Goal: Transaction & Acquisition: Obtain resource

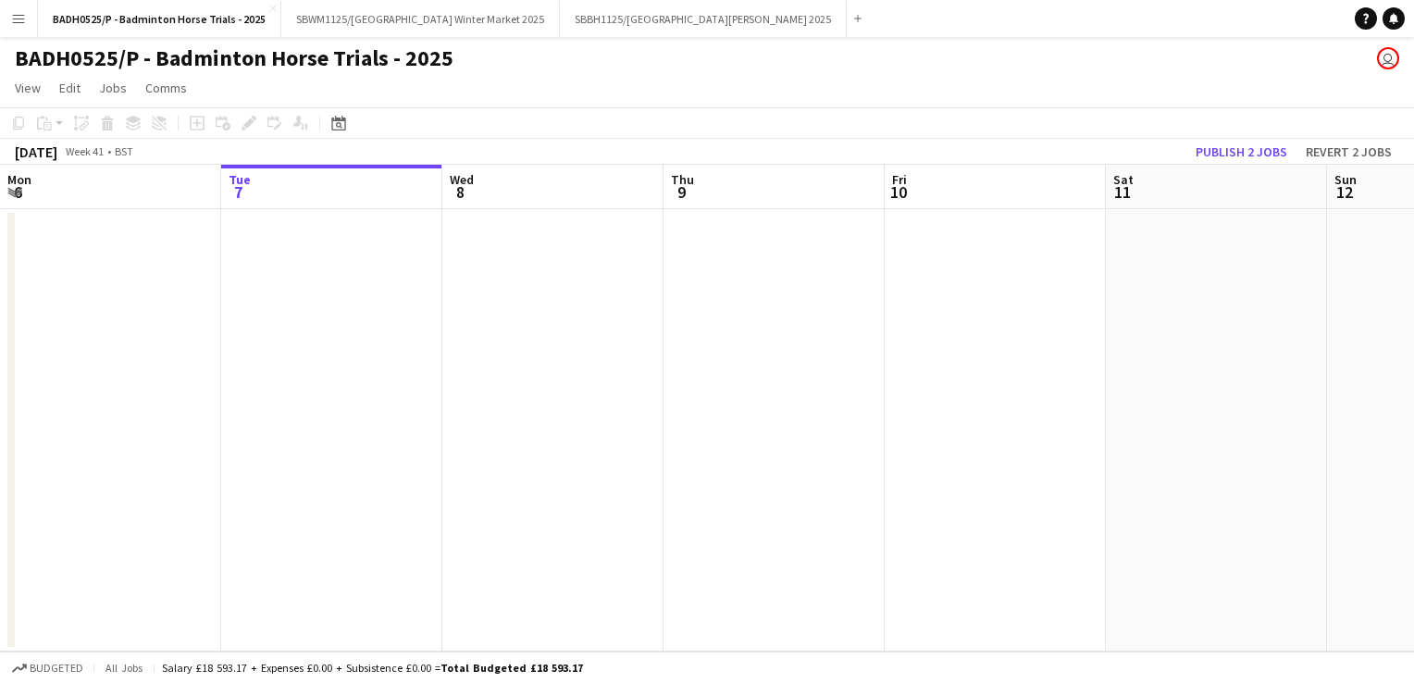
click at [17, 20] on app-icon "Menu" at bounding box center [18, 18] width 15 height 15
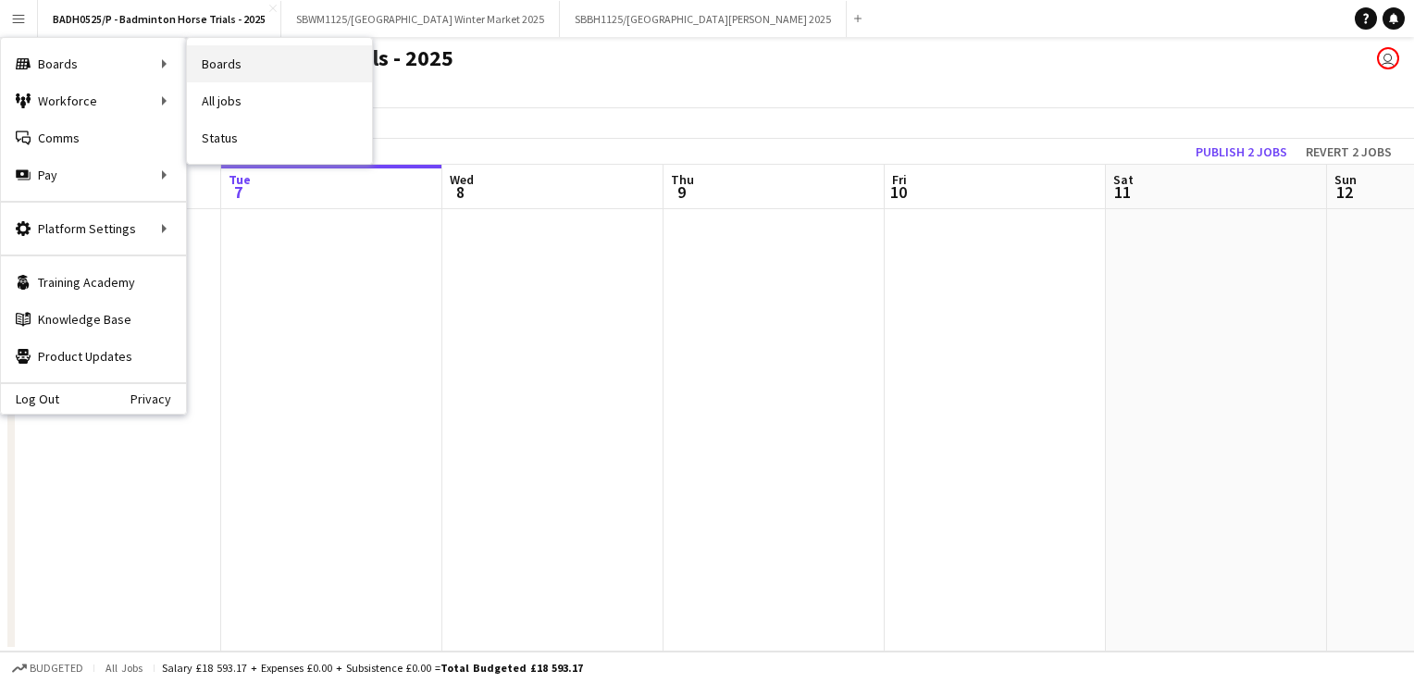
click at [235, 64] on link "Boards" at bounding box center [279, 63] width 185 height 37
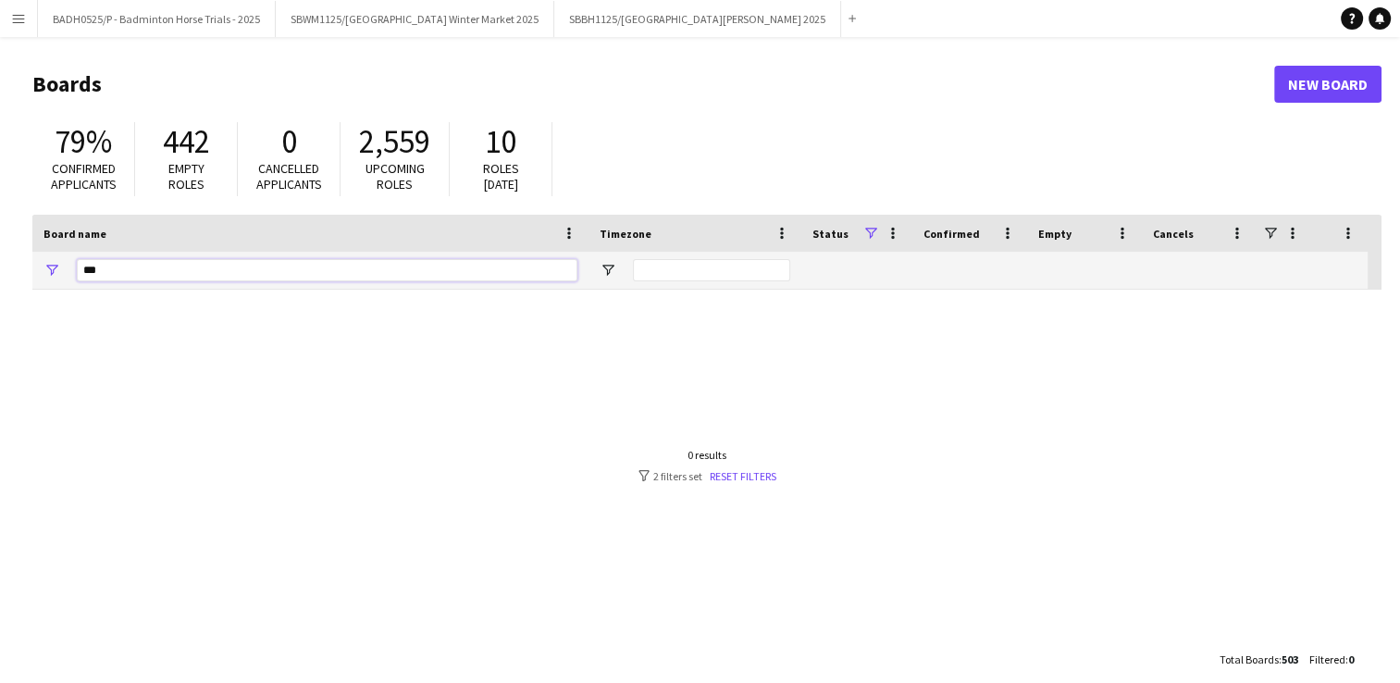
click at [248, 267] on input "***" at bounding box center [327, 270] width 501 height 22
type input "*"
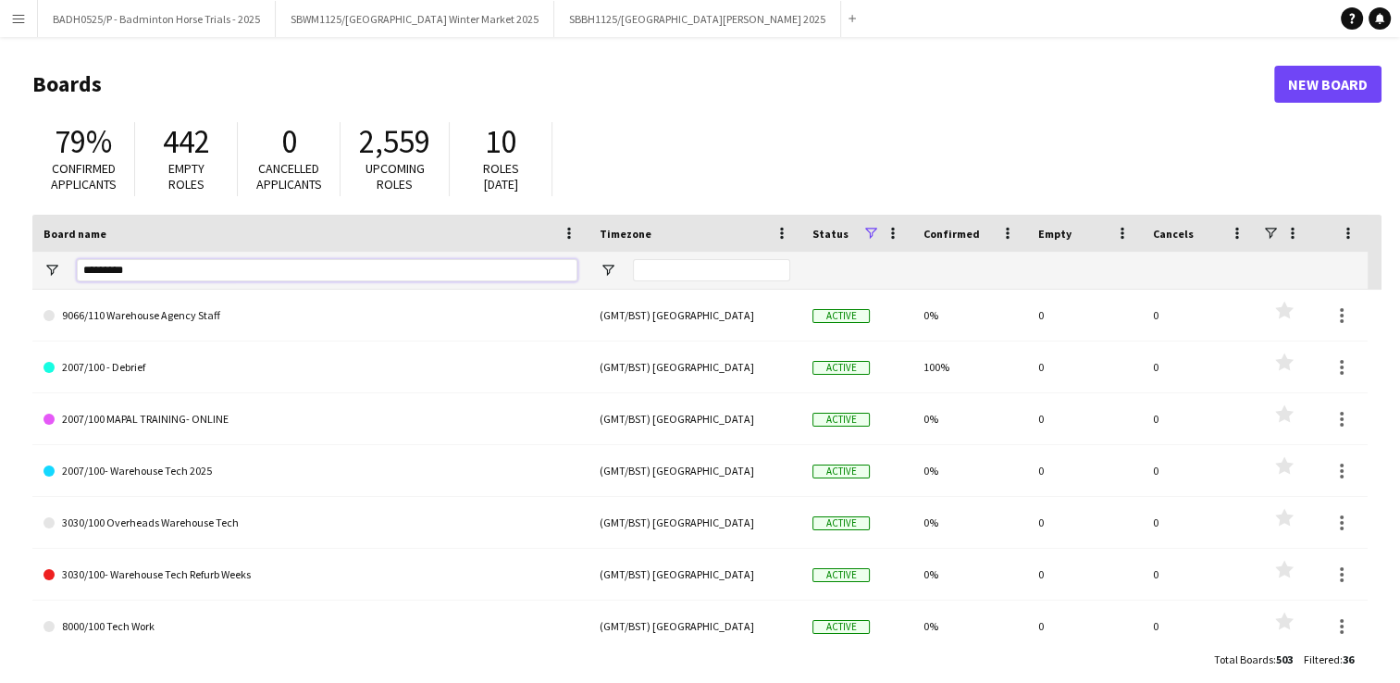
type input "*********"
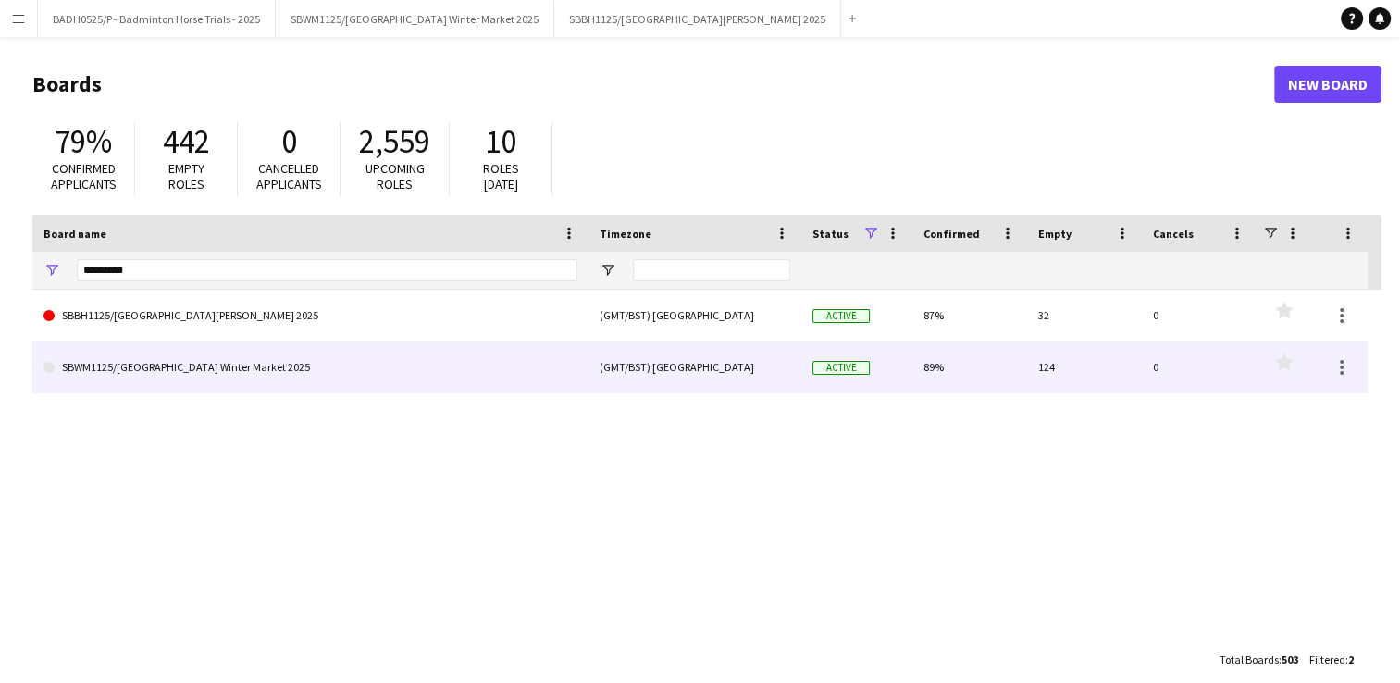
click at [289, 358] on link "SBWM1125/[GEOGRAPHIC_DATA] Winter Market 2025" at bounding box center [310, 367] width 534 height 52
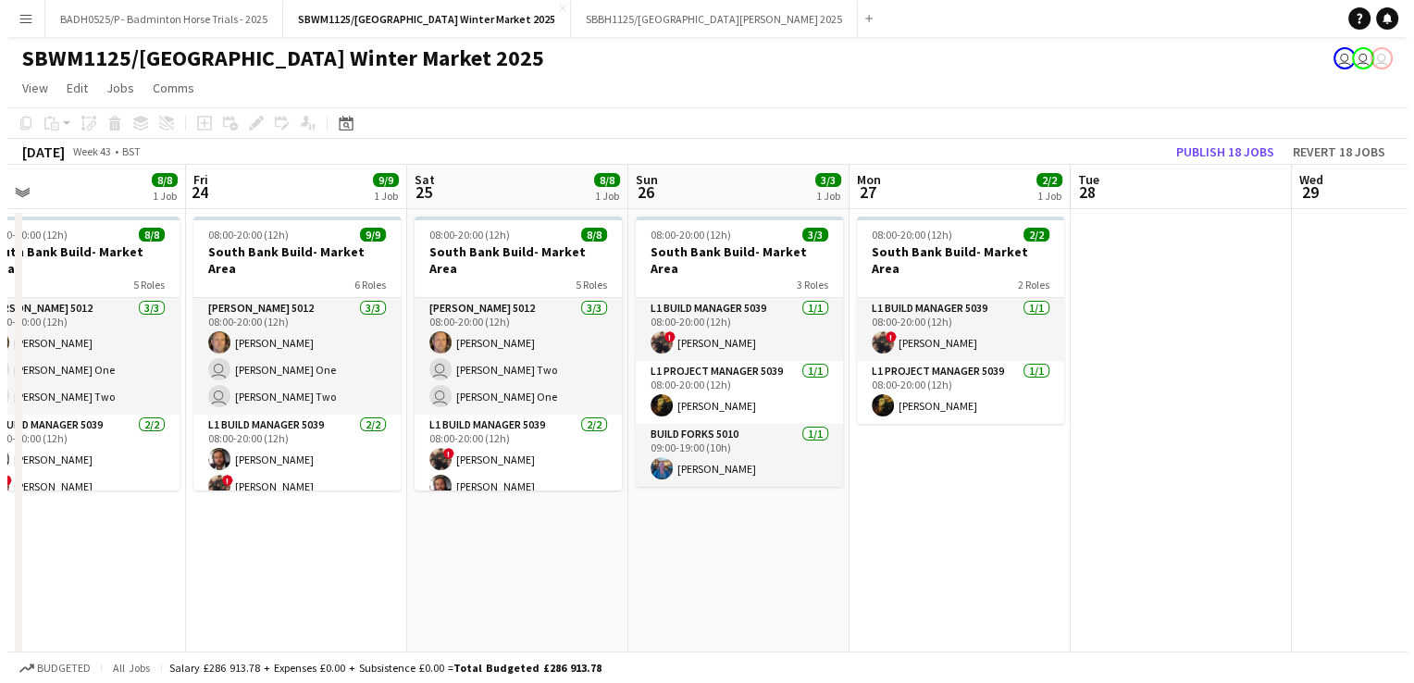
scroll to position [0, 481]
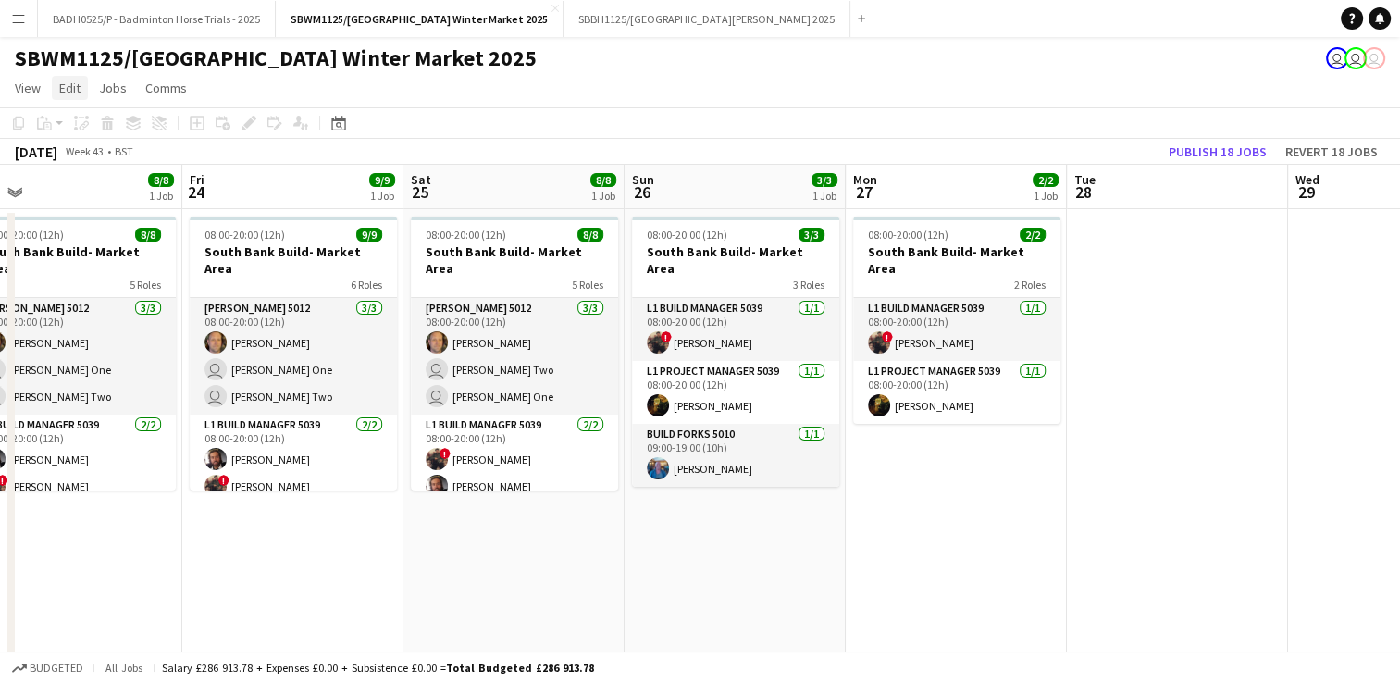
click at [70, 86] on span "Edit" at bounding box center [69, 88] width 21 height 17
click at [26, 93] on span "View" at bounding box center [28, 88] width 26 height 17
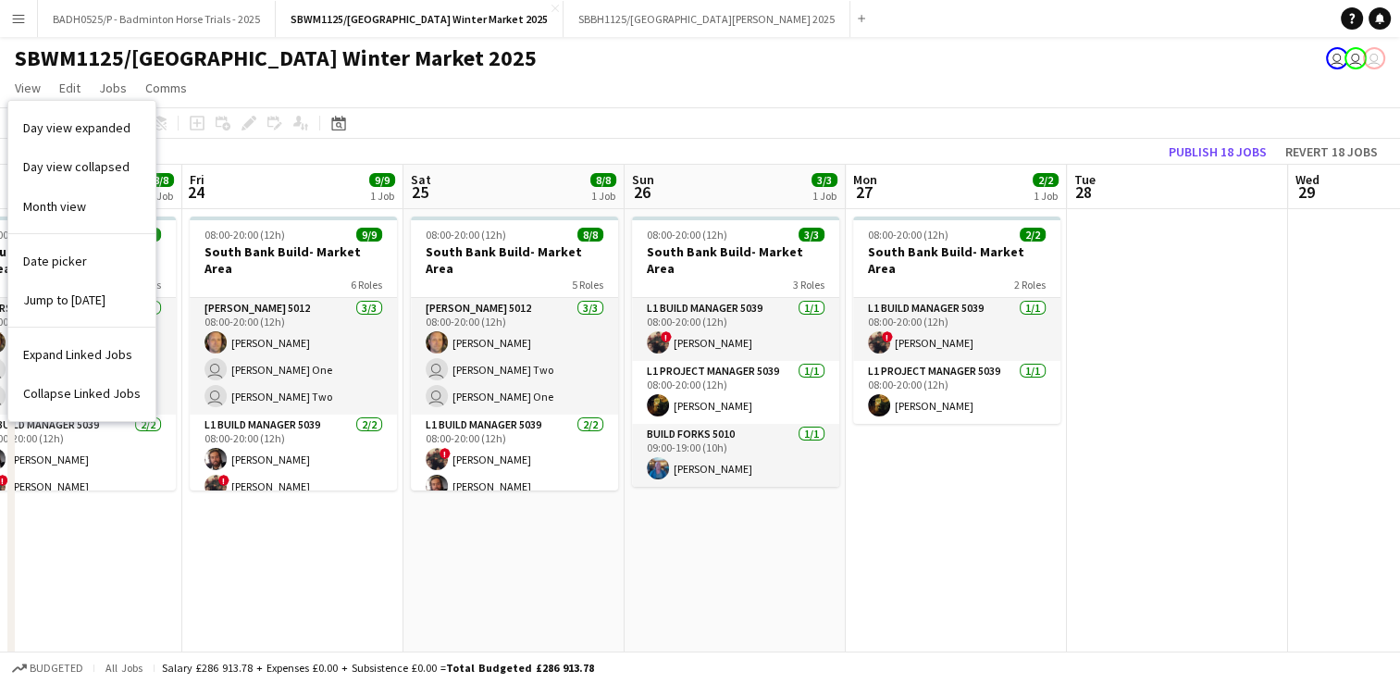
click at [446, 80] on app-page-menu "View Day view expanded Day view collapsed Month view Date picker Jump to today …" at bounding box center [700, 89] width 1400 height 35
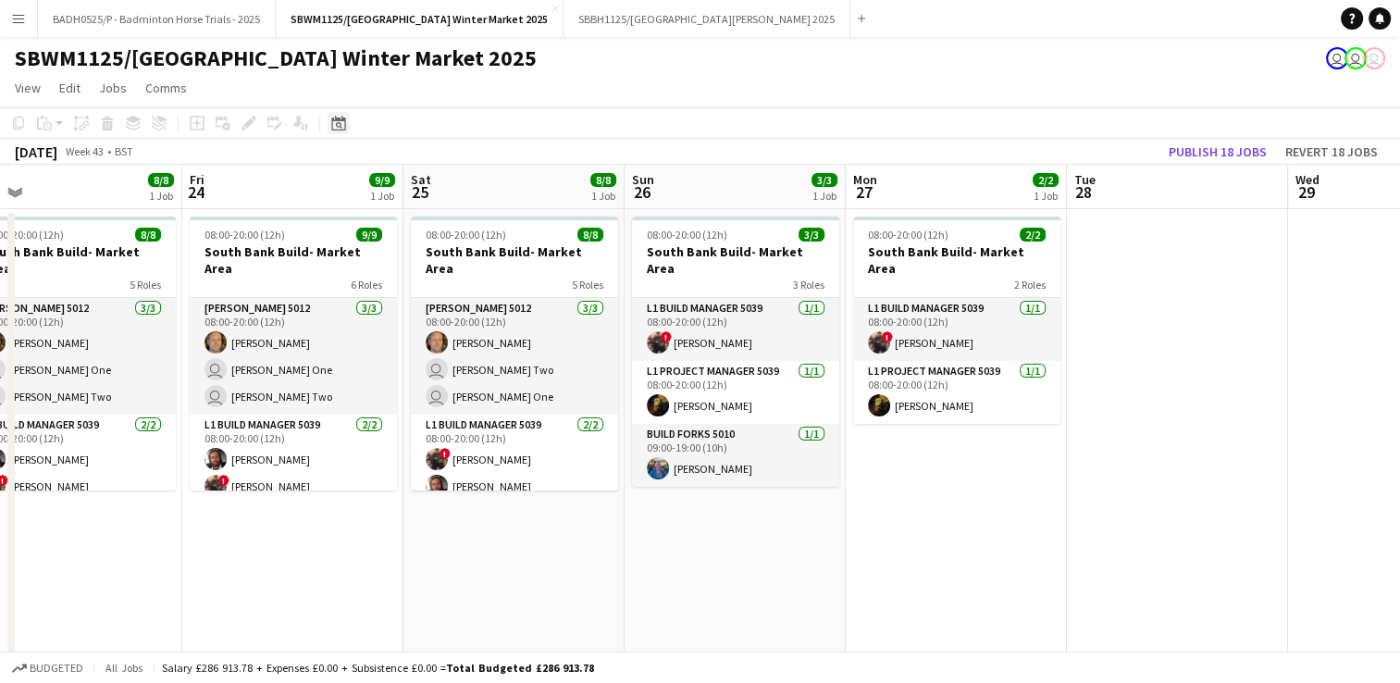
click at [344, 126] on icon at bounding box center [338, 123] width 14 height 15
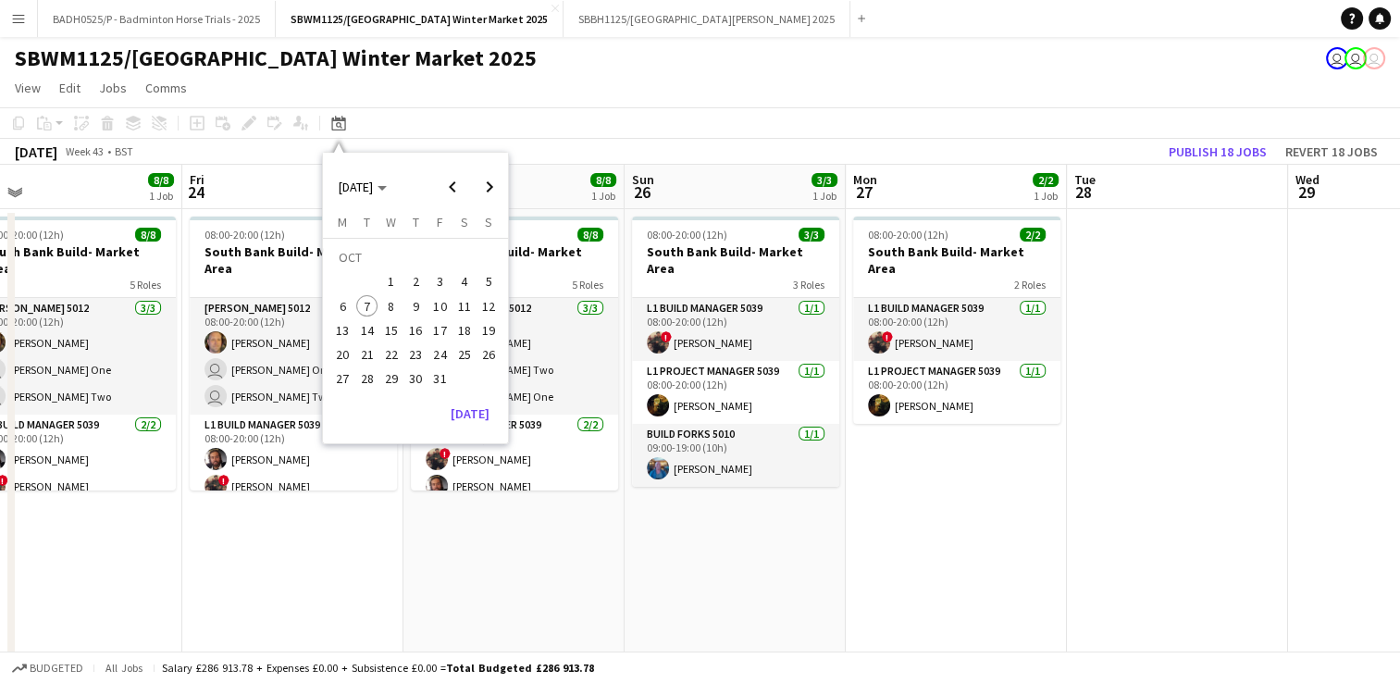
click at [630, 127] on app-toolbar "Copy Paste Paste Ctrl+V Paste with crew Ctrl+Shift+V Paste linked Job Delete Gr…" at bounding box center [700, 122] width 1400 height 31
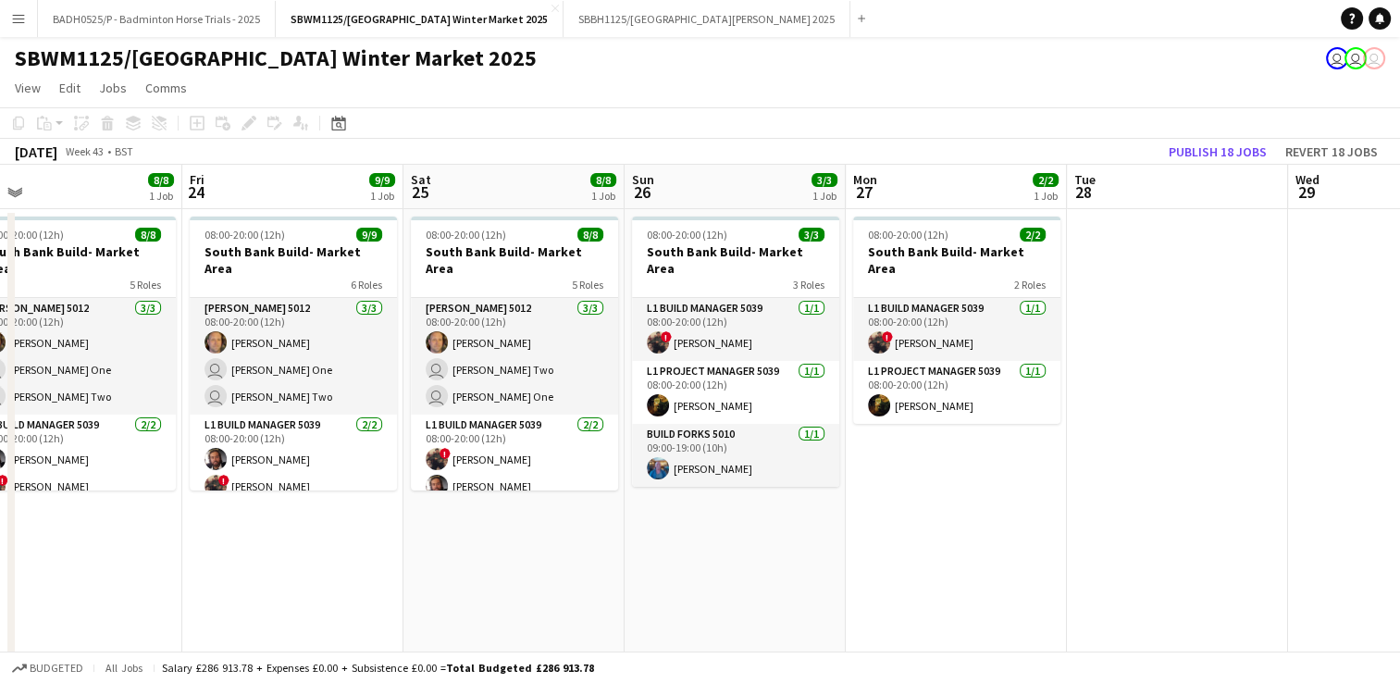
click at [13, 21] on app-icon "Menu" at bounding box center [18, 18] width 15 height 15
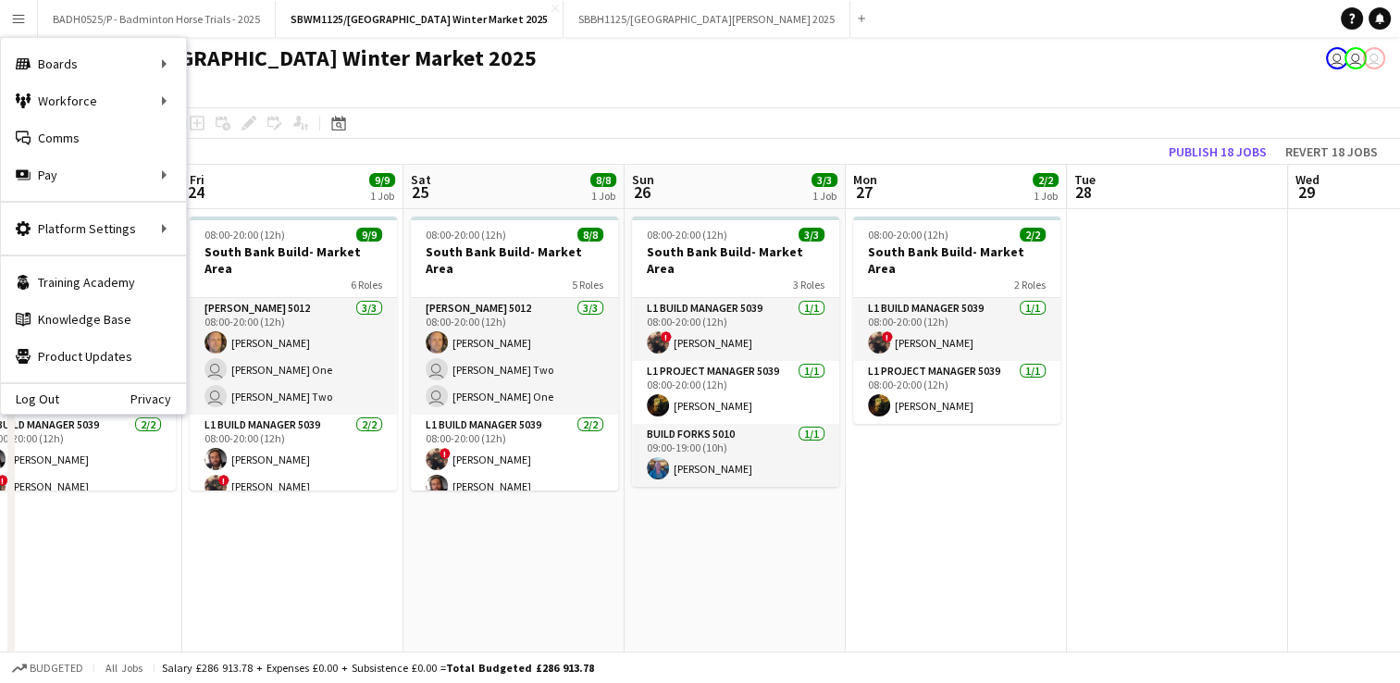
click at [765, 81] on app-page-menu "View Day view expanded Day view collapsed Month view Date picker Jump to today …" at bounding box center [700, 89] width 1400 height 35
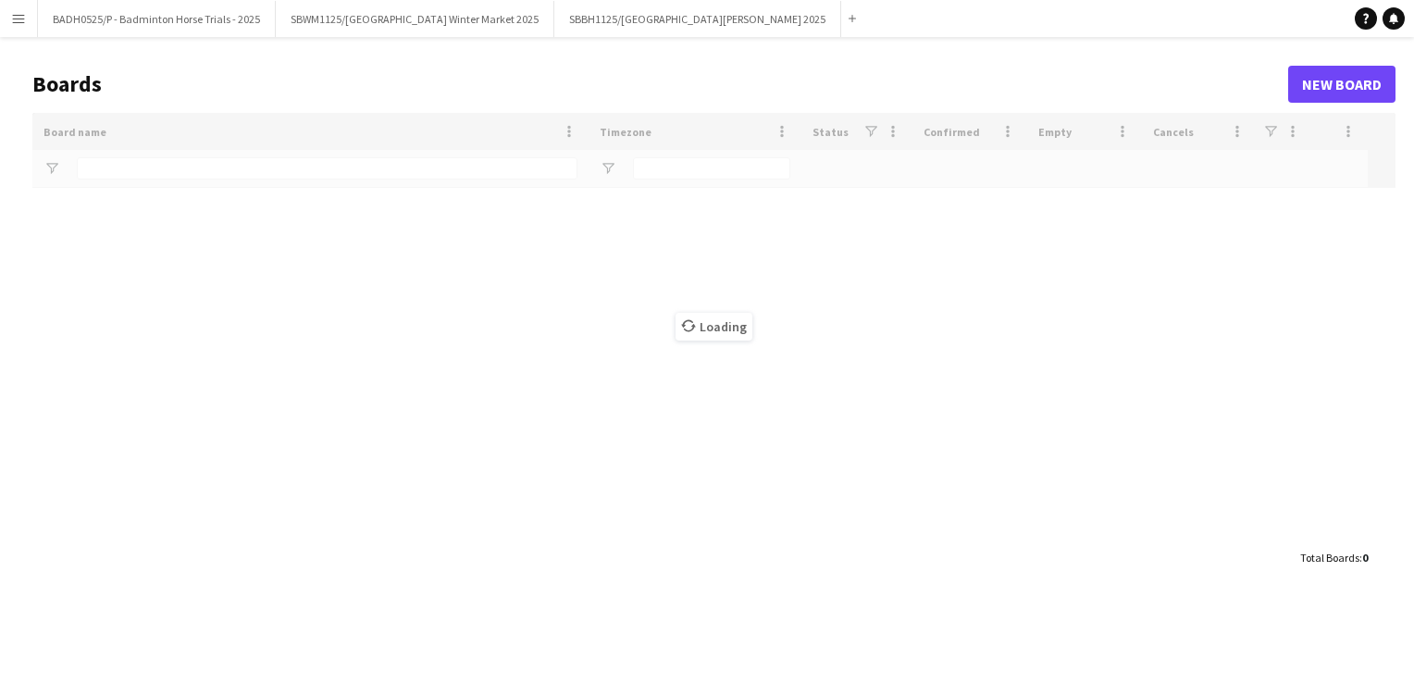
type input "*********"
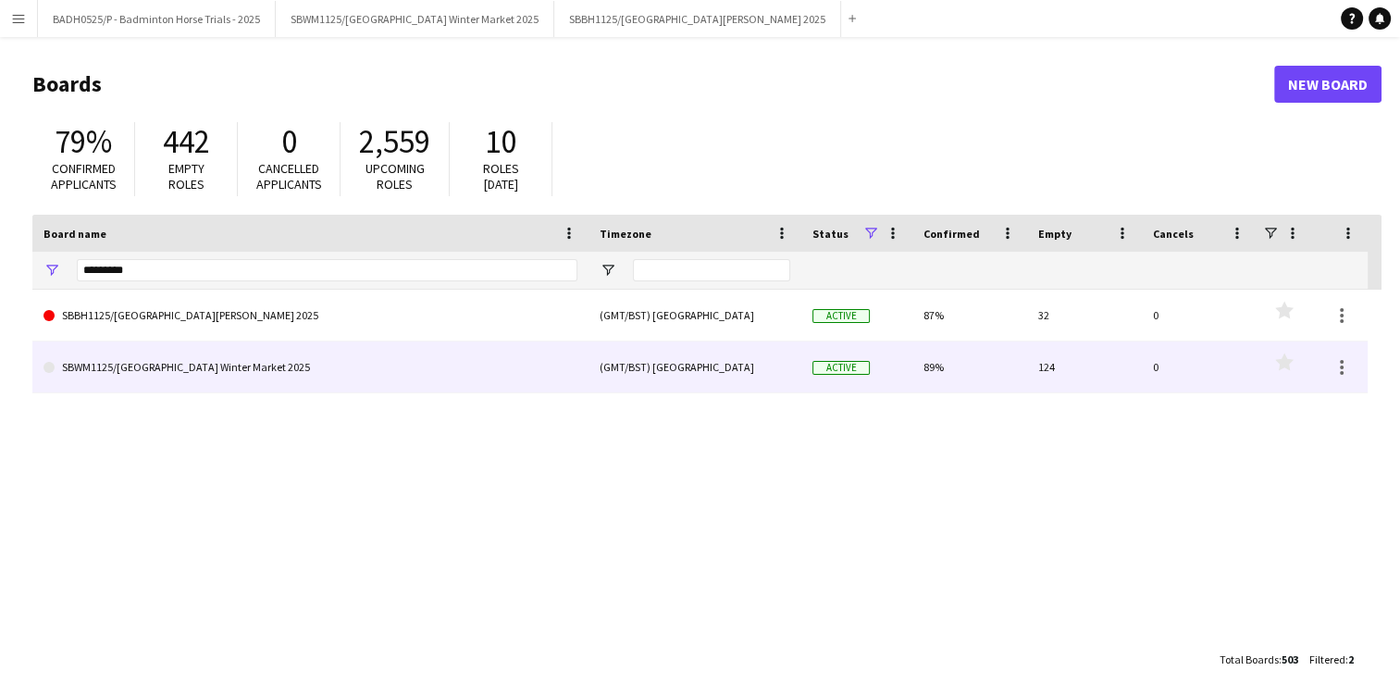
click at [173, 370] on link "SBWM1125/[GEOGRAPHIC_DATA] Winter Market 2025" at bounding box center [310, 367] width 534 height 52
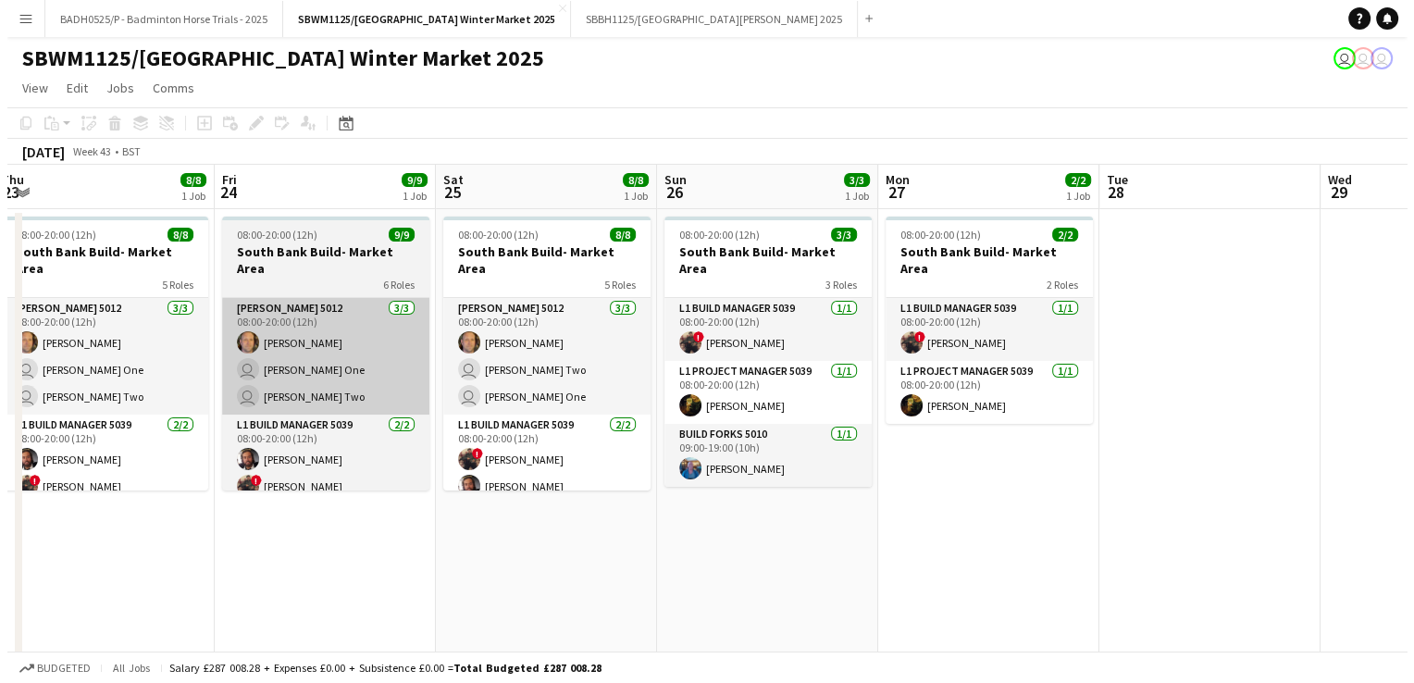
scroll to position [0, 373]
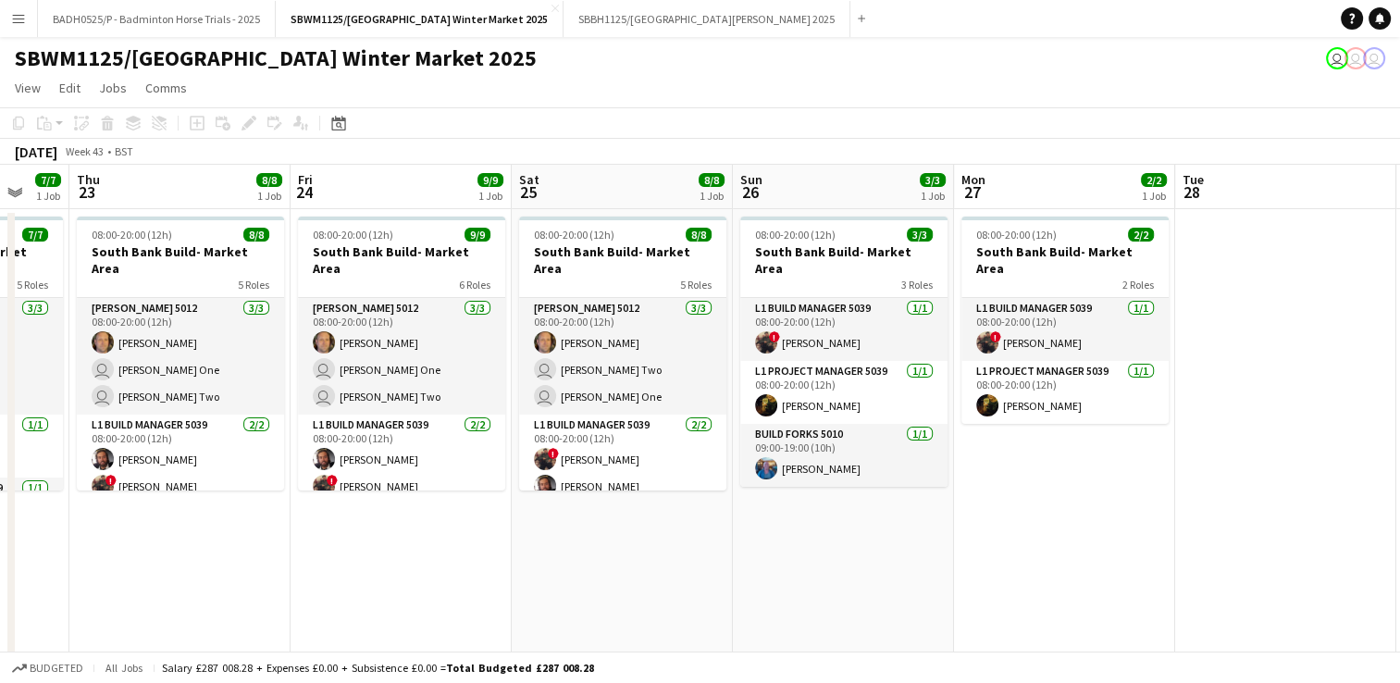
click at [17, 15] on app-icon "Menu" at bounding box center [18, 18] width 15 height 15
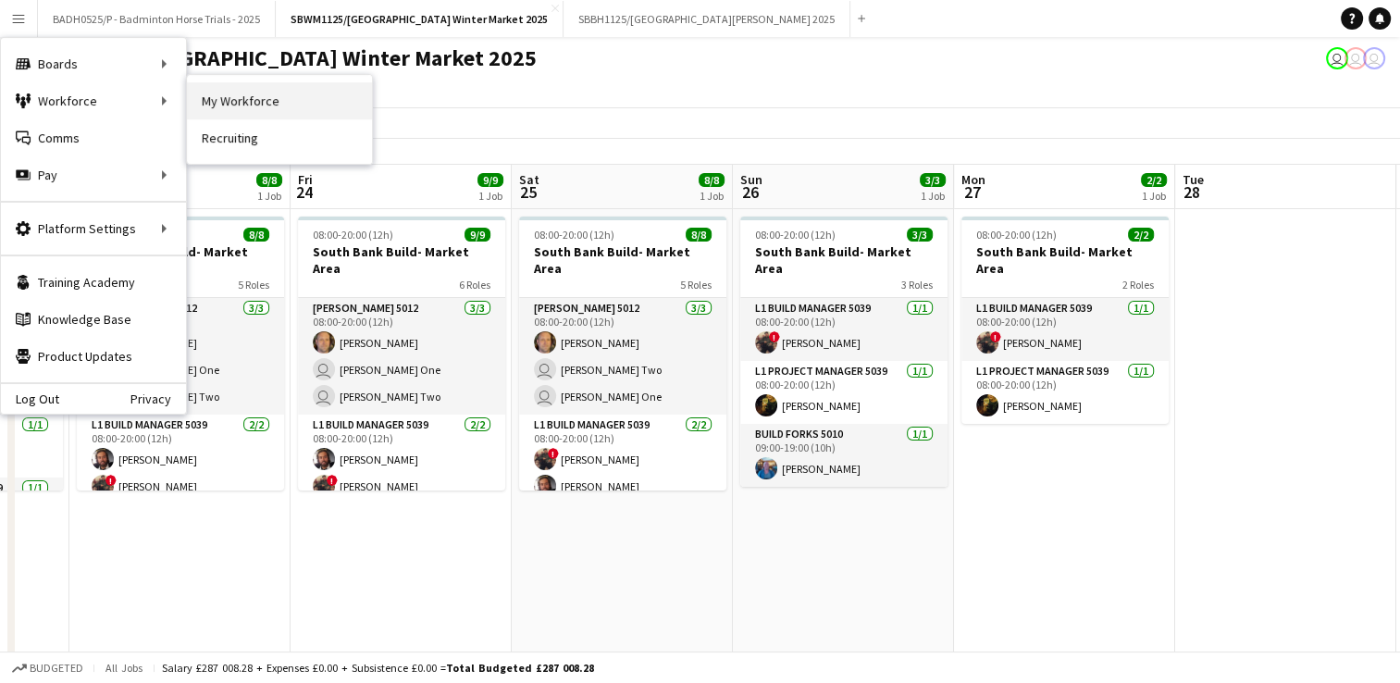
click at [229, 94] on link "My Workforce" at bounding box center [279, 100] width 185 height 37
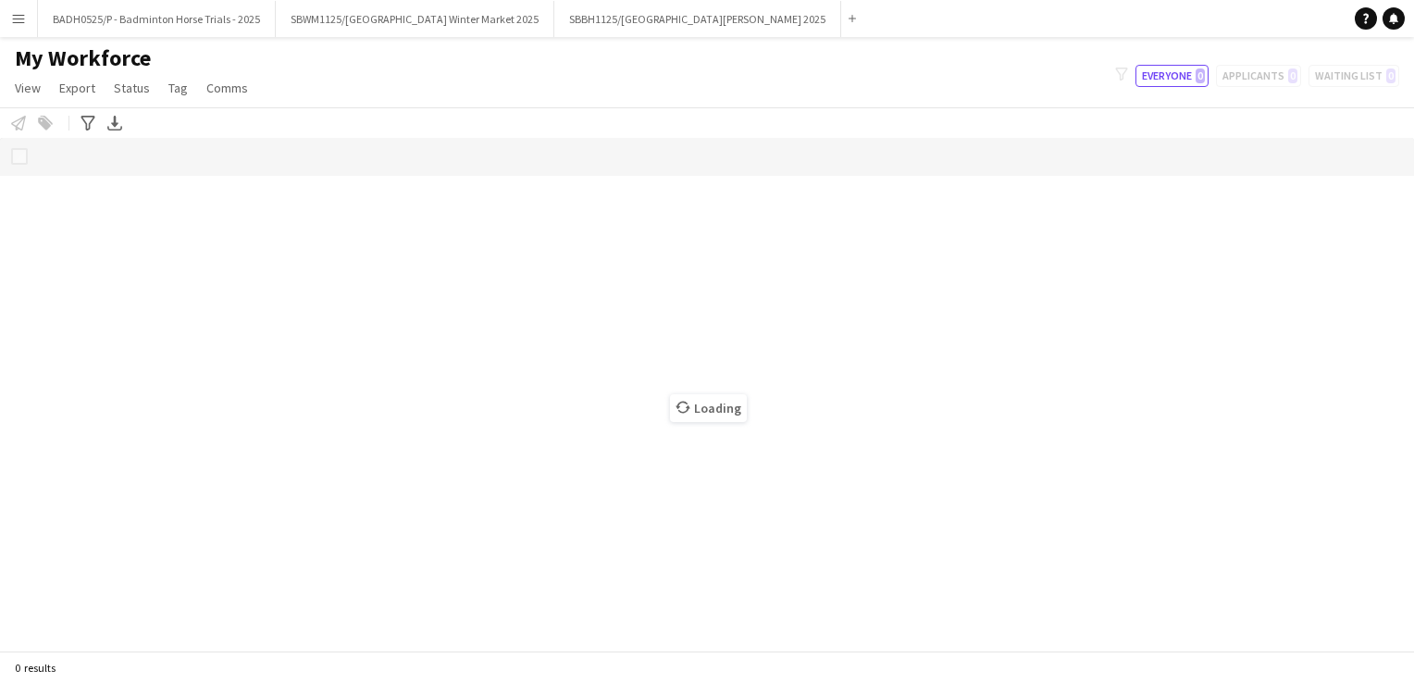
click at [16, 24] on app-icon "Menu" at bounding box center [18, 18] width 15 height 15
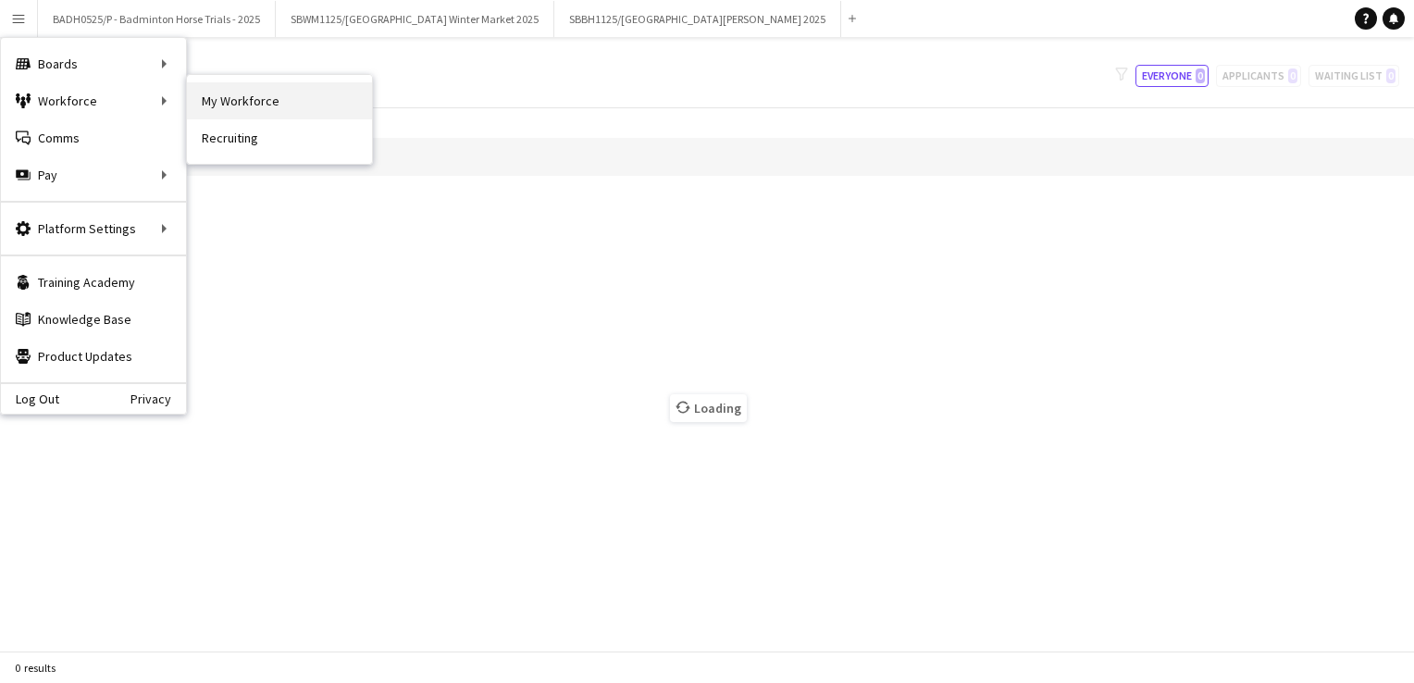
click at [277, 113] on link "My Workforce" at bounding box center [279, 100] width 185 height 37
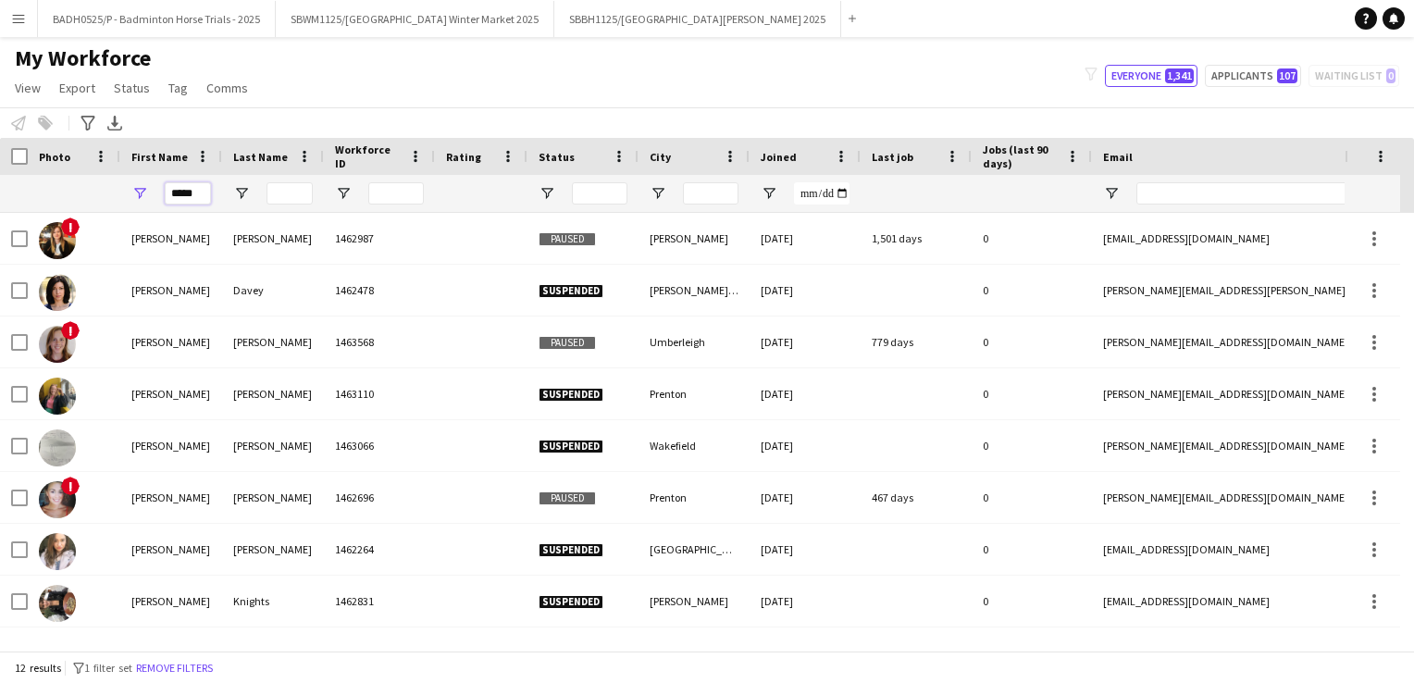
click at [206, 192] on input "*****" at bounding box center [188, 193] width 46 height 22
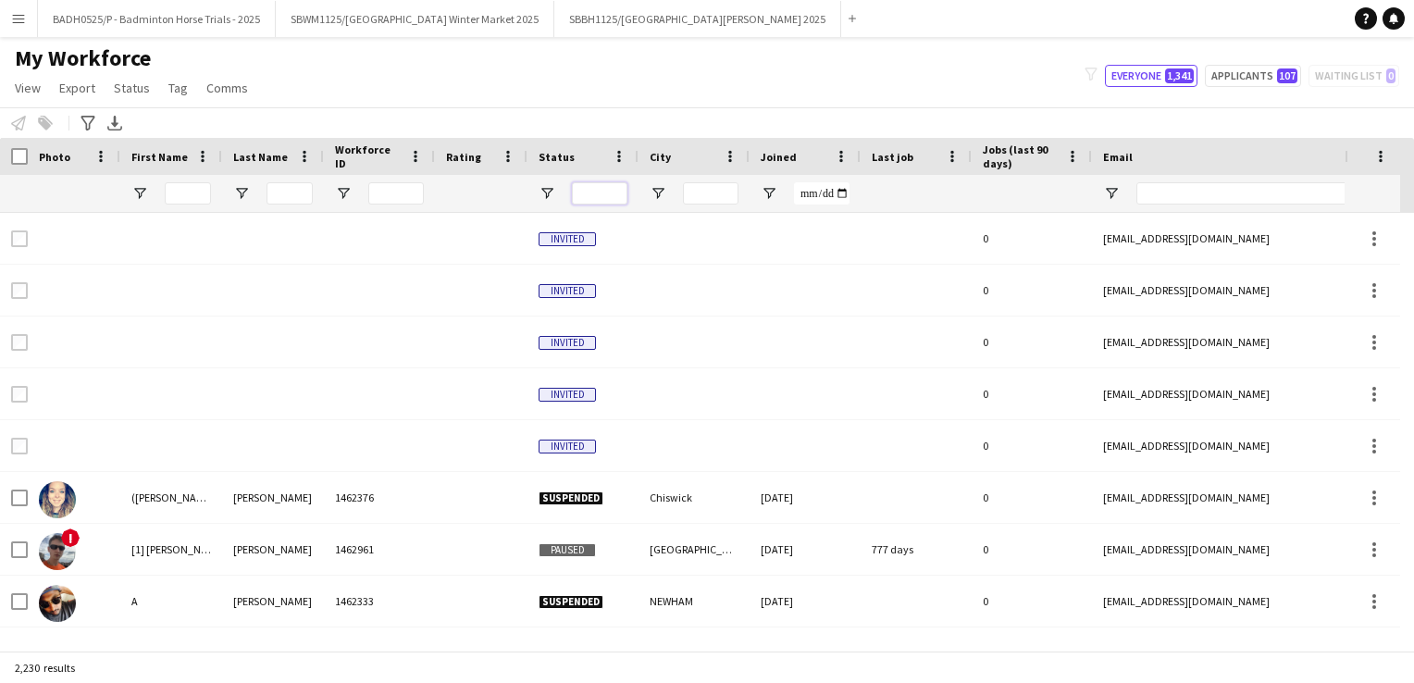
click at [610, 199] on input "Status Filter Input" at bounding box center [600, 193] width 56 height 22
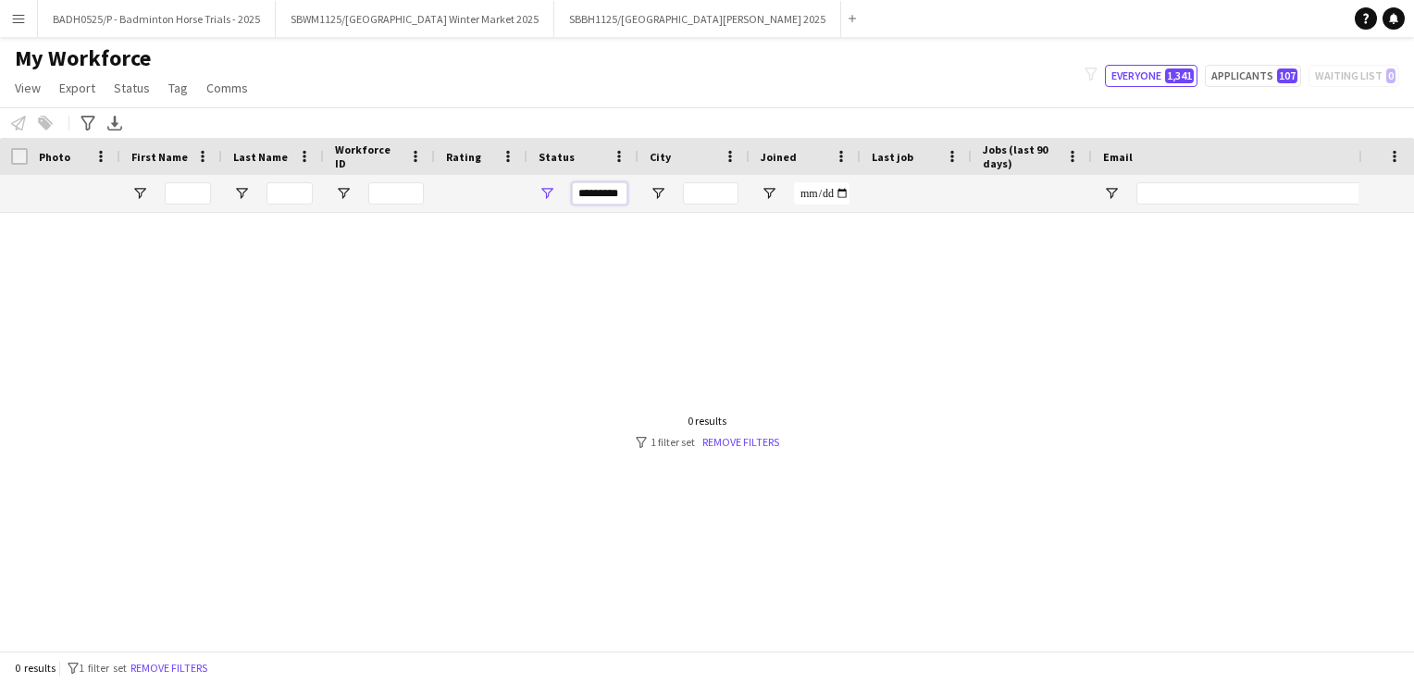
type input "*********"
click at [718, 192] on input "City Filter Input" at bounding box center [711, 193] width 56 height 22
click at [822, 188] on input "Joined Filter Input" at bounding box center [822, 193] width 56 height 22
click at [837, 192] on input "Joined Filter Input" at bounding box center [822, 193] width 56 height 22
type input "**********"
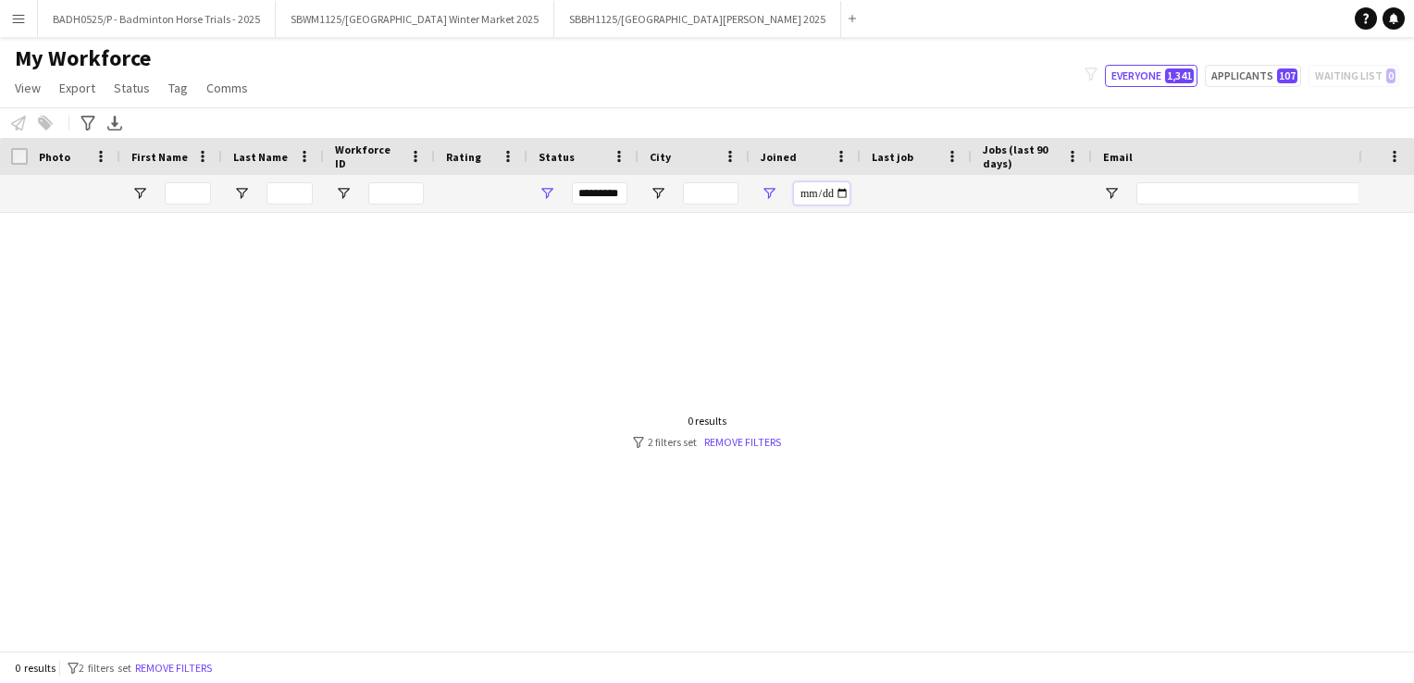
click at [845, 203] on input "**********" at bounding box center [822, 193] width 56 height 22
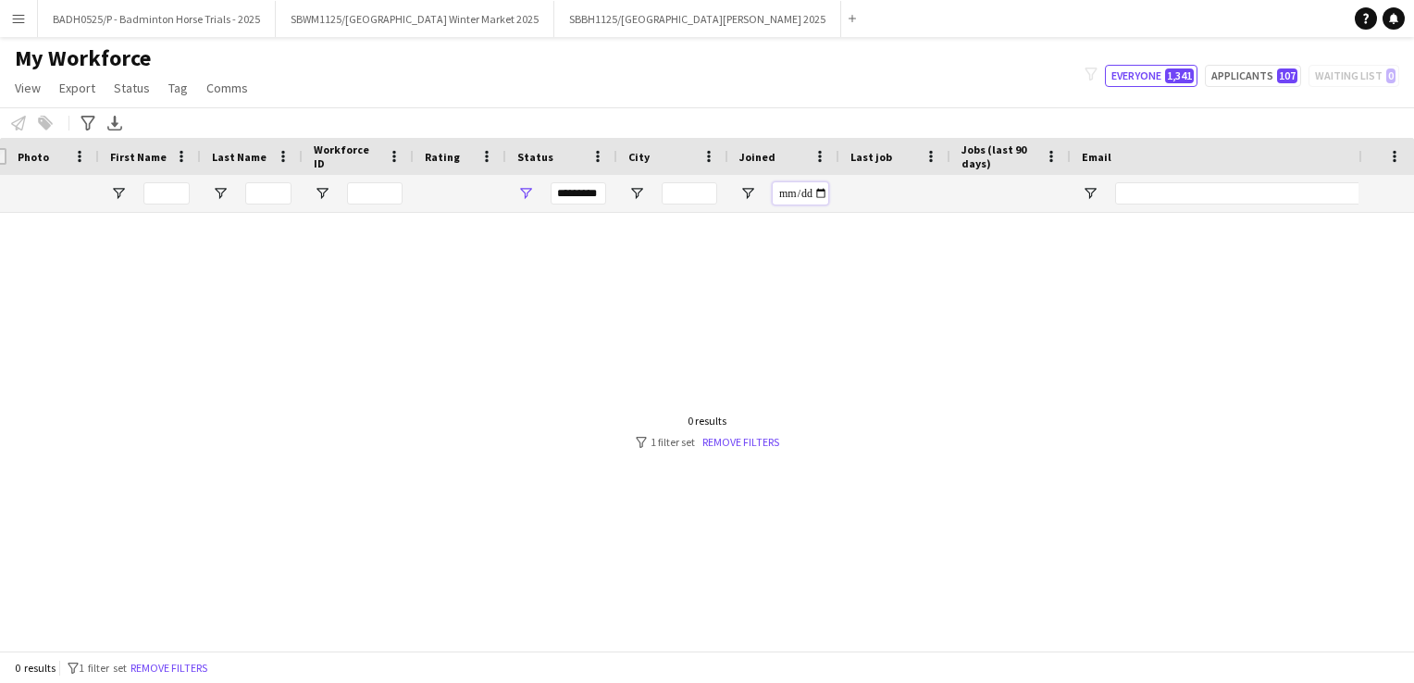
scroll to position [0, 25]
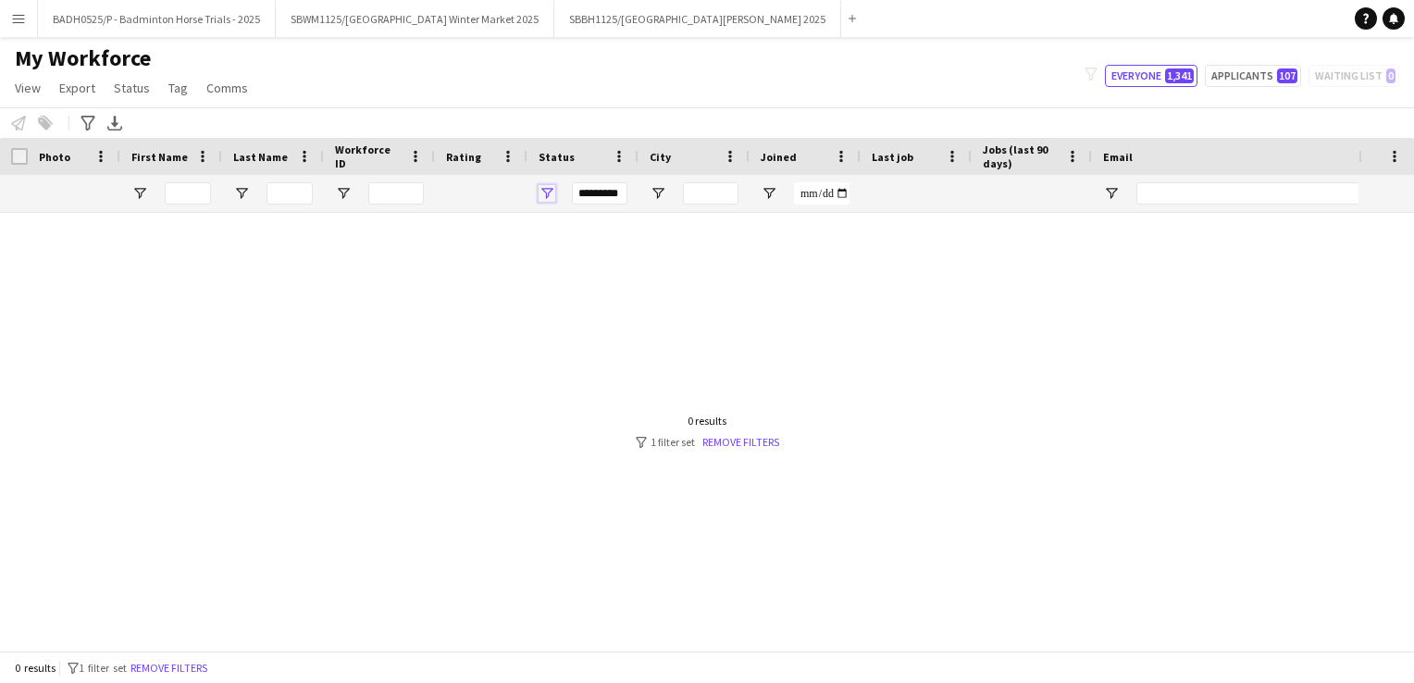
click at [549, 195] on span "Open Filter Menu" at bounding box center [546, 193] width 17 height 17
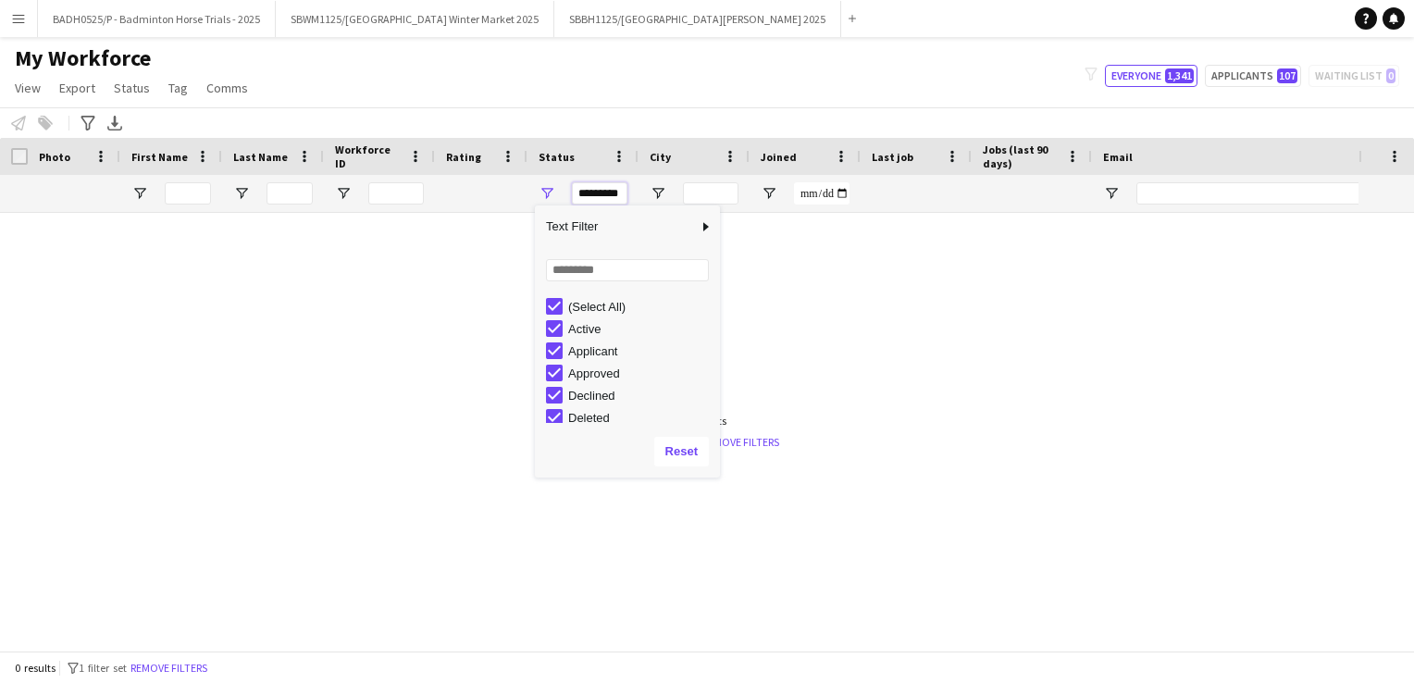
click at [596, 203] on input "*********" at bounding box center [600, 193] width 56 height 22
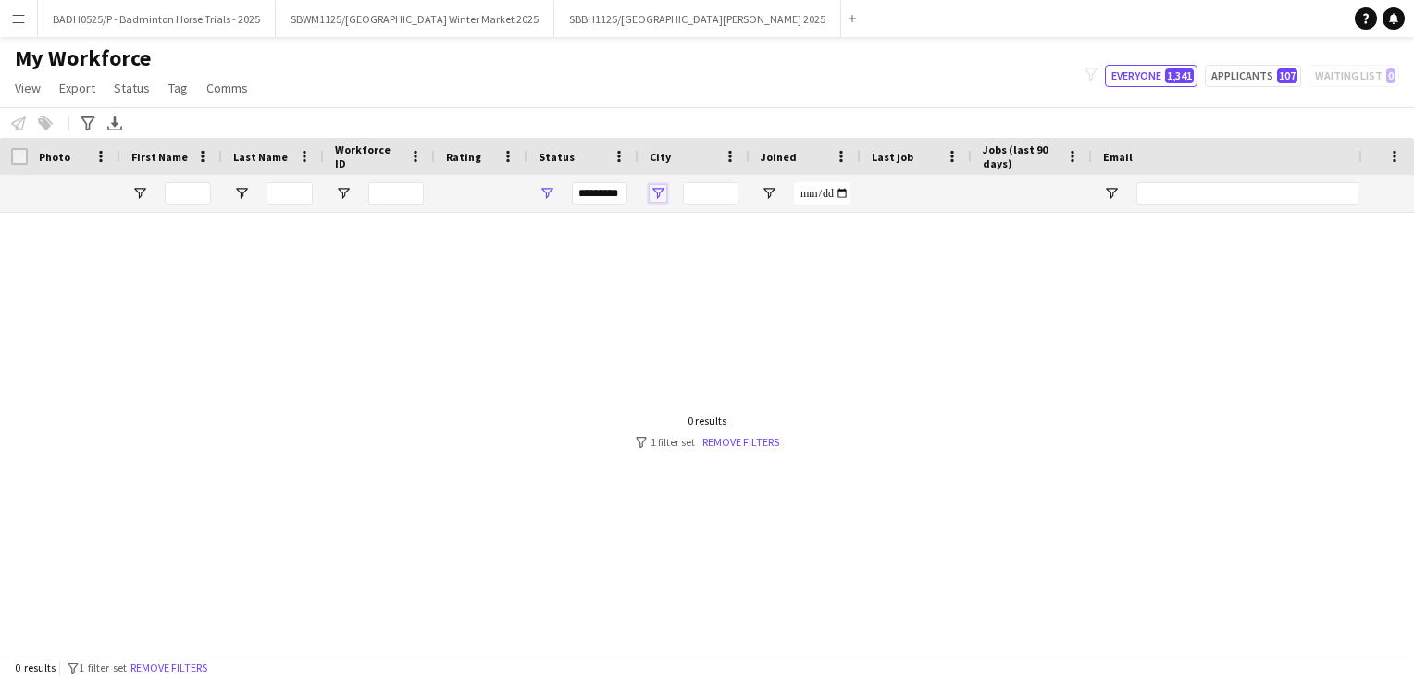
click at [659, 192] on span "Open Filter Menu" at bounding box center [657, 193] width 17 height 17
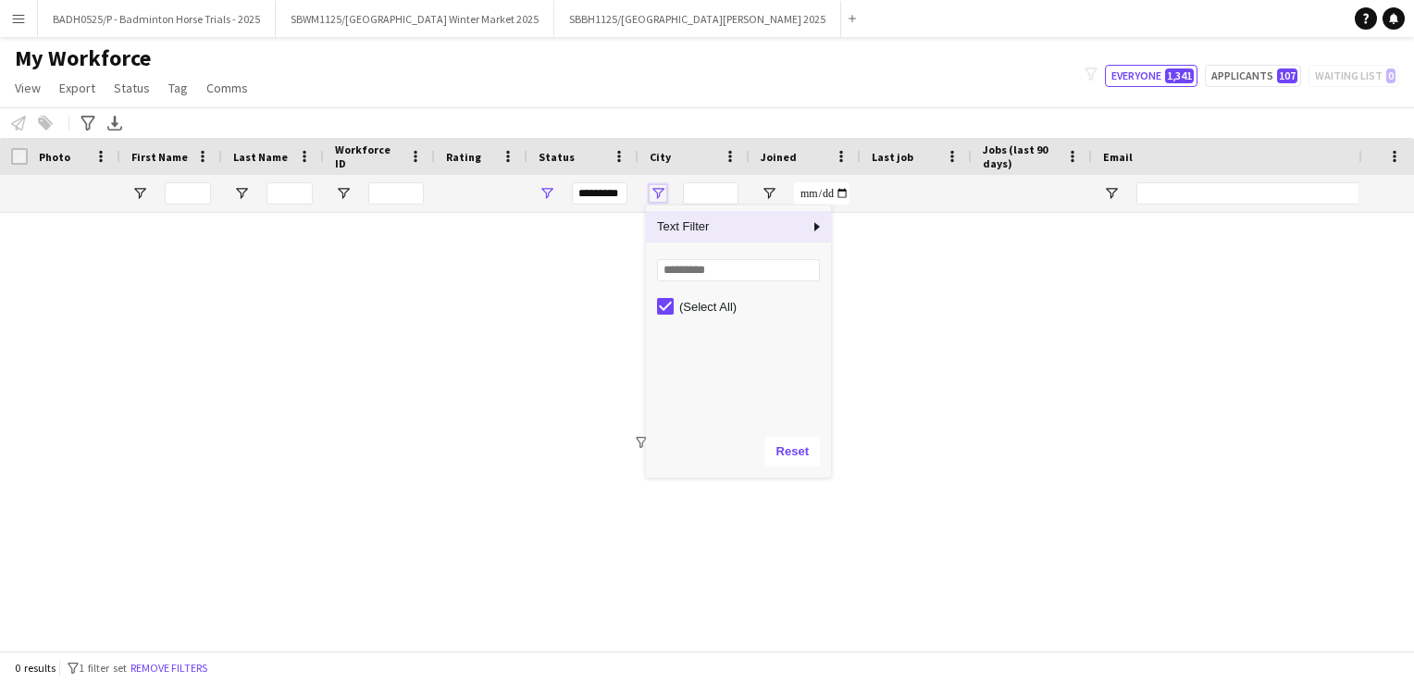
click at [659, 192] on span "Open Filter Menu" at bounding box center [657, 193] width 17 height 17
click at [451, 205] on div at bounding box center [481, 193] width 70 height 37
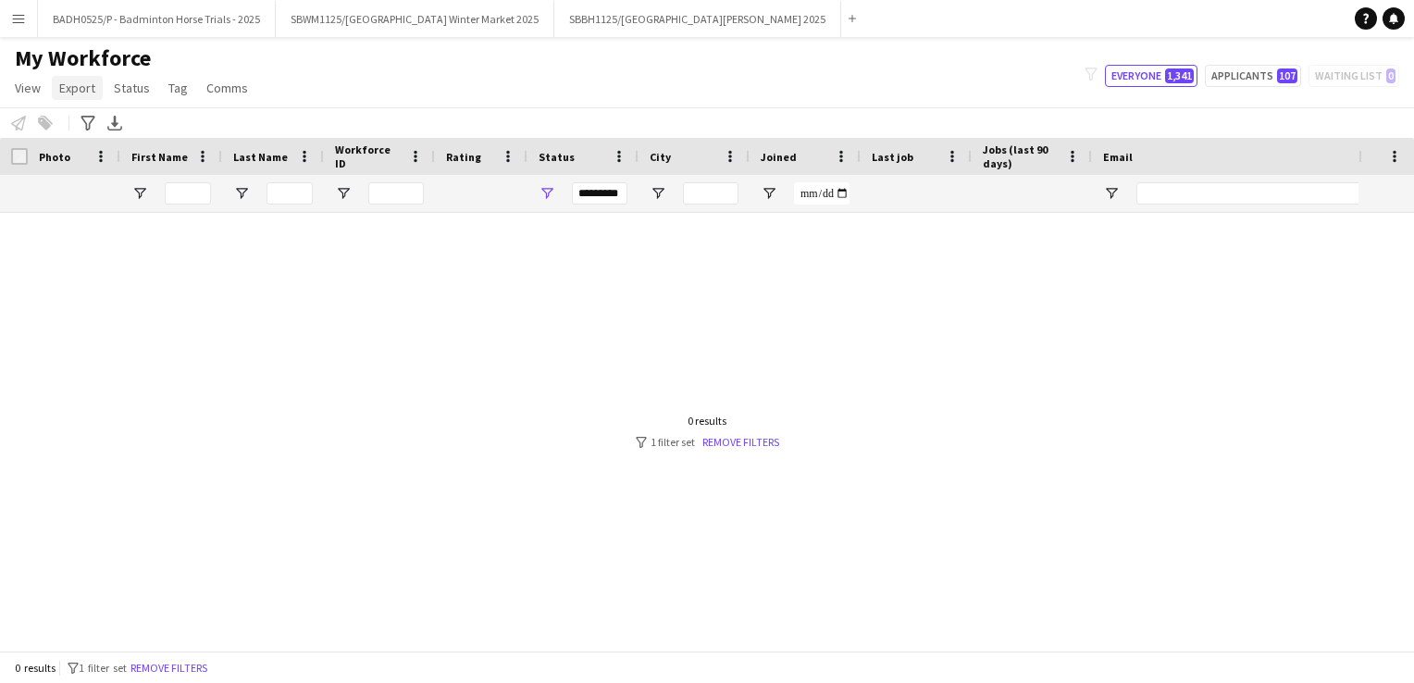
click at [78, 96] on link "Export" at bounding box center [77, 88] width 51 height 24
click at [48, 92] on app-page-menu "View Views Default view Details New Starters New starters report New view Updat…" at bounding box center [133, 89] width 266 height 35
click at [30, 90] on span "View" at bounding box center [28, 88] width 26 height 17
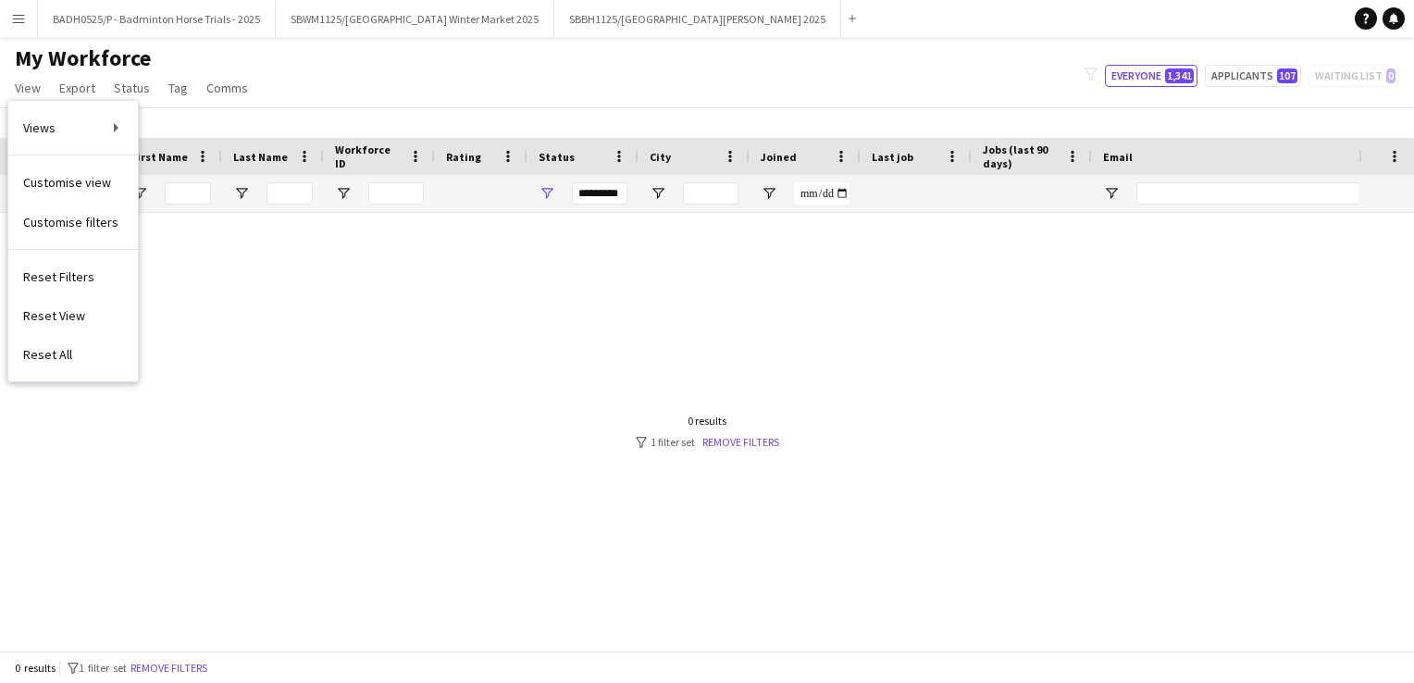
click at [385, 88] on div "My Workforce View Views Default view Details New Starters New starters report N…" at bounding box center [707, 75] width 1414 height 63
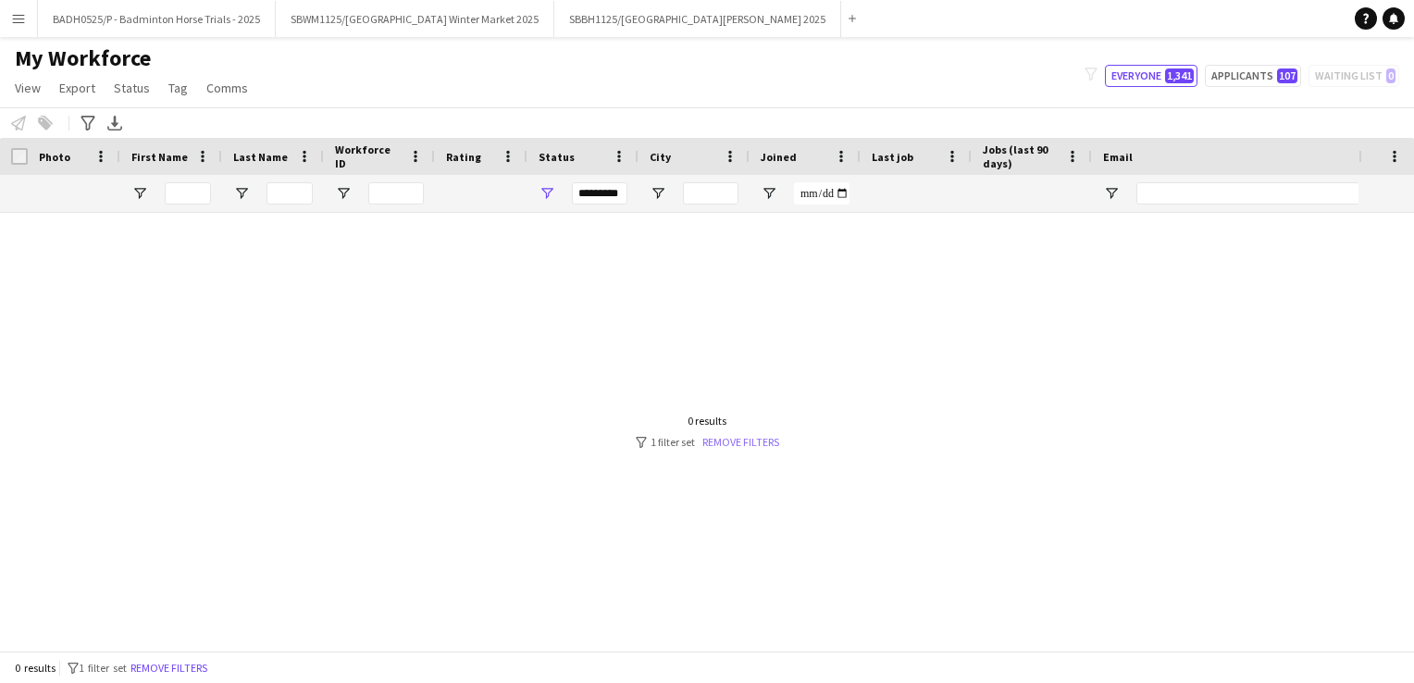
click at [751, 435] on link "Remove filters" at bounding box center [740, 442] width 77 height 14
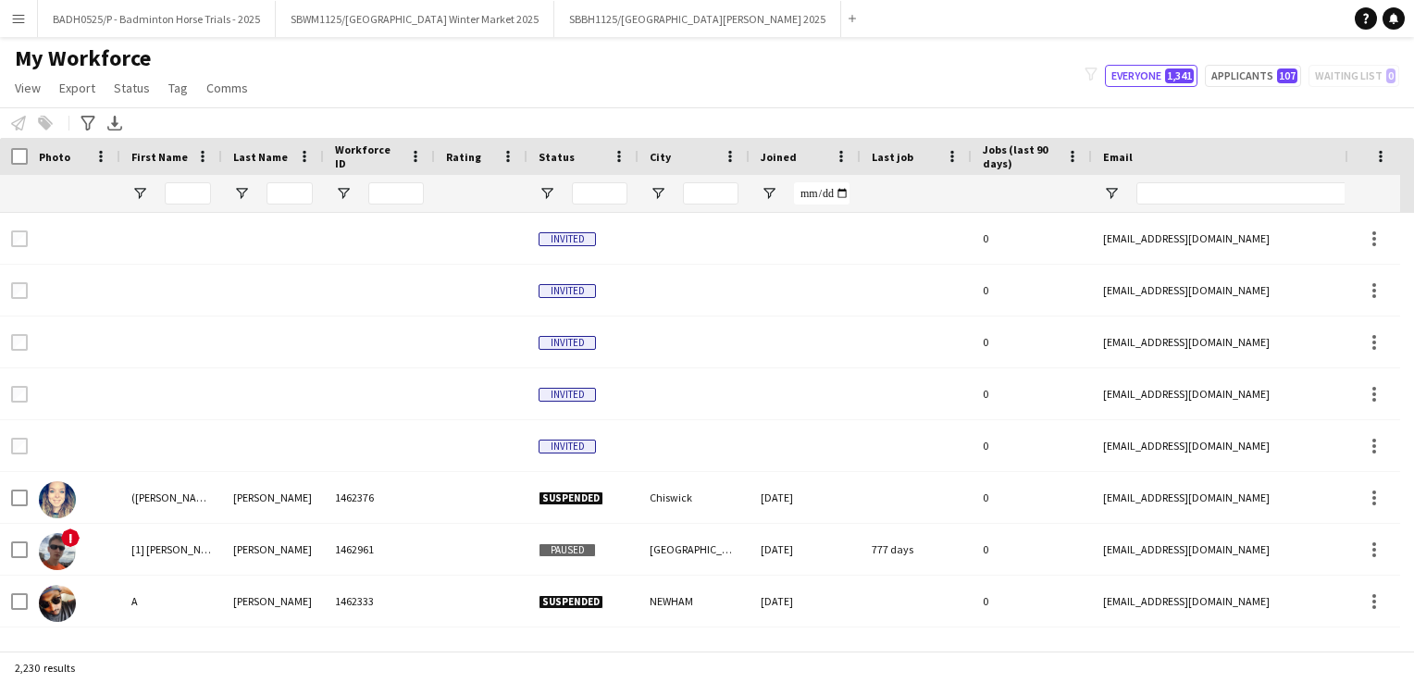
click at [537, 191] on div at bounding box center [582, 193] width 111 height 37
click at [548, 191] on span "Open Filter Menu" at bounding box center [546, 193] width 17 height 17
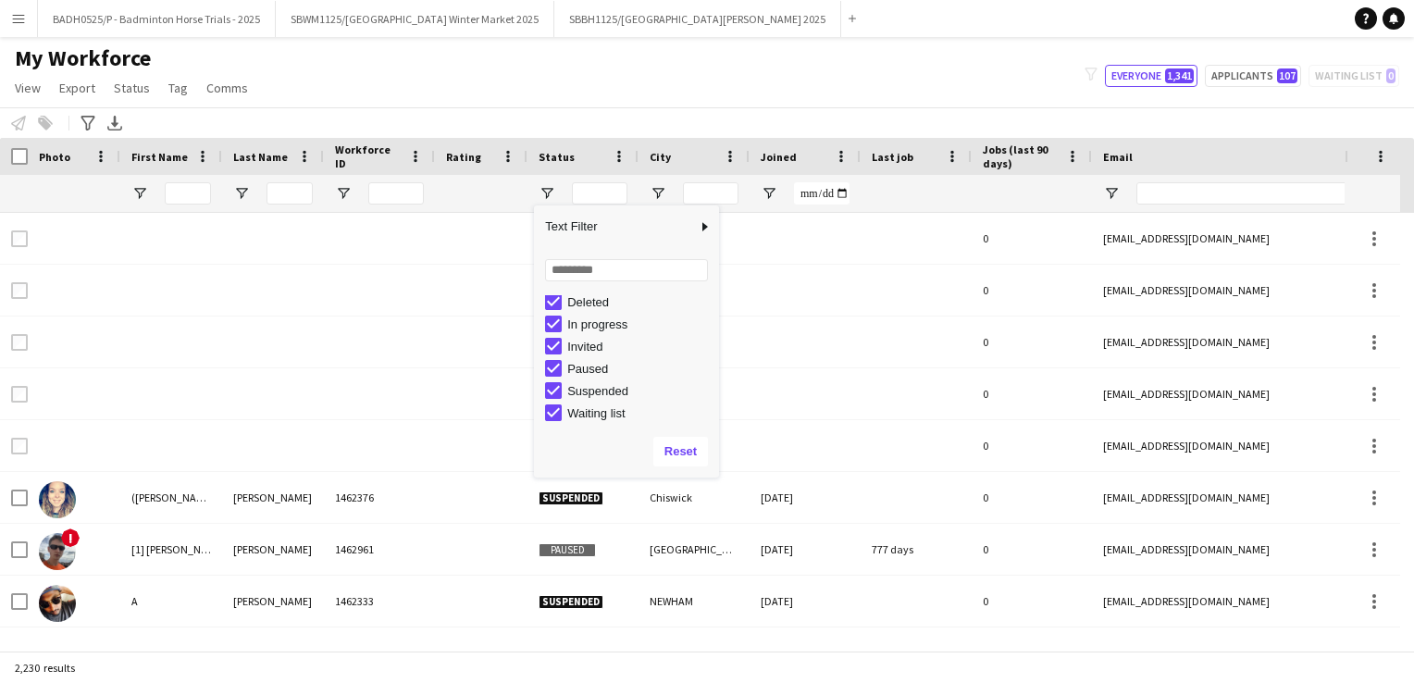
click at [490, 93] on div "My Workforce View Views Default view Details New Starters New starters report N…" at bounding box center [707, 75] width 1414 height 63
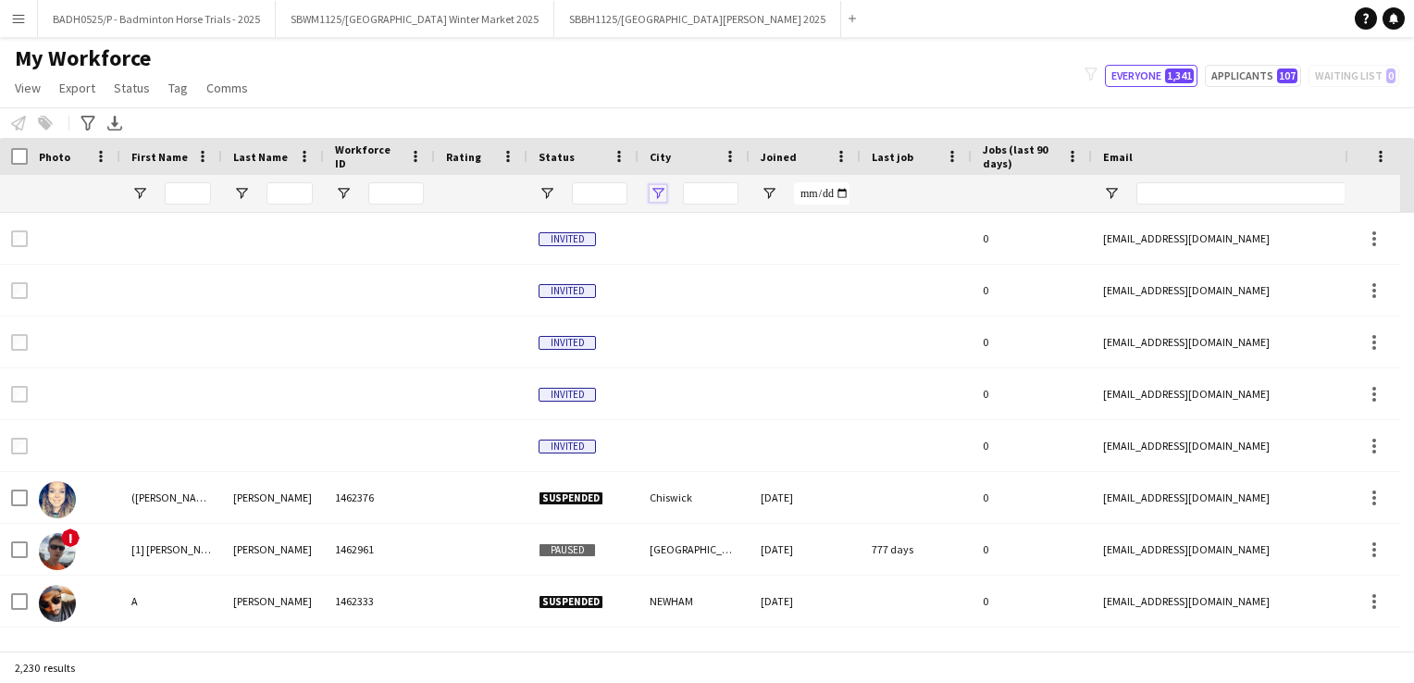
click at [658, 191] on span "Open Filter Menu" at bounding box center [657, 193] width 17 height 17
click at [771, 186] on span "Open Filter Menu" at bounding box center [768, 193] width 17 height 17
click at [7, 24] on button "Menu" at bounding box center [18, 18] width 37 height 37
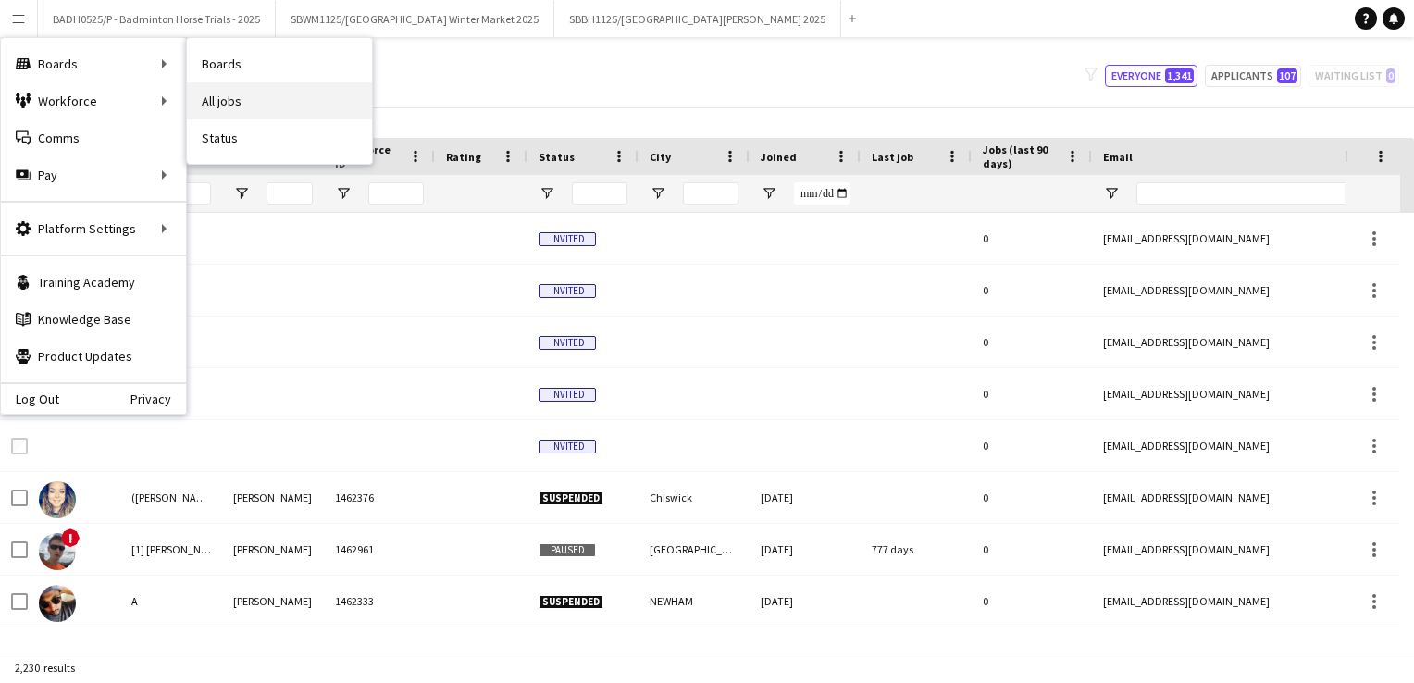
click at [267, 91] on link "All jobs" at bounding box center [279, 100] width 185 height 37
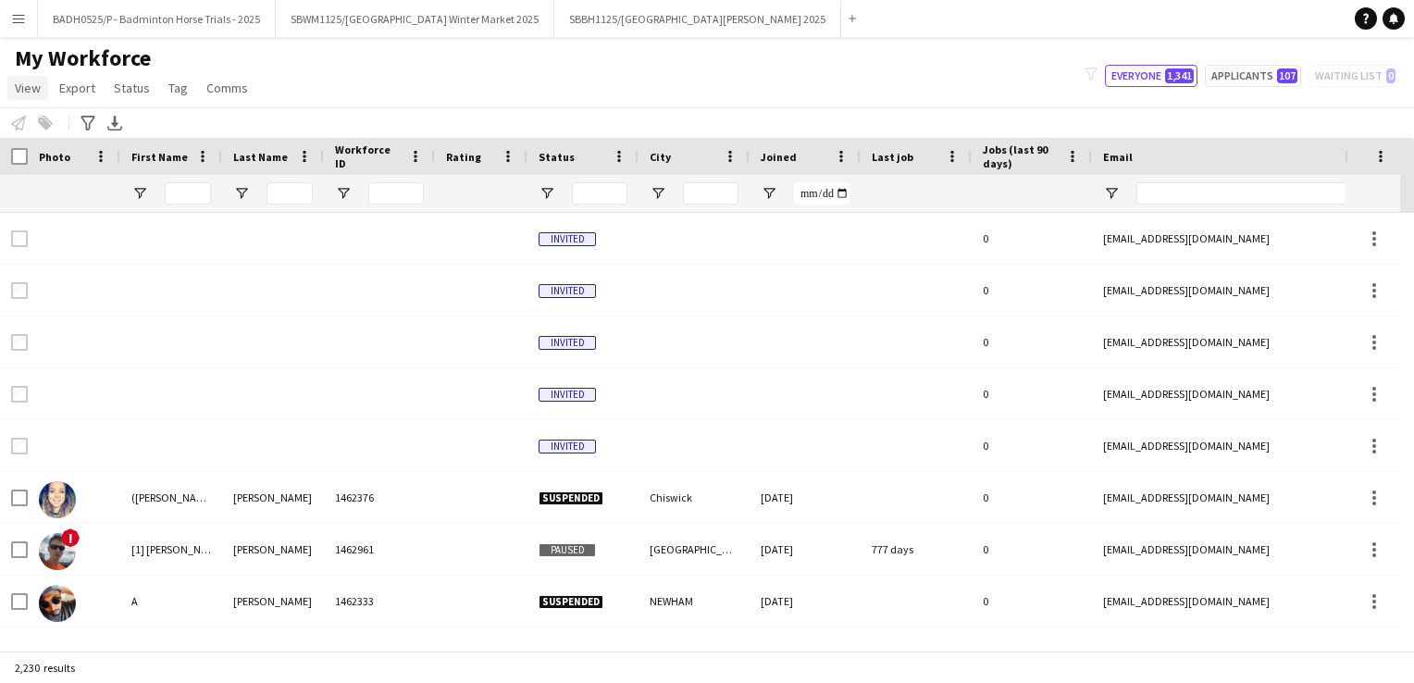
click at [31, 93] on span "View" at bounding box center [28, 88] width 26 height 17
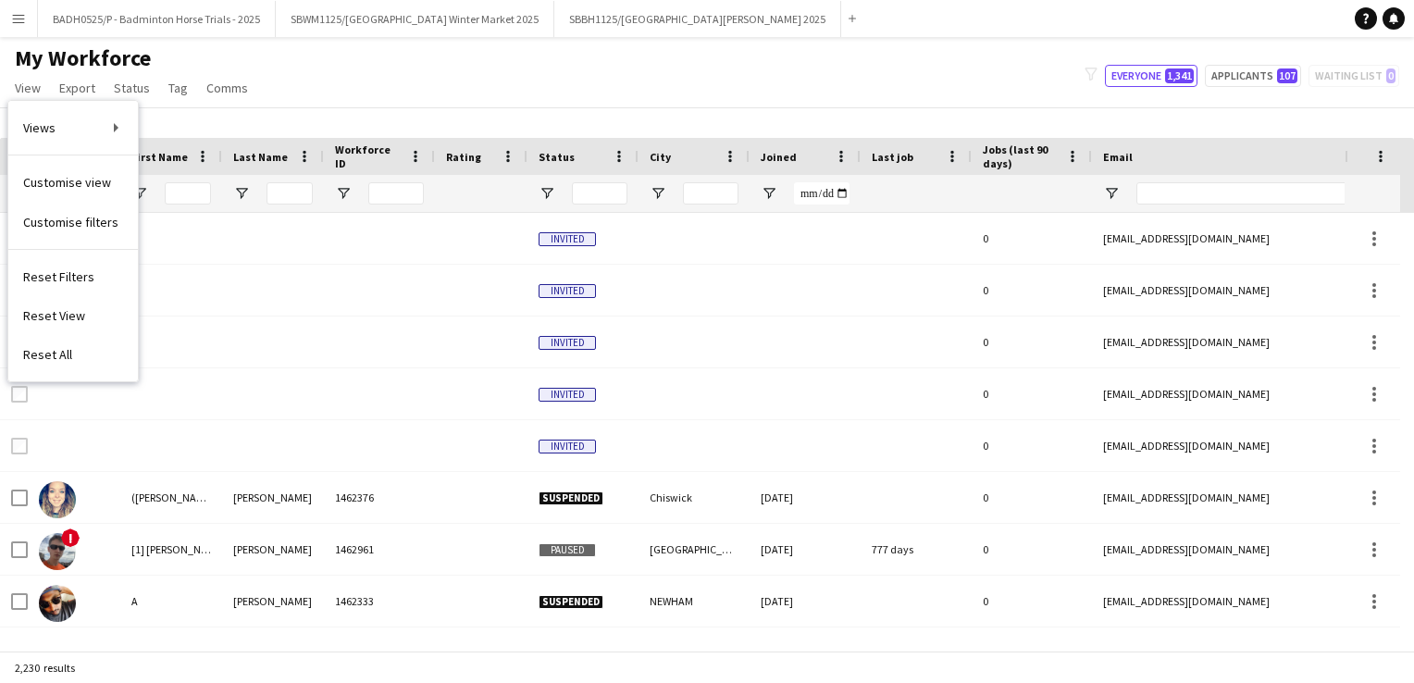
click at [311, 81] on div "My Workforce View Views Default view Details New Starters New starters report N…" at bounding box center [707, 75] width 1414 height 63
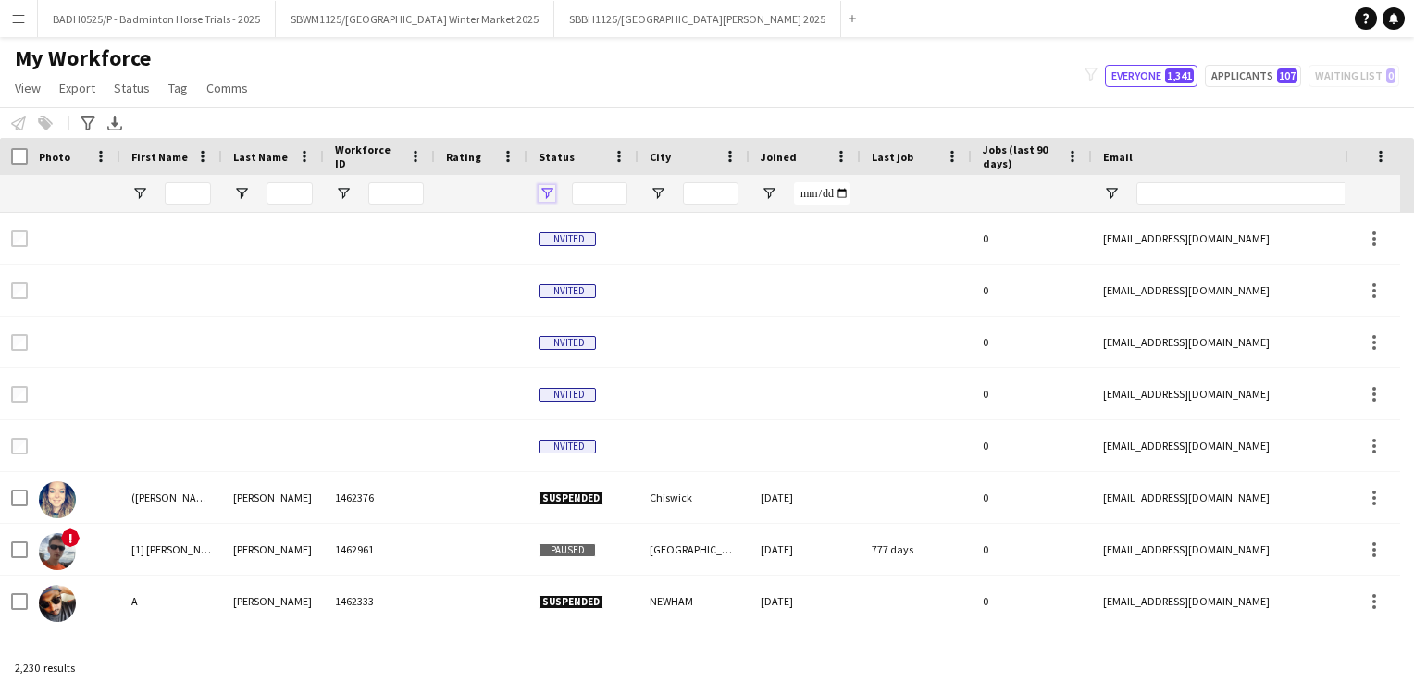
click at [550, 194] on span "Open Filter Menu" at bounding box center [546, 193] width 17 height 17
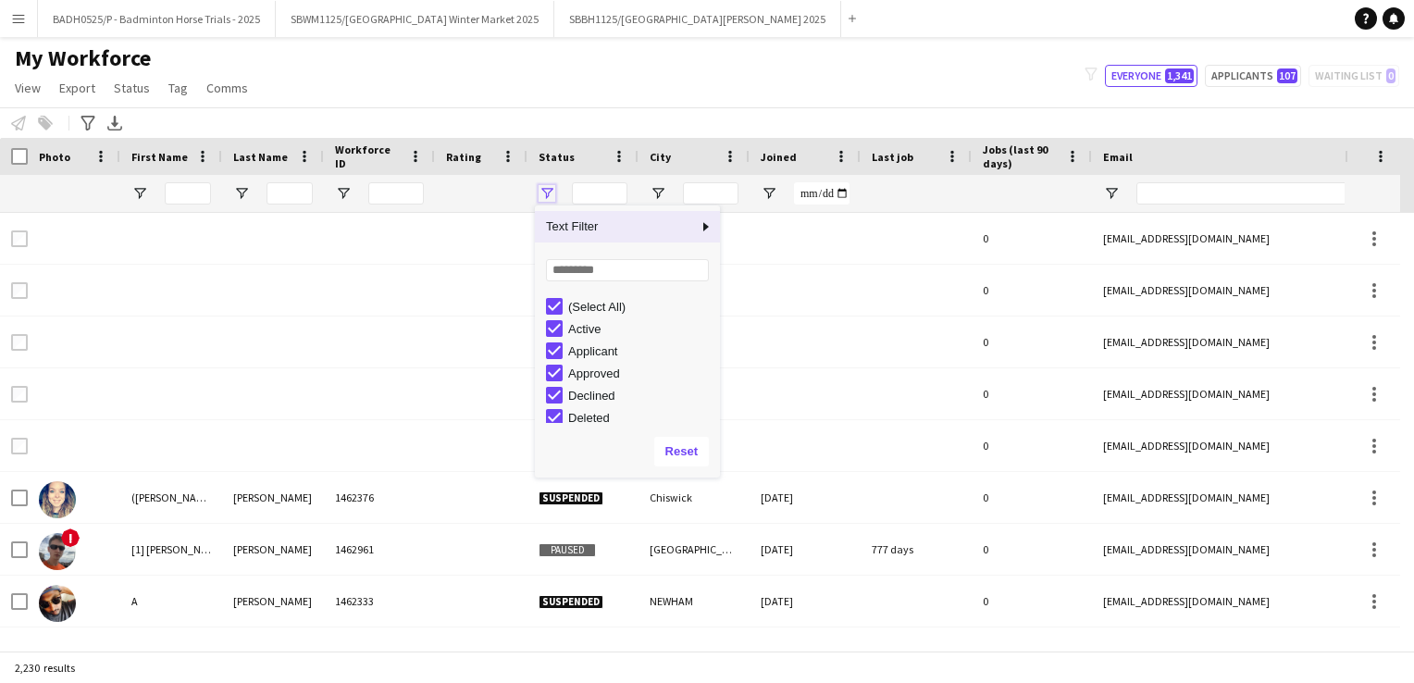
click at [550, 194] on span "Open Filter Menu" at bounding box center [546, 193] width 17 height 17
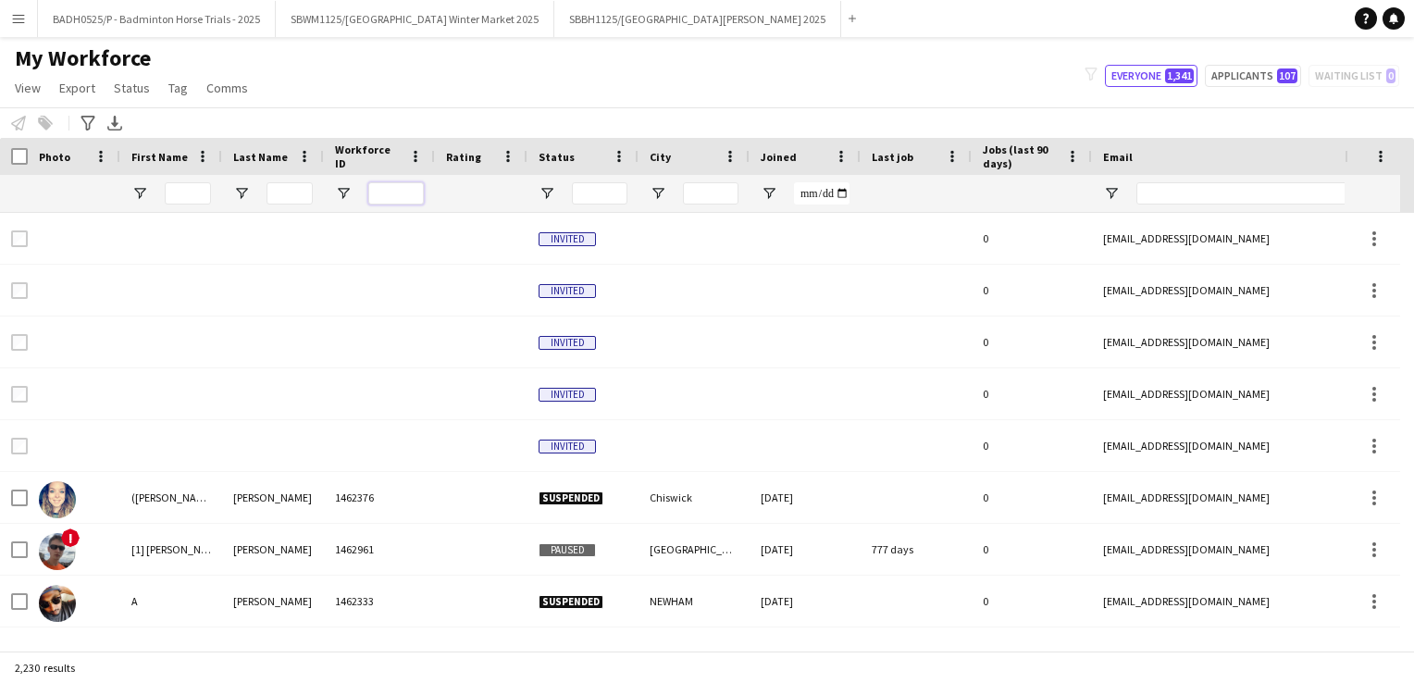
click at [370, 191] on input "Workforce ID Filter Input" at bounding box center [396, 193] width 56 height 22
click at [89, 92] on span "Export" at bounding box center [77, 88] width 36 height 17
click at [34, 87] on span "View" at bounding box center [28, 88] width 26 height 17
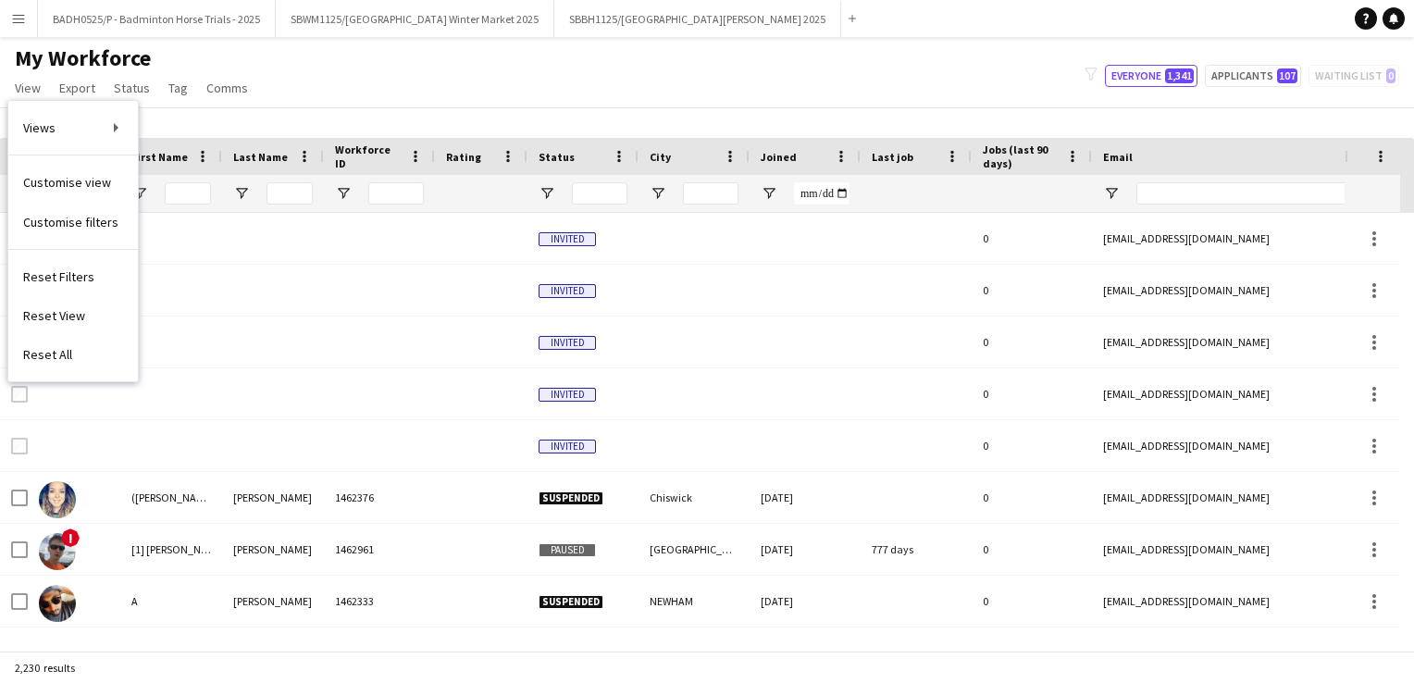
click at [17, 28] on button "Menu" at bounding box center [18, 18] width 37 height 37
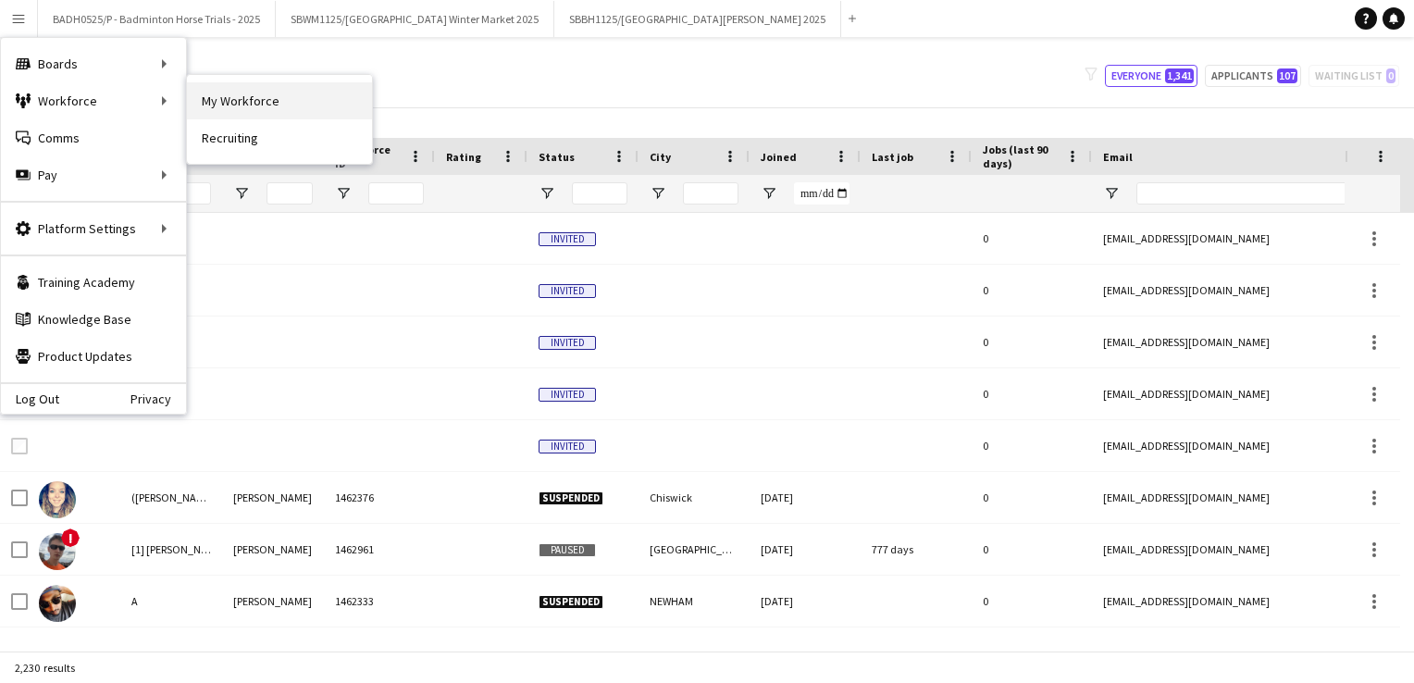
click at [247, 104] on link "My Workforce" at bounding box center [279, 100] width 185 height 37
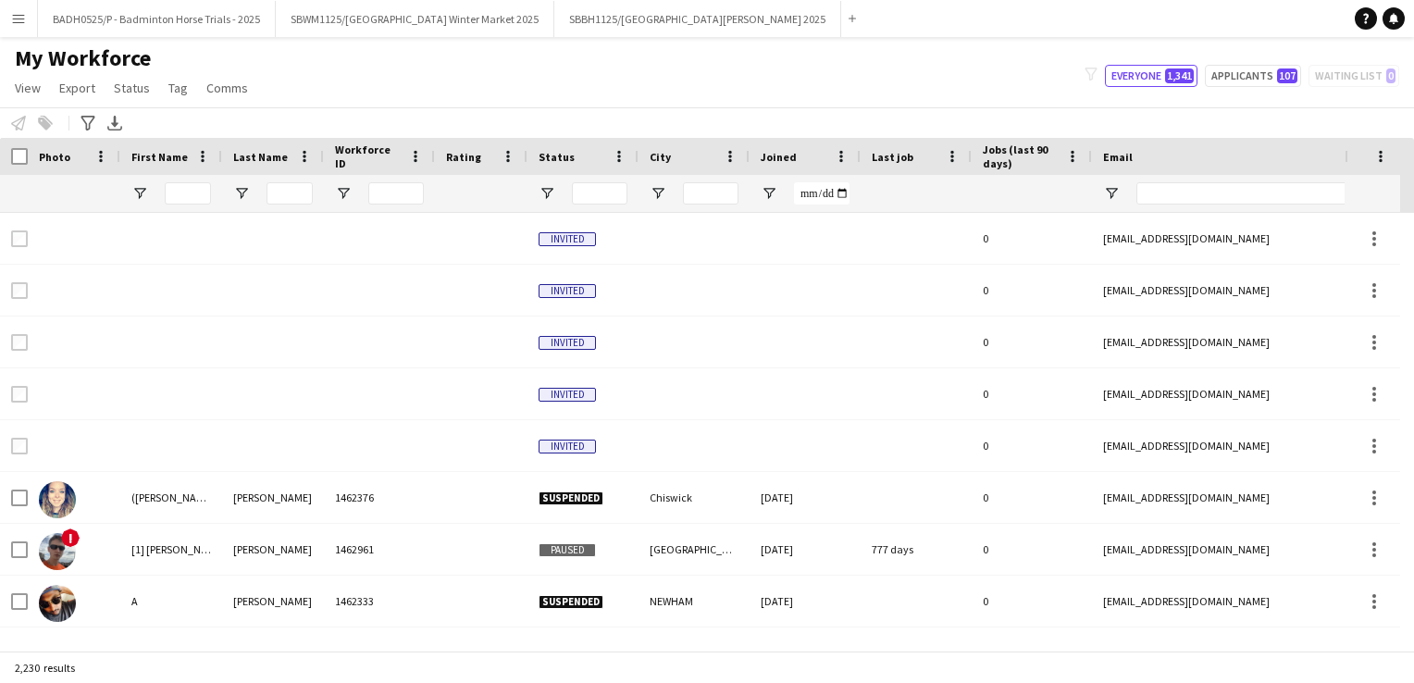
type input "**********"
click at [613, 196] on input "Status Filter Input" at bounding box center [600, 193] width 56 height 22
click at [550, 193] on span "Open Filter Menu" at bounding box center [546, 193] width 17 height 17
click at [649, 93] on div "My Workforce View Views Default view Details New Starters New starters report N…" at bounding box center [707, 75] width 1414 height 63
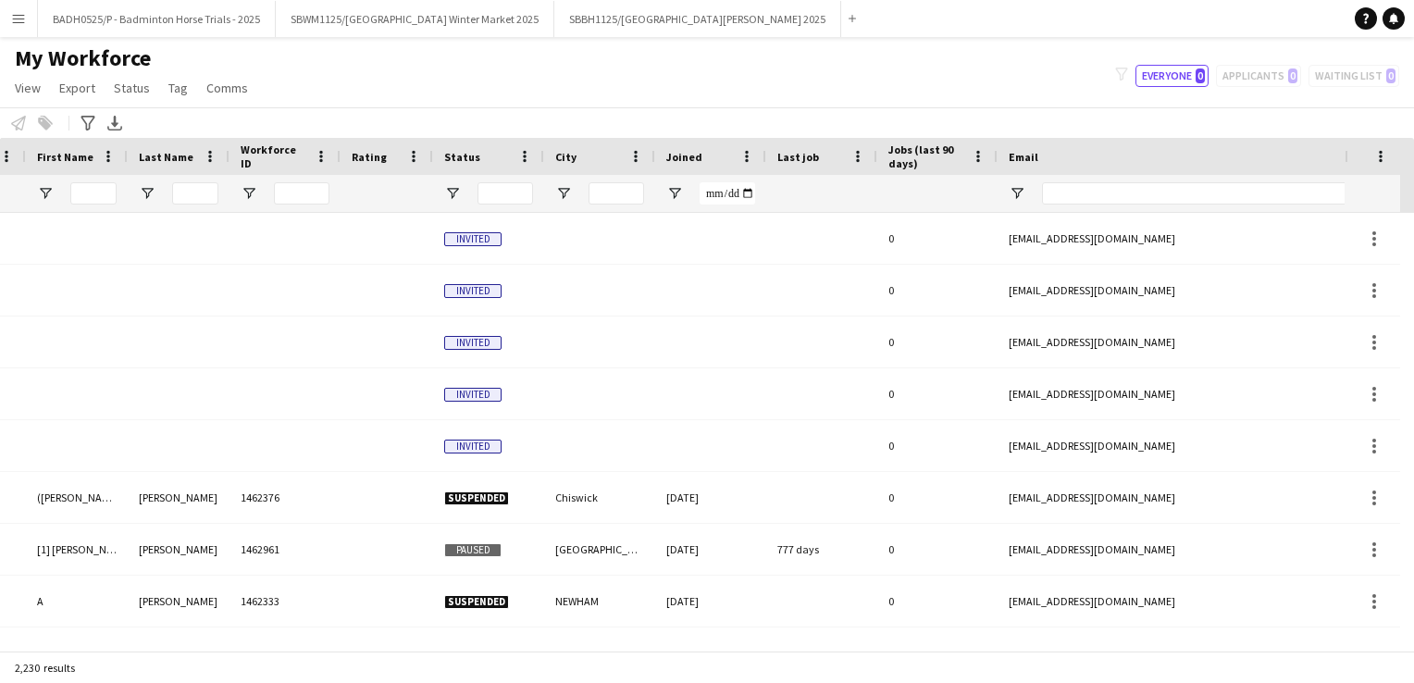
scroll to position [0, 214]
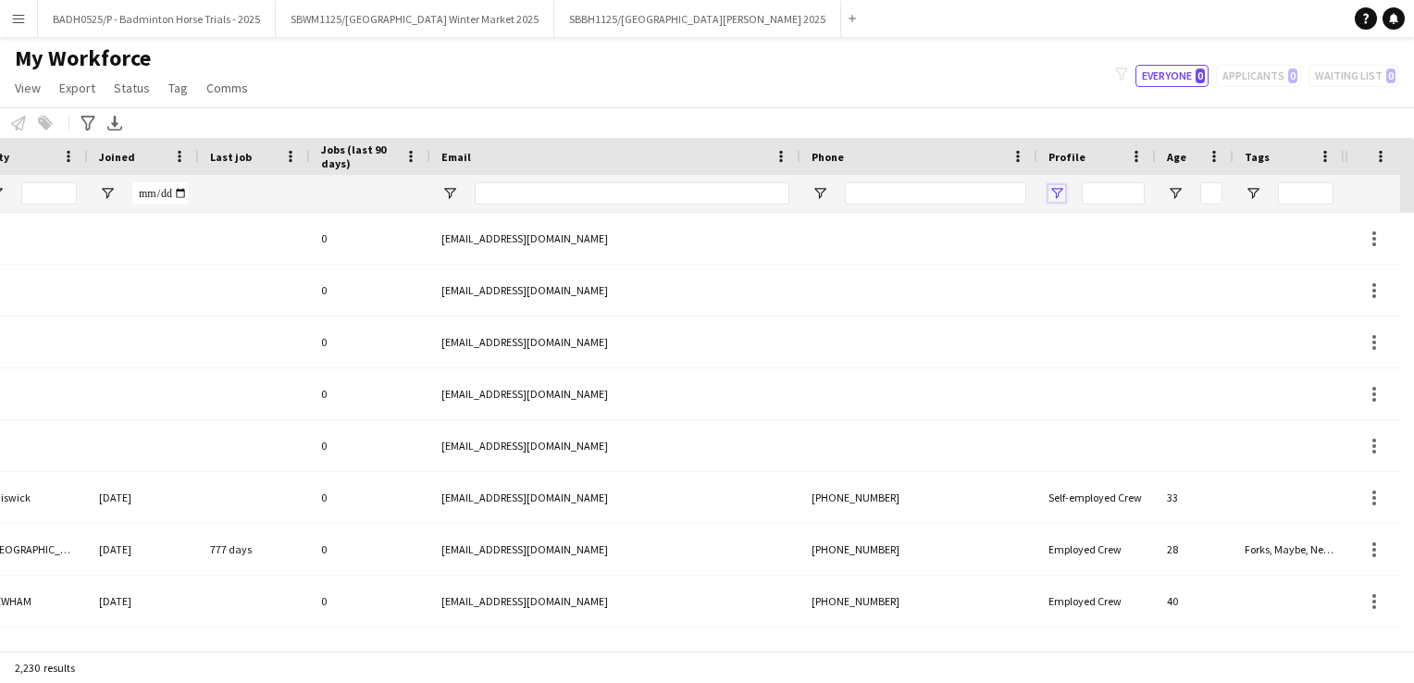
click at [1057, 198] on span "Open Filter Menu" at bounding box center [1056, 193] width 17 height 17
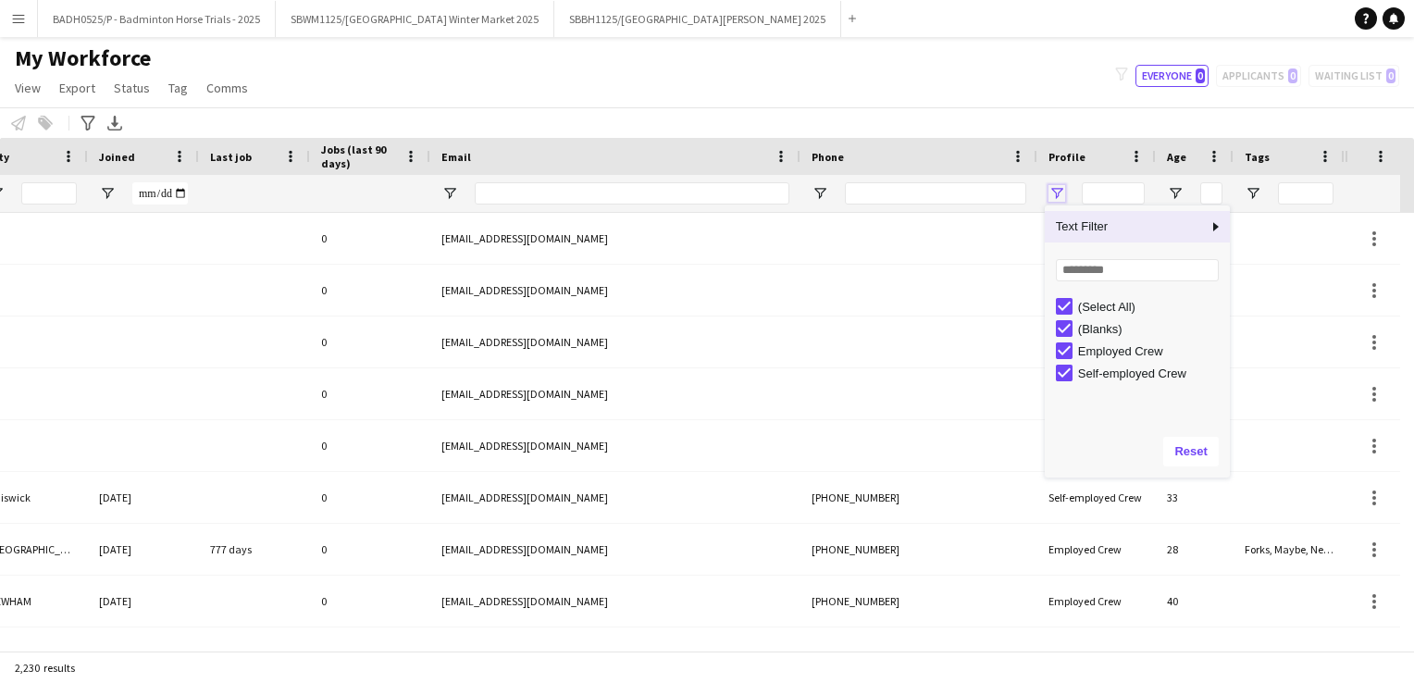
click at [1057, 198] on span "Open Filter Menu" at bounding box center [1056, 193] width 17 height 17
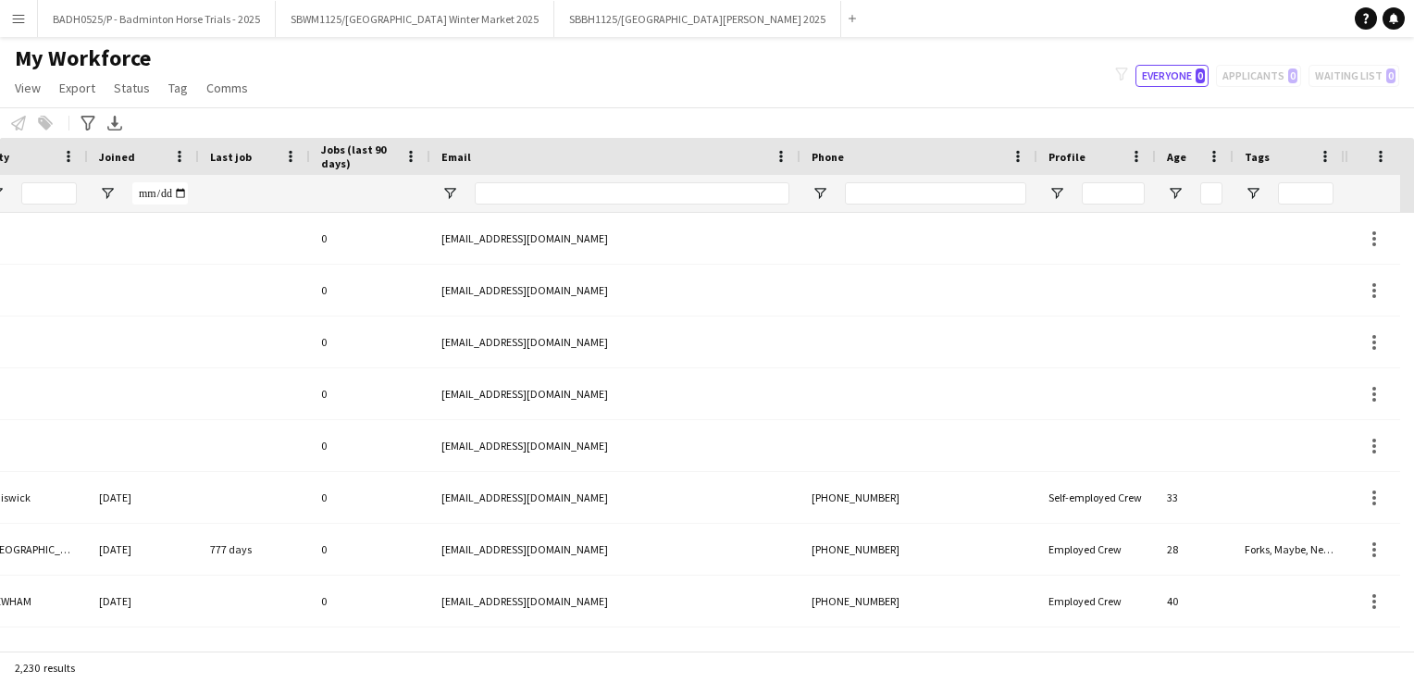
click at [1003, 109] on div "Notify workforce Add to tag Select at least one crew to tag him or her. Advance…" at bounding box center [707, 122] width 1414 height 31
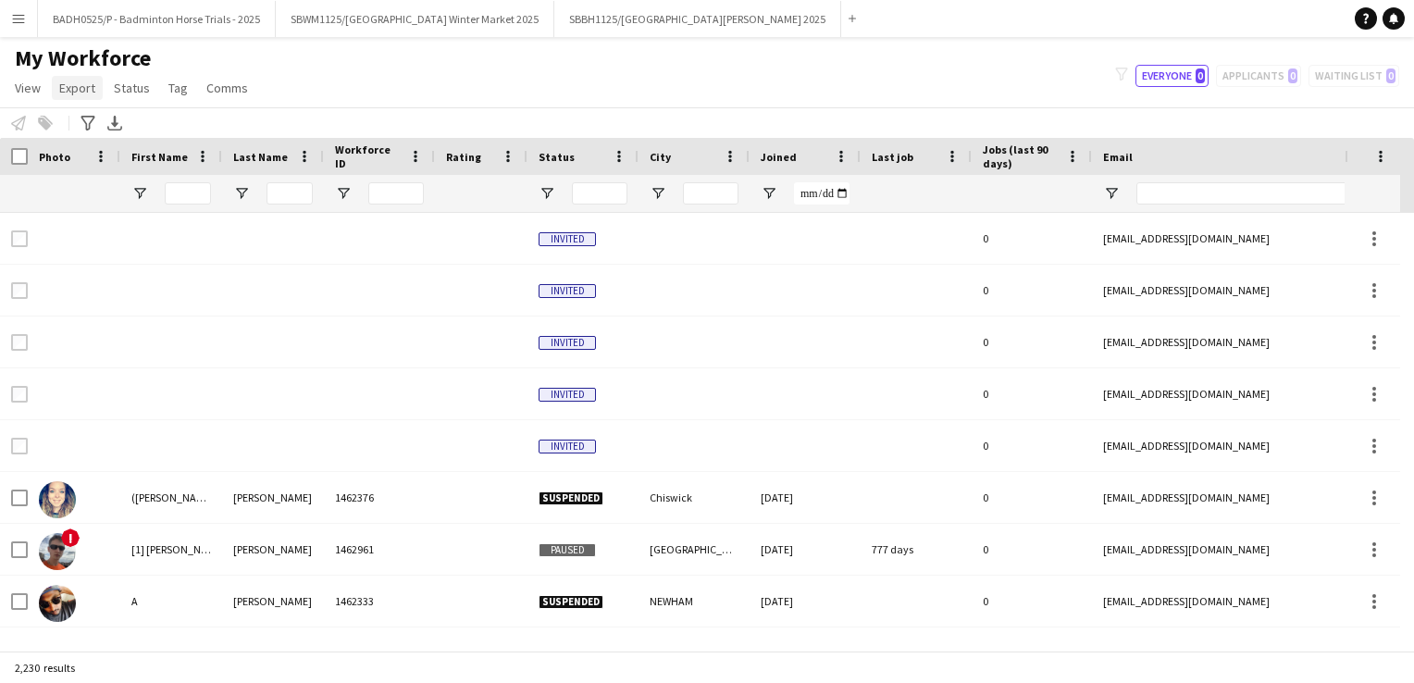
click at [73, 91] on span "Export" at bounding box center [77, 88] width 36 height 17
click at [447, 69] on div "My Workforce View Views Default view Details New Starters New starters report N…" at bounding box center [707, 75] width 1414 height 63
click at [115, 123] on icon at bounding box center [114, 121] width 7 height 11
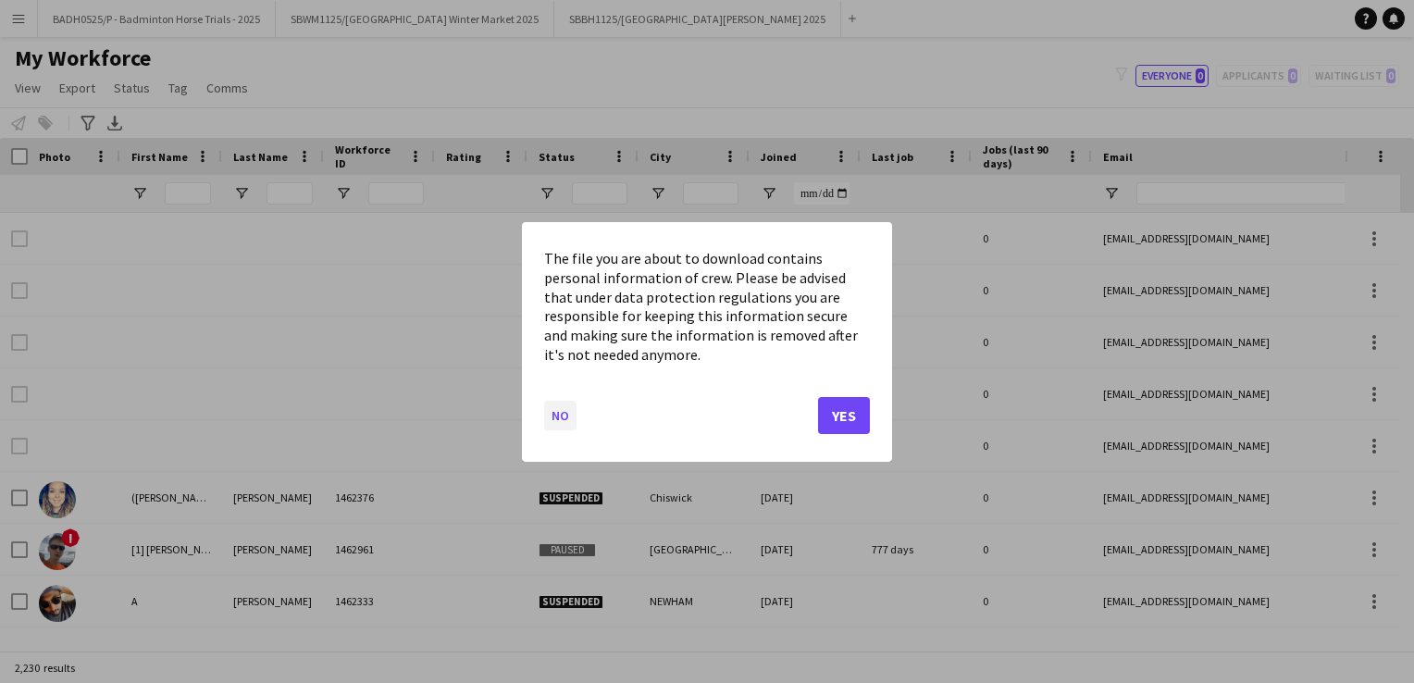
click at [562, 412] on button "No" at bounding box center [560, 415] width 32 height 30
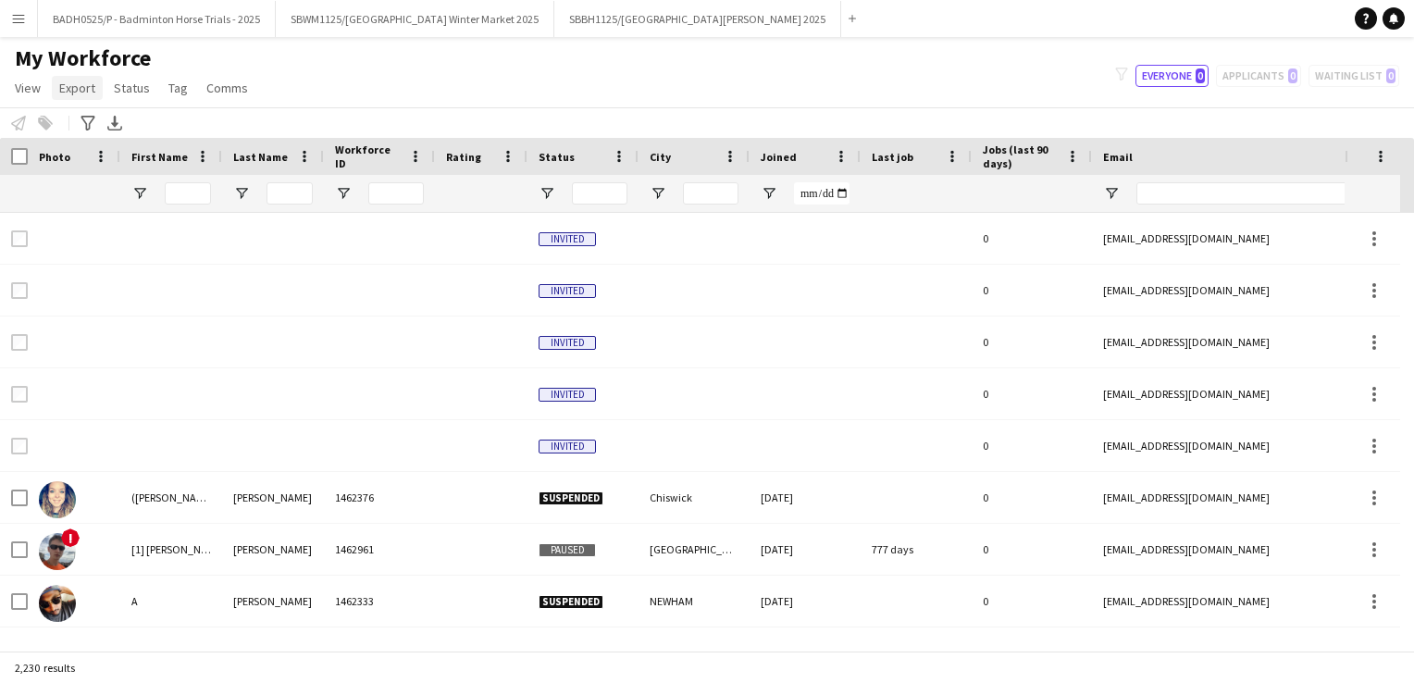
click at [61, 85] on span "Export" at bounding box center [77, 88] width 36 height 17
click at [418, 114] on div "Notify workforce Add to tag Select at least one crew to tag him or her. Advance…" at bounding box center [707, 122] width 1414 height 31
click at [381, 192] on input "Workforce ID Filter Input" at bounding box center [396, 193] width 56 height 22
click at [351, 191] on span "Open Filter Menu" at bounding box center [343, 193] width 17 height 17
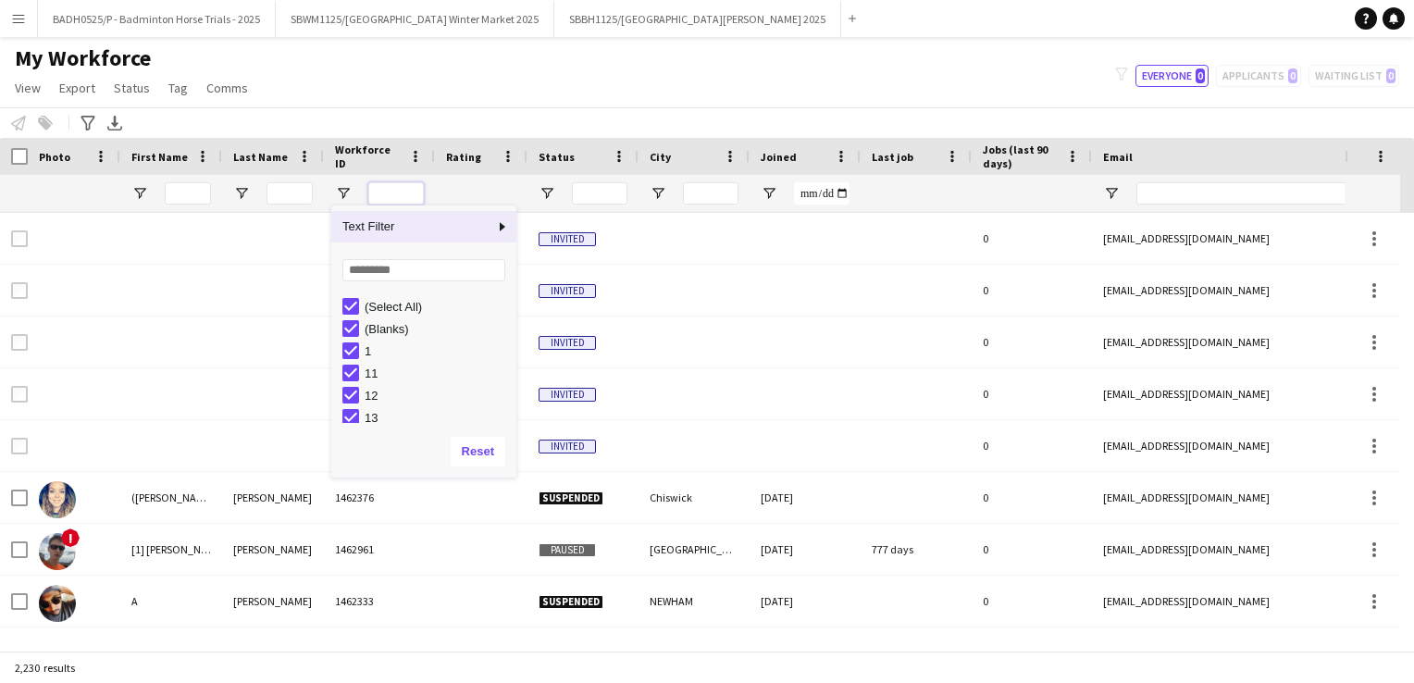
click at [386, 188] on input "Workforce ID Filter Input" at bounding box center [396, 193] width 56 height 22
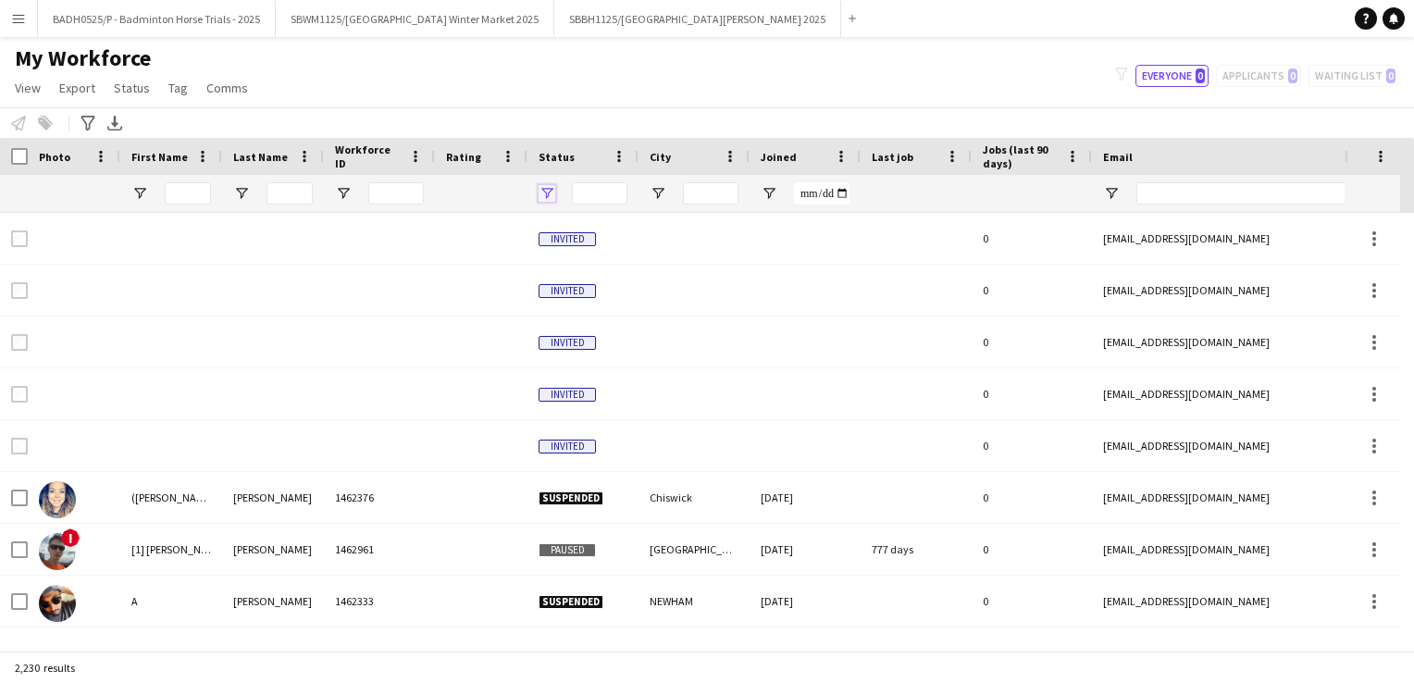
click at [544, 199] on span "Open Filter Menu" at bounding box center [546, 193] width 17 height 17
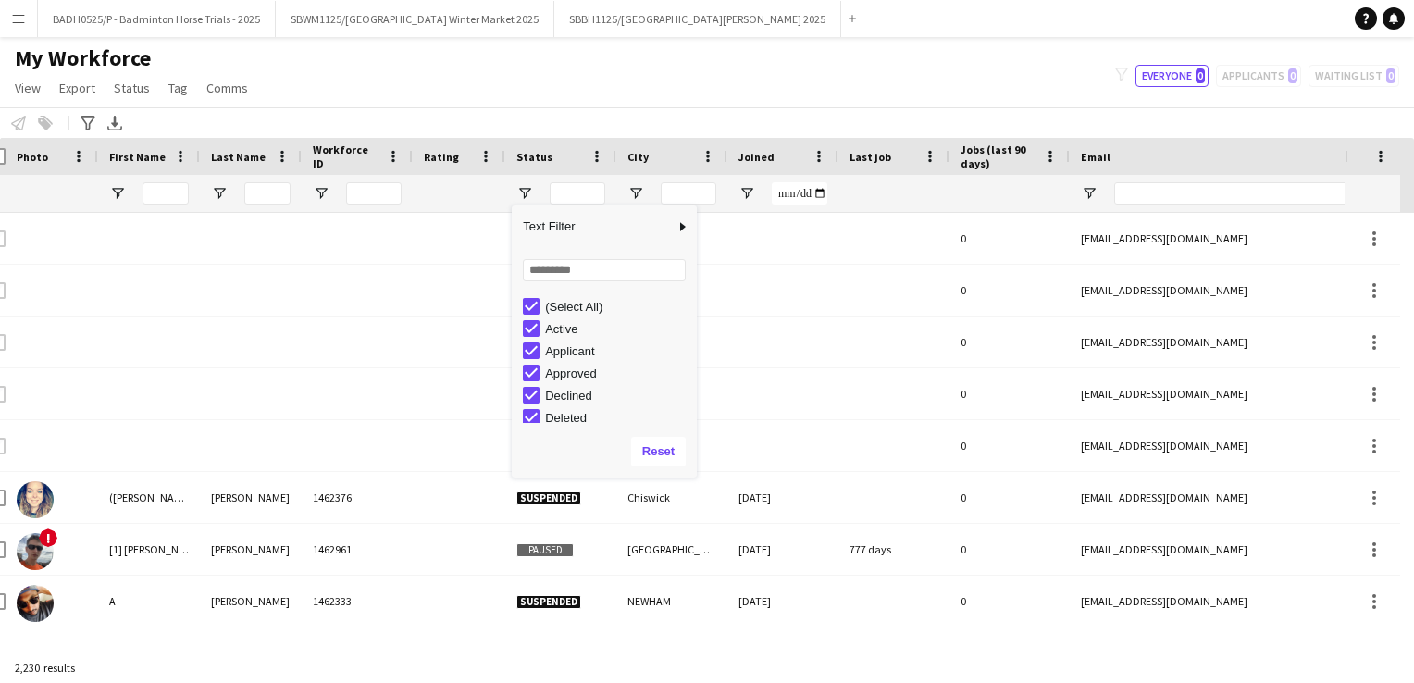
scroll to position [0, 22]
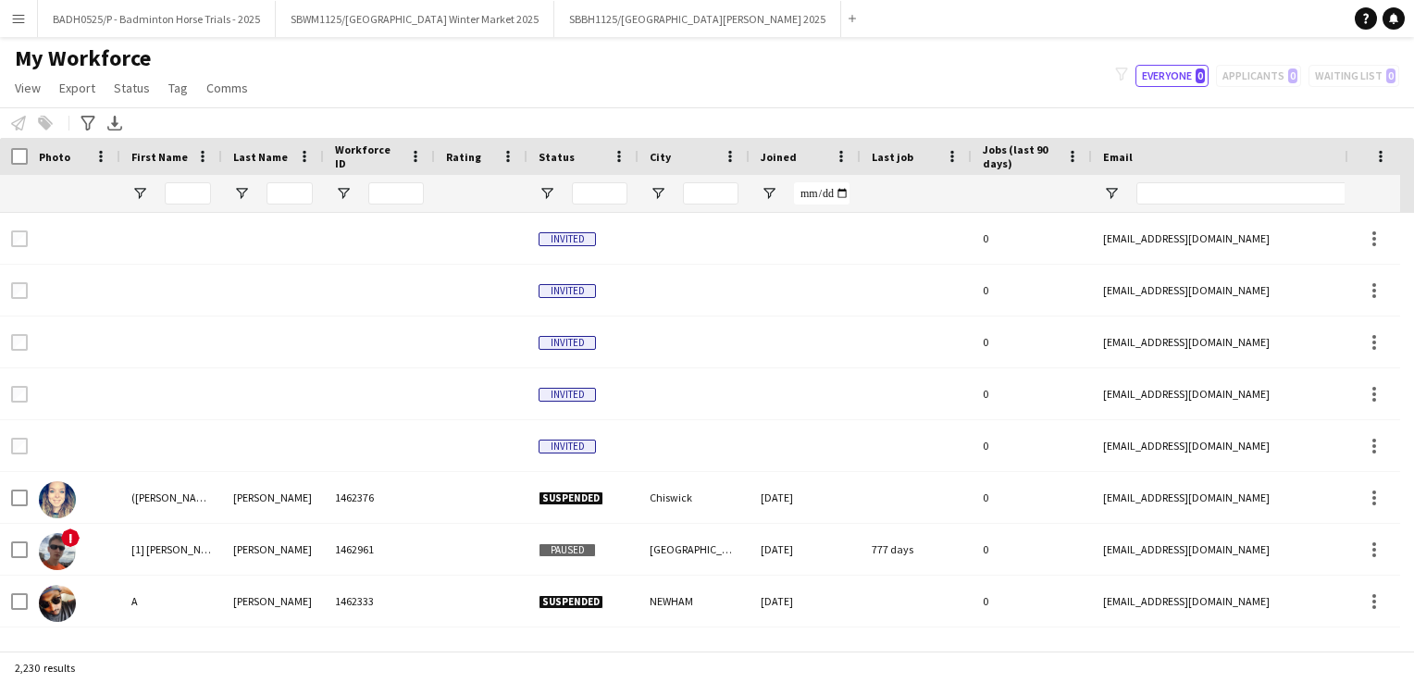
click at [534, 113] on div "Notify workforce Add to tag Select at least one crew to tag him or her. Advance…" at bounding box center [707, 122] width 1414 height 31
click at [26, 19] on button "Menu" at bounding box center [18, 18] width 37 height 37
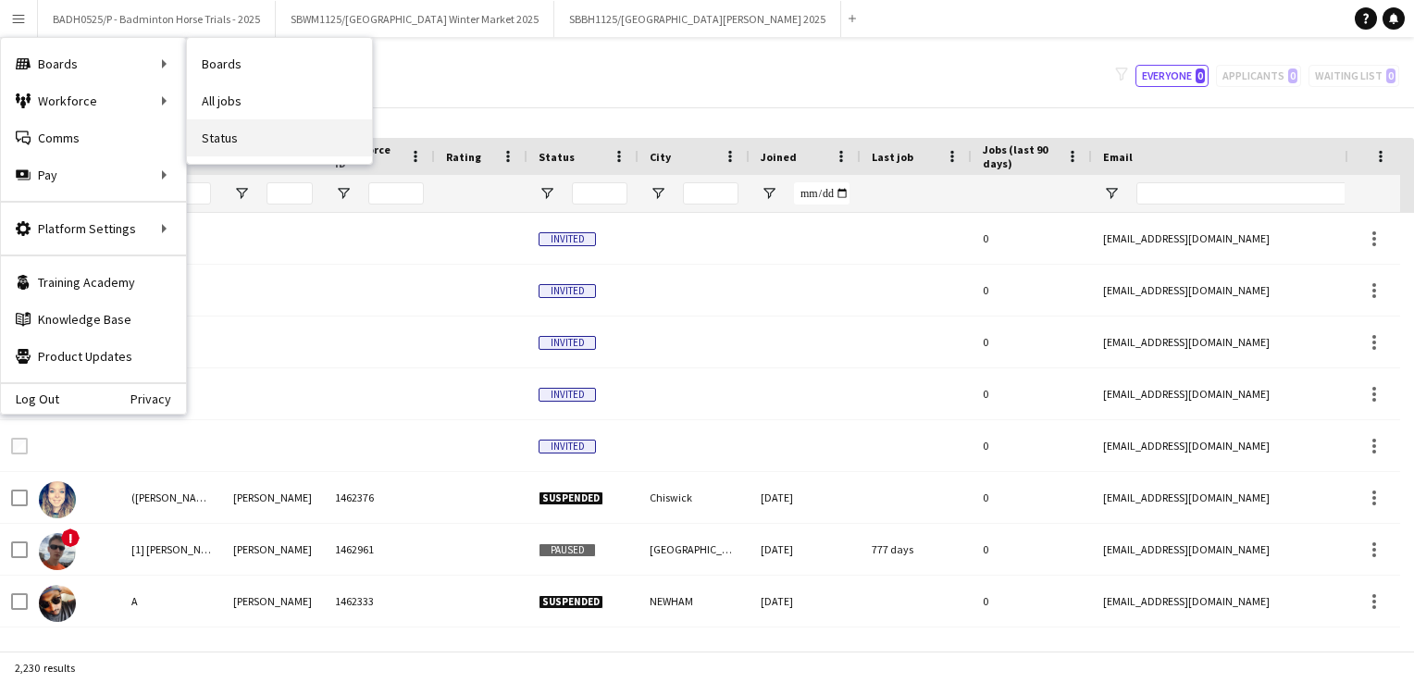
click at [223, 142] on link "Status" at bounding box center [279, 137] width 185 height 37
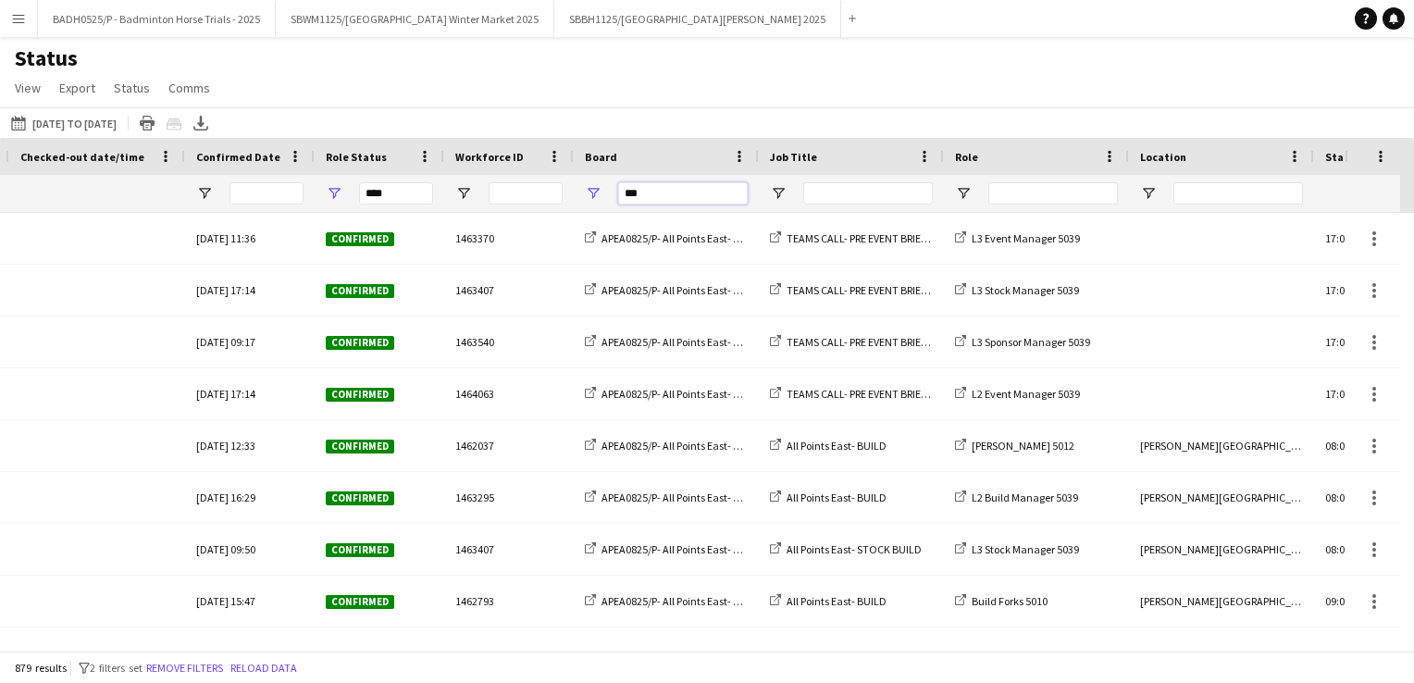
click at [681, 194] on input "***" at bounding box center [683, 193] width 130 height 22
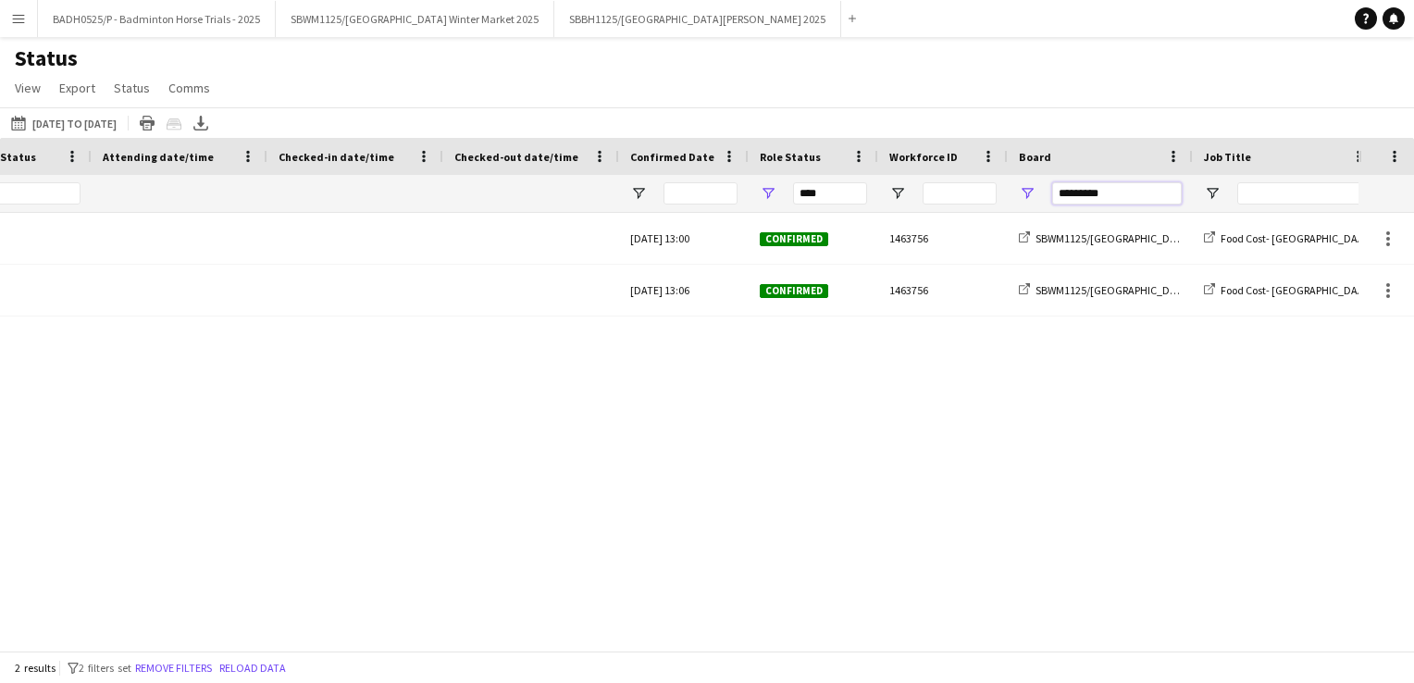
type input "*********"
click at [1029, 186] on span "Open Filter Menu" at bounding box center [1027, 193] width 17 height 17
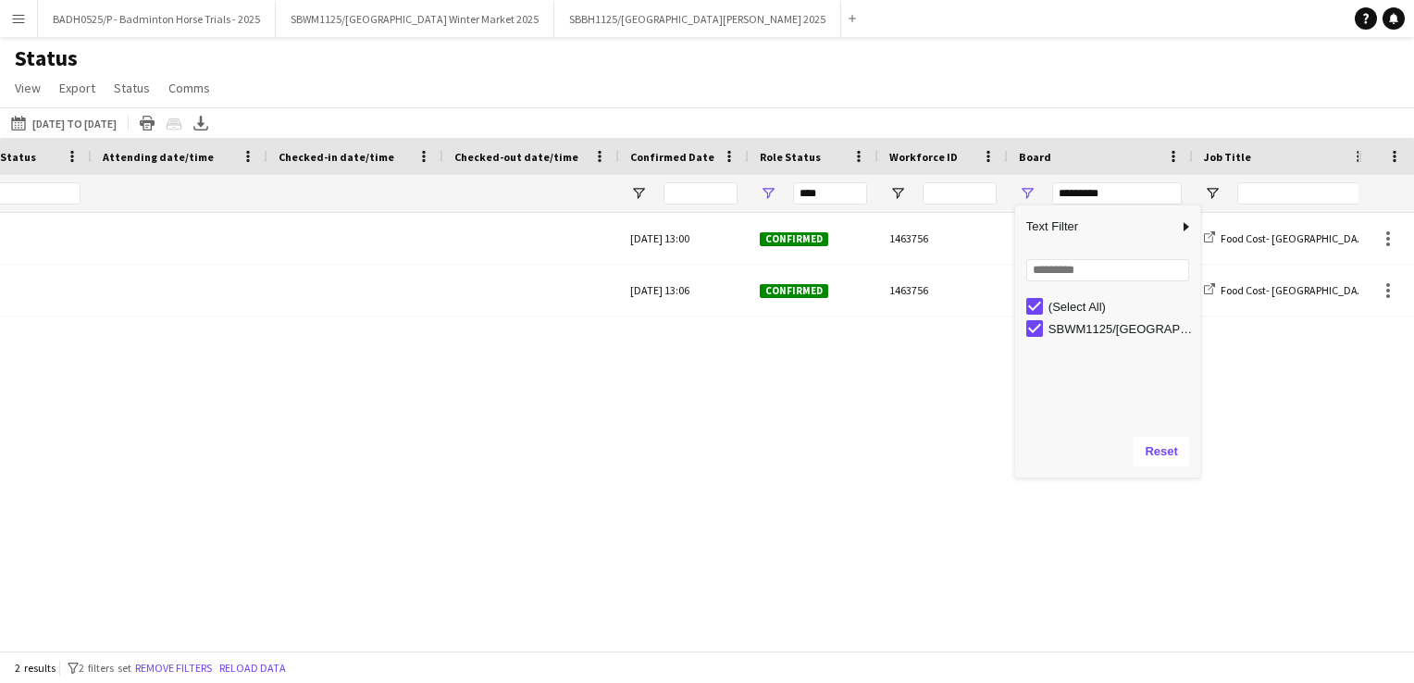
click at [815, 473] on div "Tue, 19 Aug 2025 13:00 Confirmed 1463756 SBWM1125/P Southbank Centre Winter Mar…" at bounding box center [679, 425] width 1358 height 424
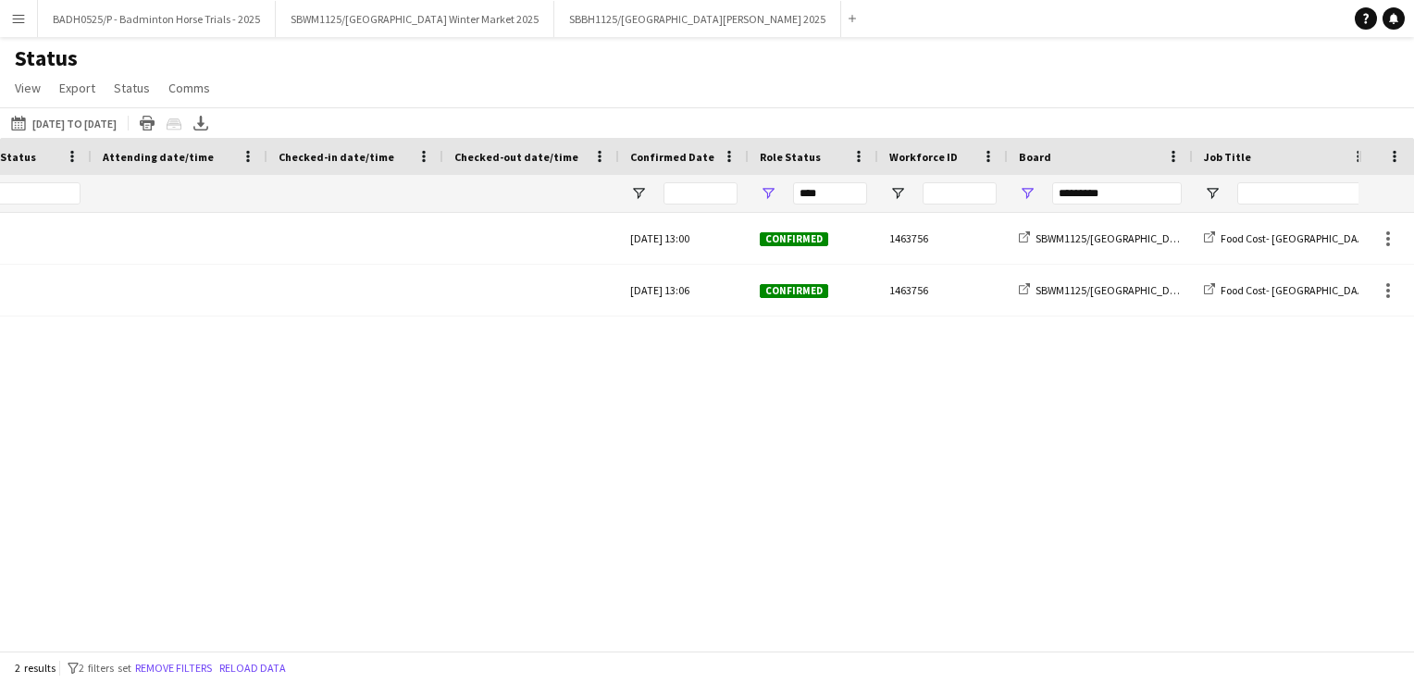
click at [829, 205] on div "****" at bounding box center [830, 193] width 74 height 37
click at [854, 183] on input "****" at bounding box center [830, 193] width 74 height 22
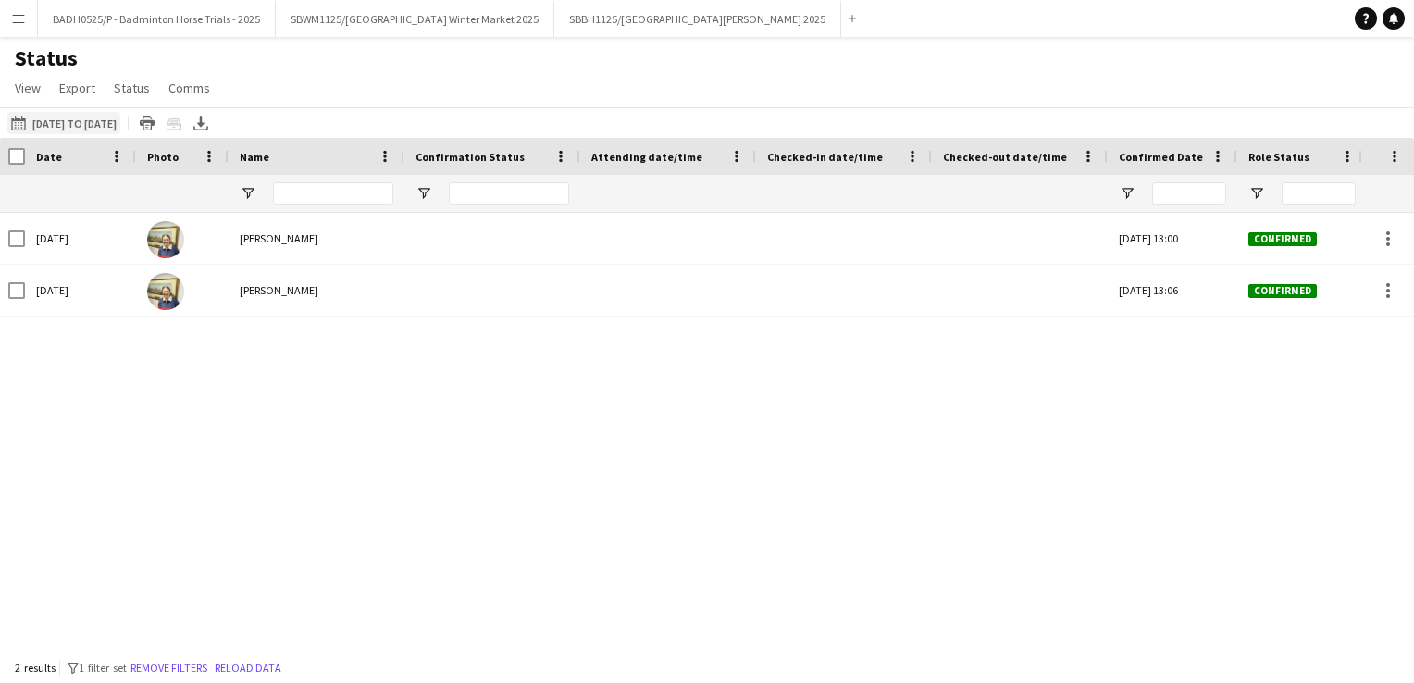
click at [24, 124] on app-icon "07-10-2025 to 13-10-2025" at bounding box center [21, 123] width 21 height 15
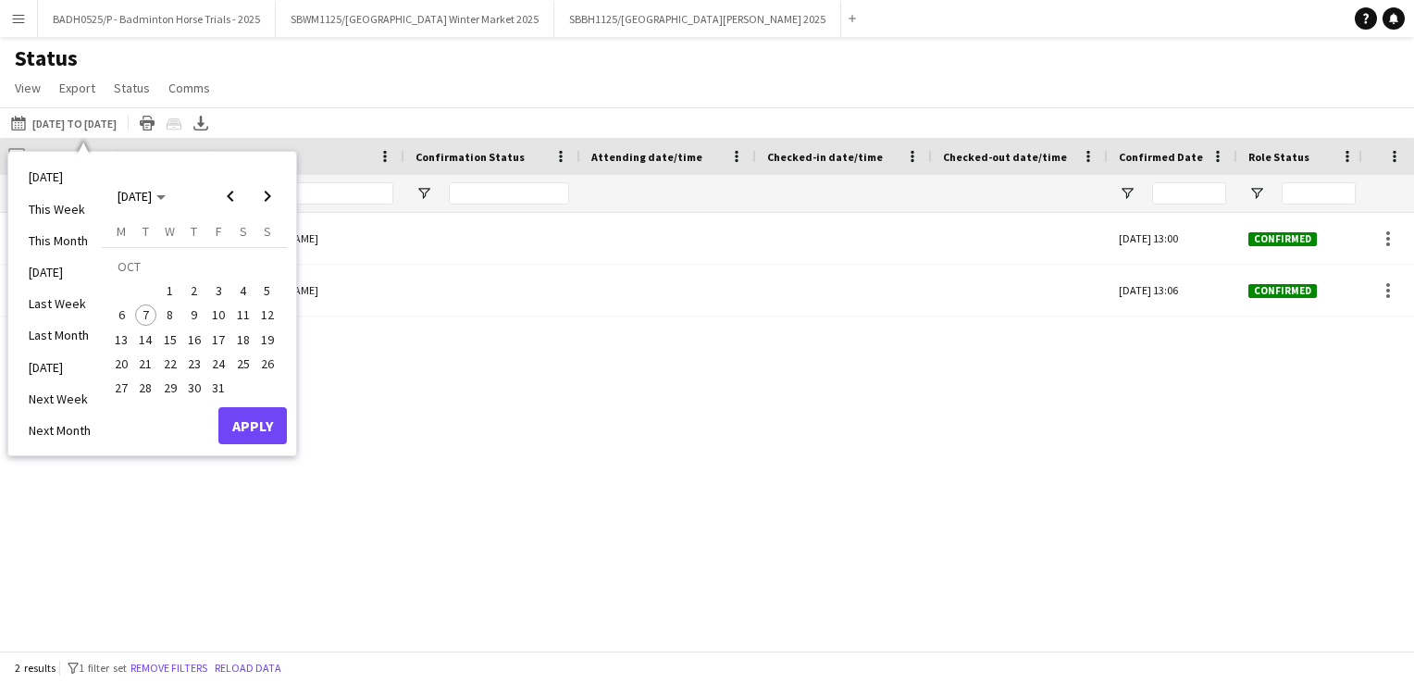
click at [127, 358] on span "20" at bounding box center [121, 363] width 22 height 22
click at [266, 202] on span "Next month" at bounding box center [267, 196] width 37 height 37
click at [245, 373] on span "31" at bounding box center [243, 368] width 22 height 22
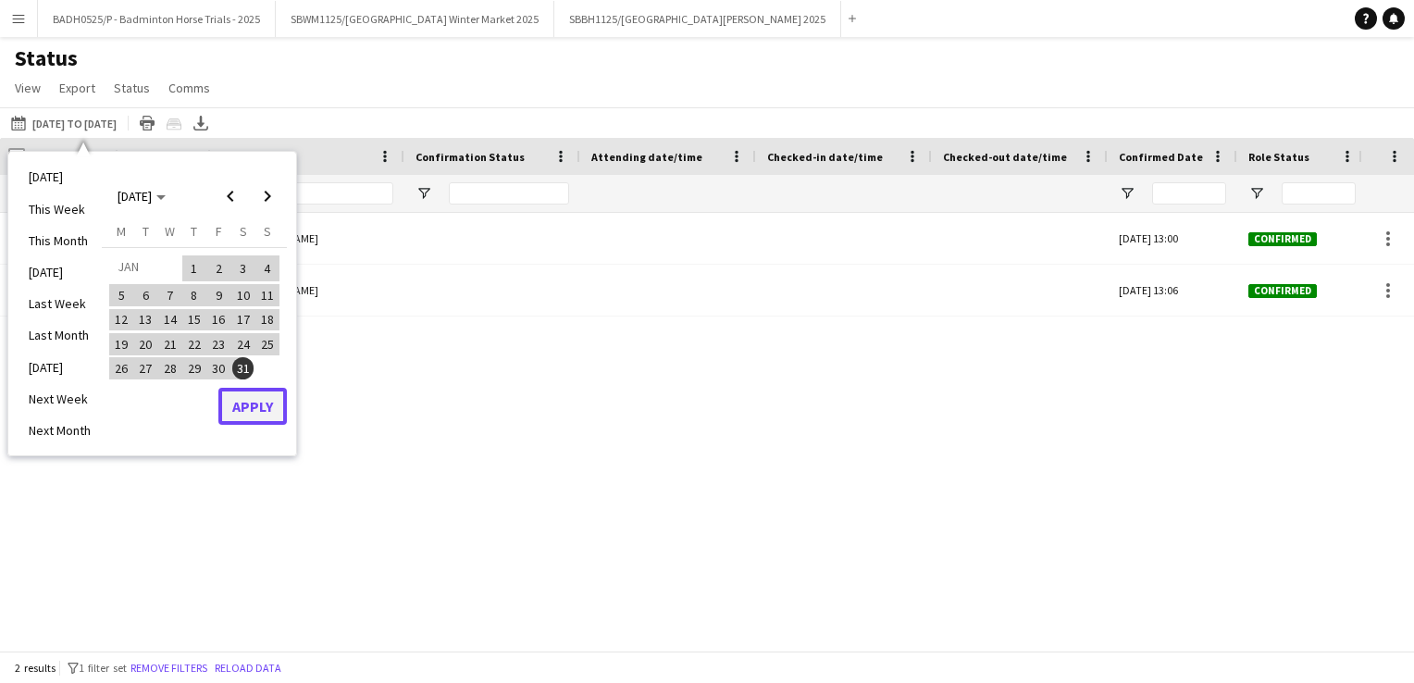
click at [252, 401] on button "Apply" at bounding box center [252, 406] width 68 height 37
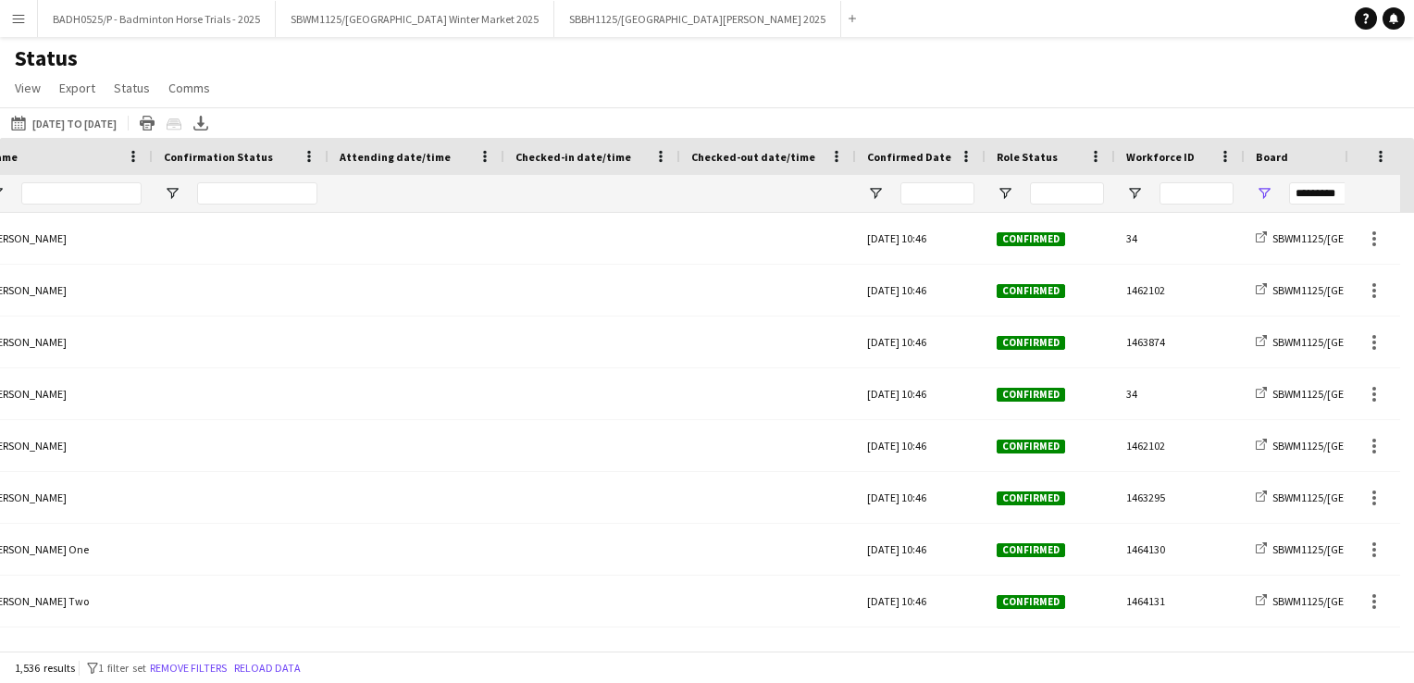
click at [1013, 188] on div at bounding box center [1050, 193] width 130 height 37
click at [999, 194] on span "Open Filter Menu" at bounding box center [1004, 193] width 17 height 17
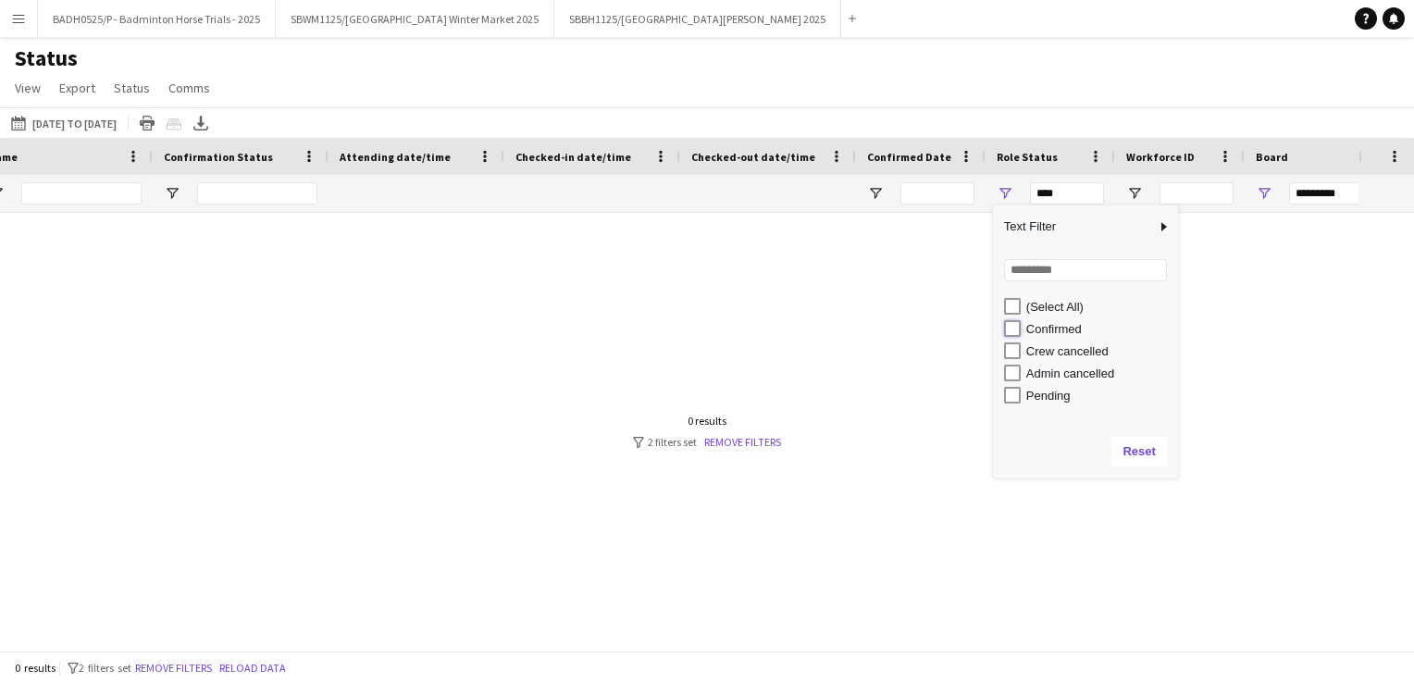
type input "**********"
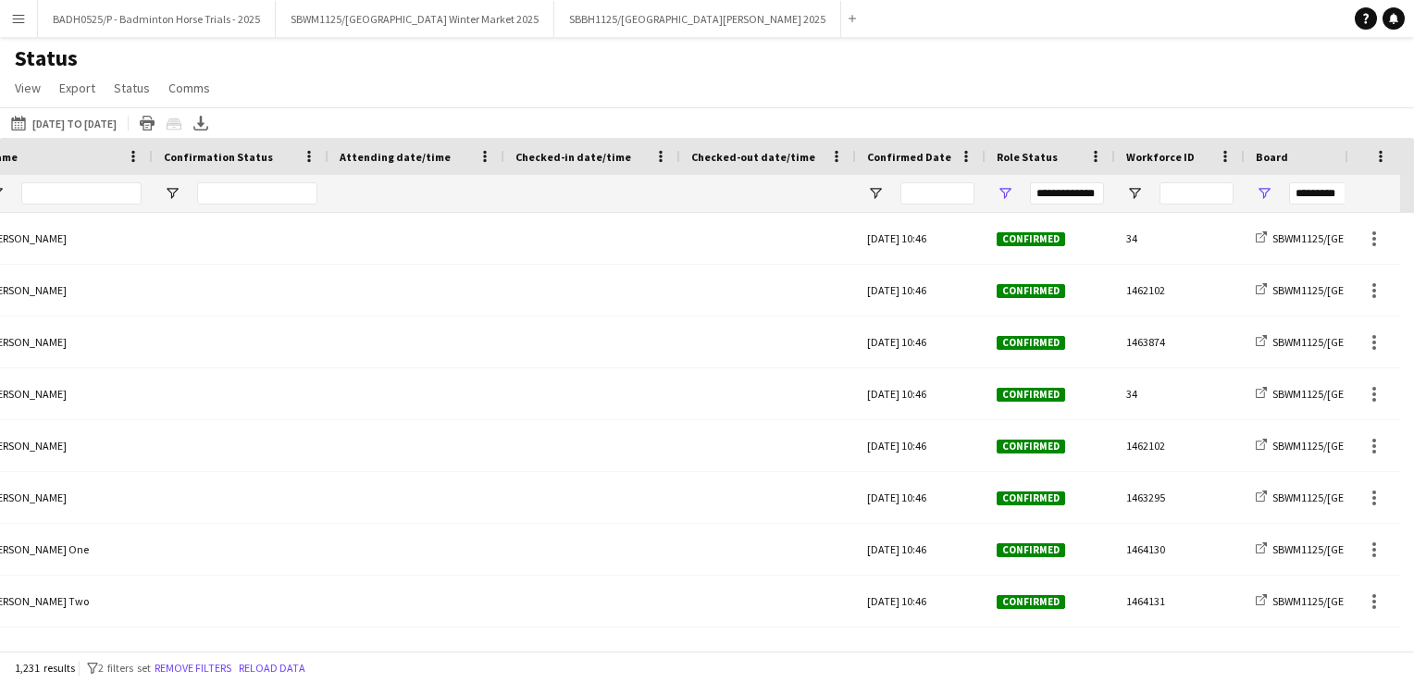
click at [982, 78] on div "Status View Views Default view BTB upload workforce New starters Payroll checks…" at bounding box center [707, 75] width 1414 height 63
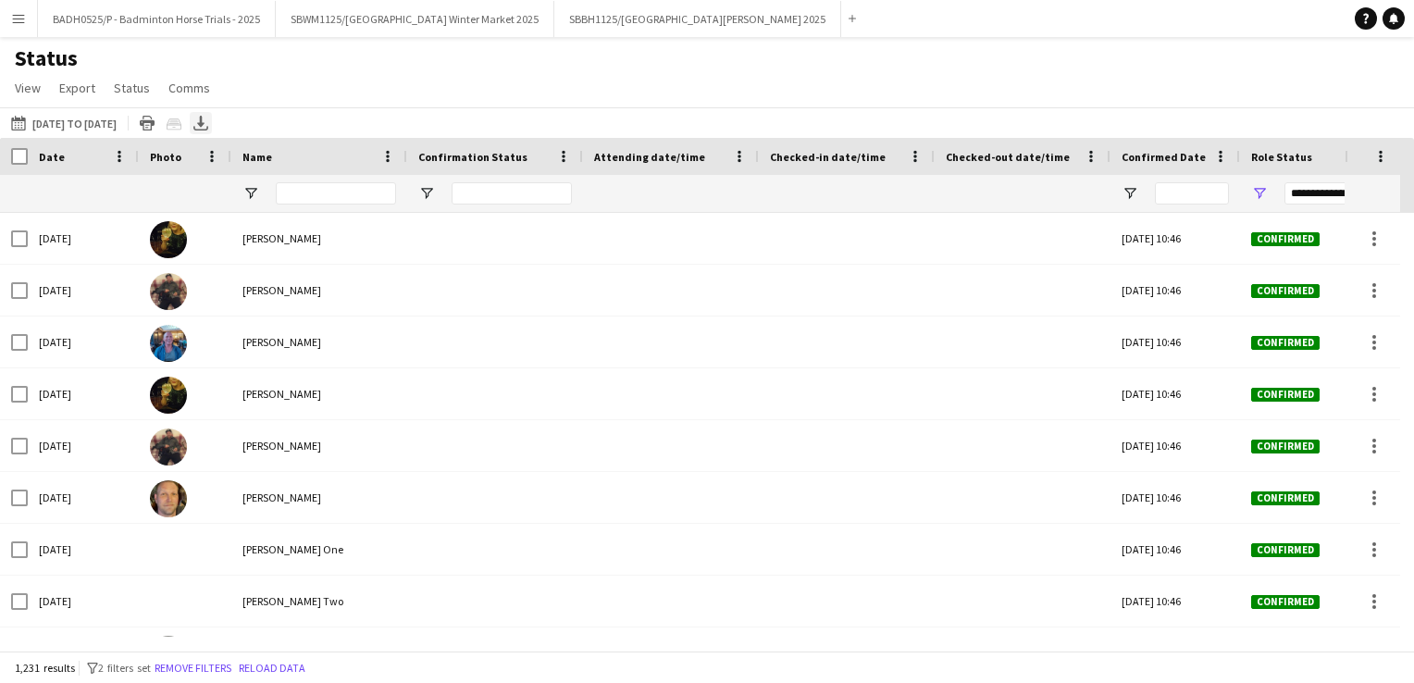
click at [208, 127] on icon "Export XLSX" at bounding box center [200, 123] width 15 height 15
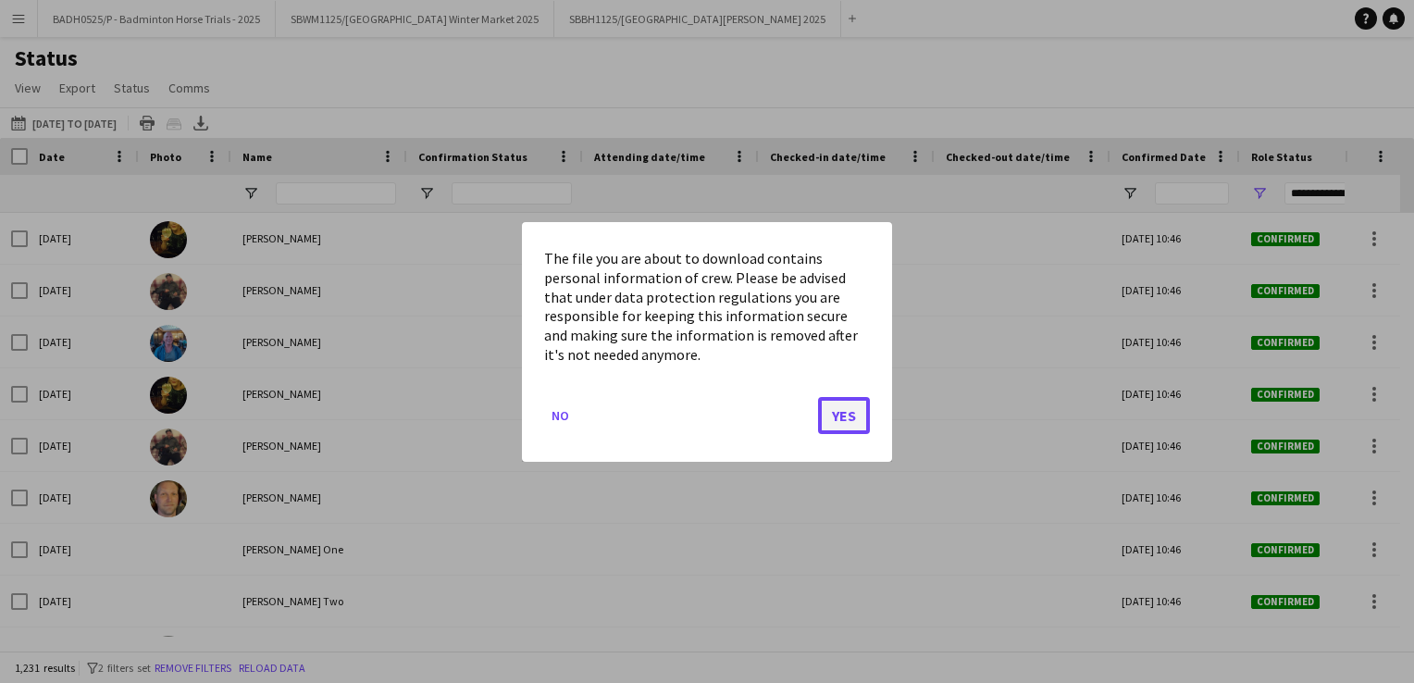
click at [828, 408] on button "Yes" at bounding box center [844, 414] width 52 height 37
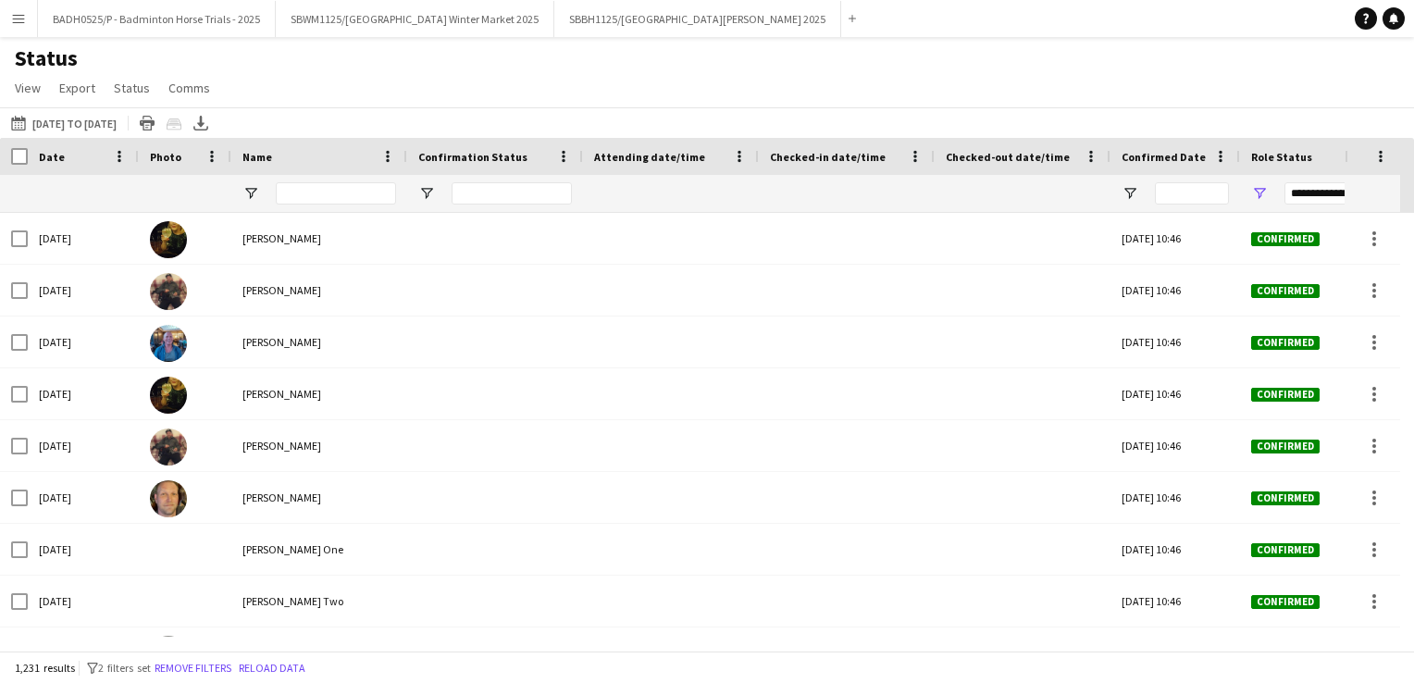
click at [27, 22] on button "Menu" at bounding box center [18, 18] width 37 height 37
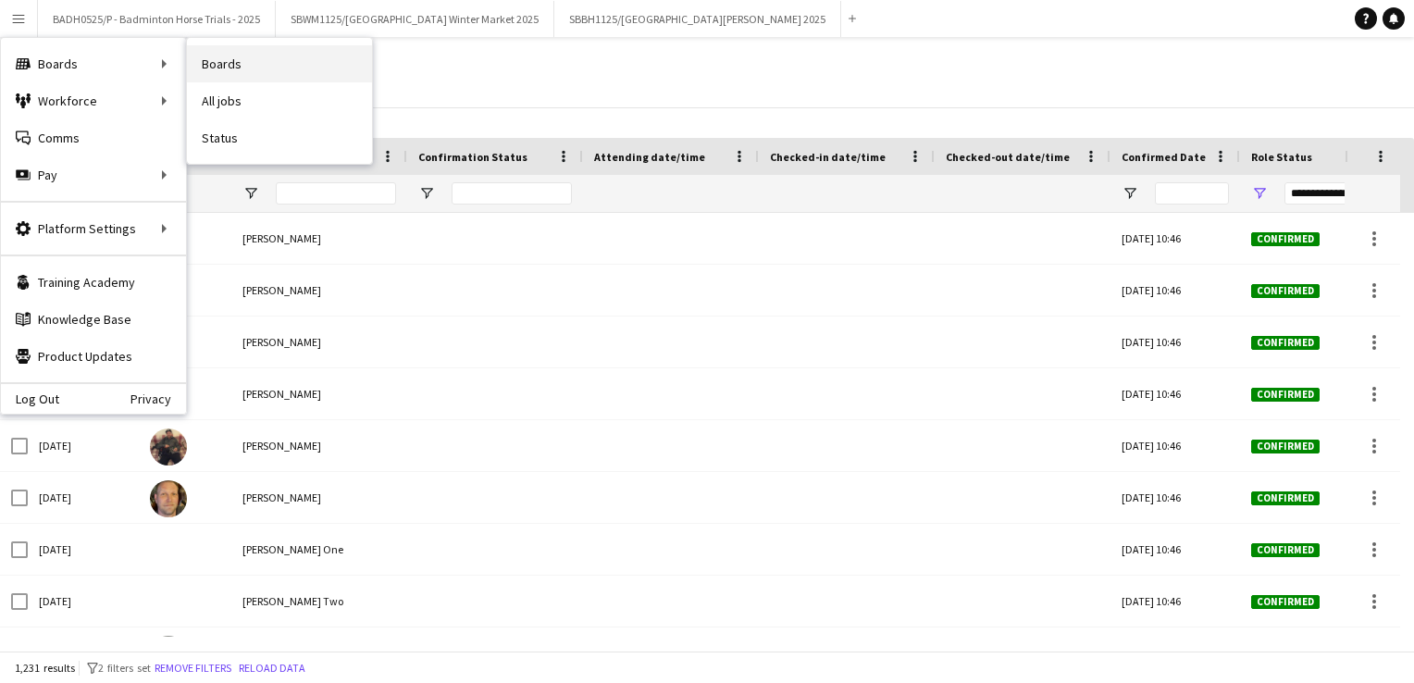
click at [209, 55] on link "Boards" at bounding box center [279, 63] width 185 height 37
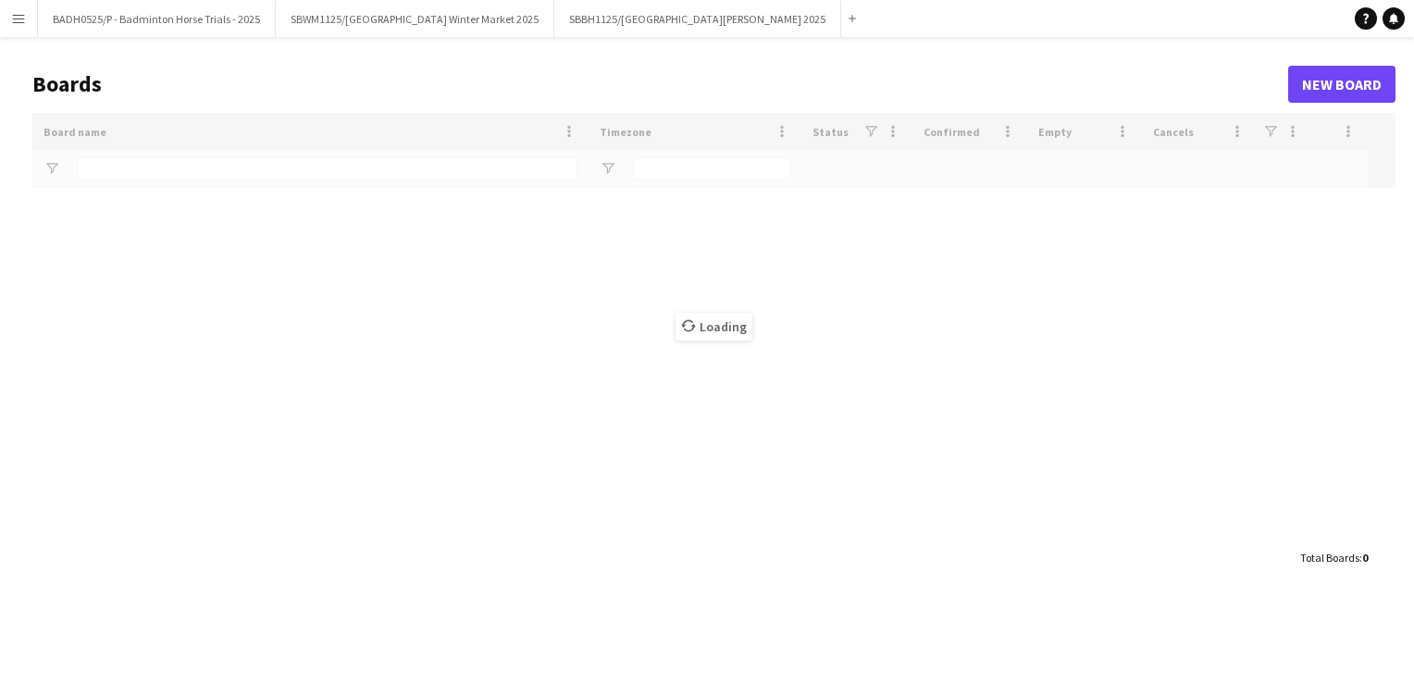
type input "*********"
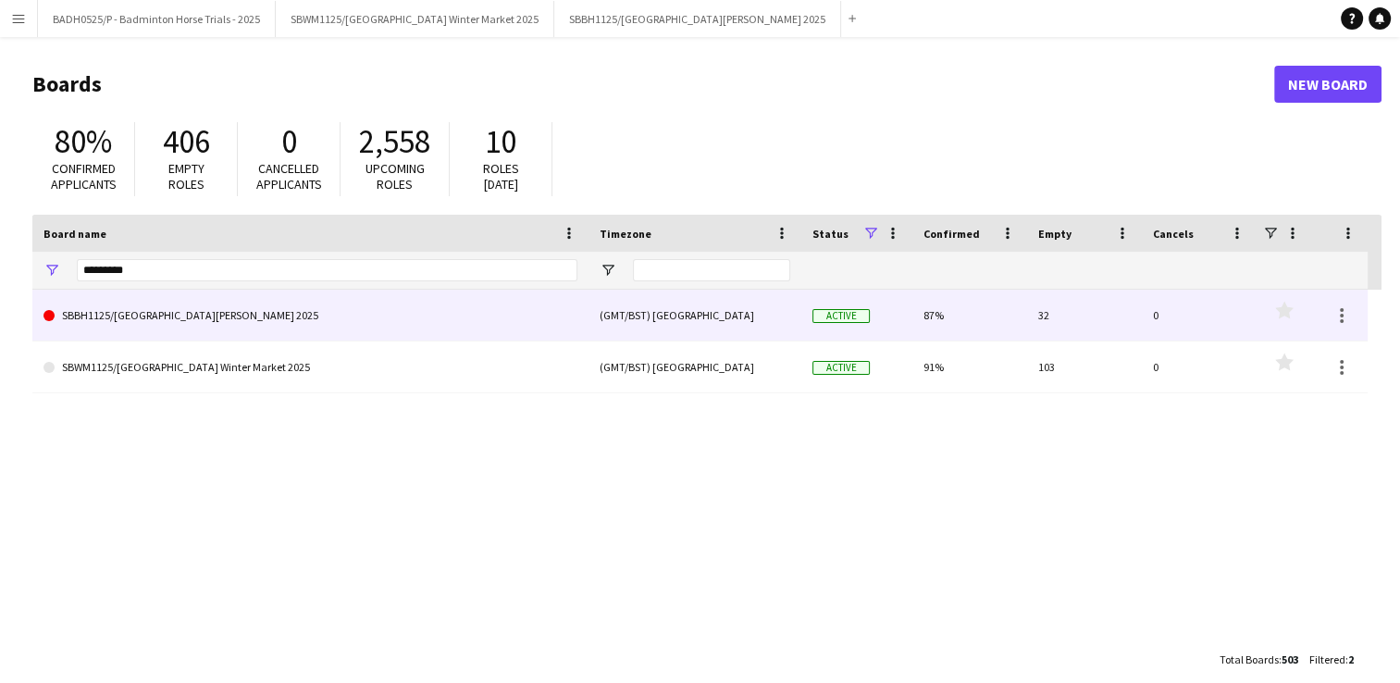
click at [405, 328] on link "SBBH1125/[GEOGRAPHIC_DATA][PERSON_NAME] 2025" at bounding box center [310, 316] width 534 height 52
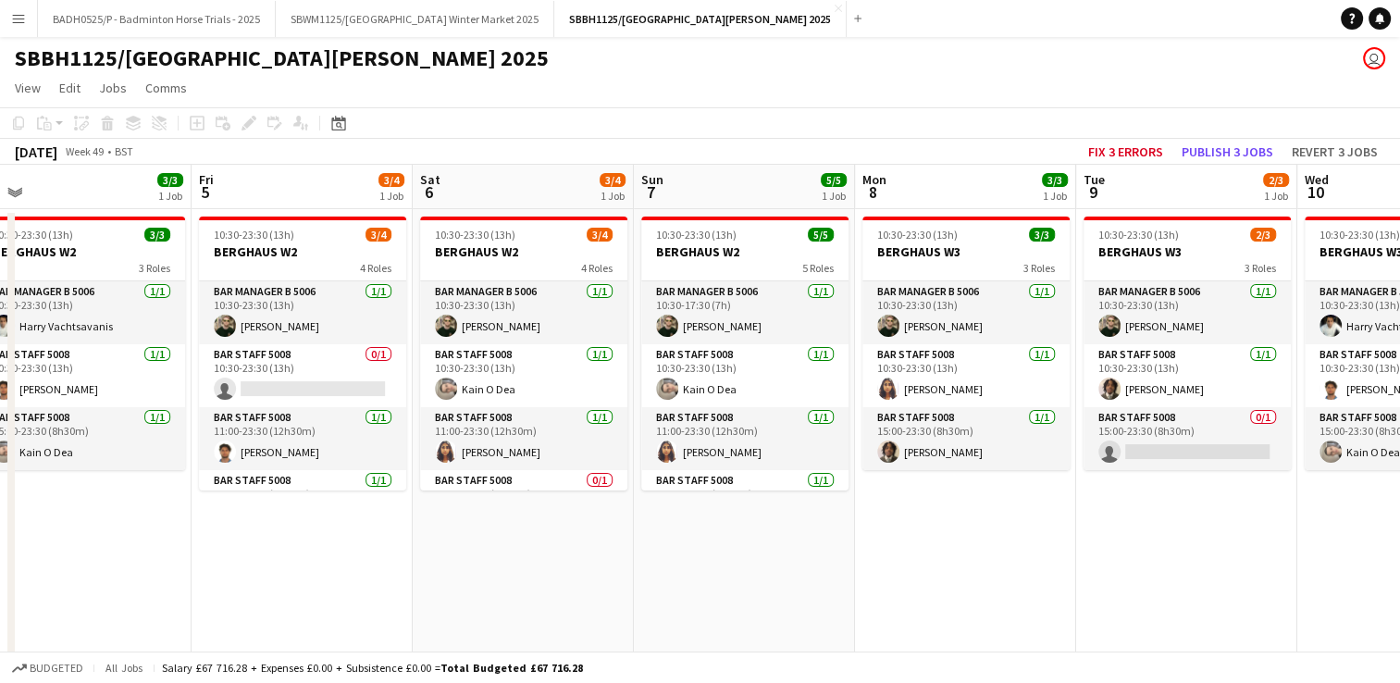
scroll to position [0, 692]
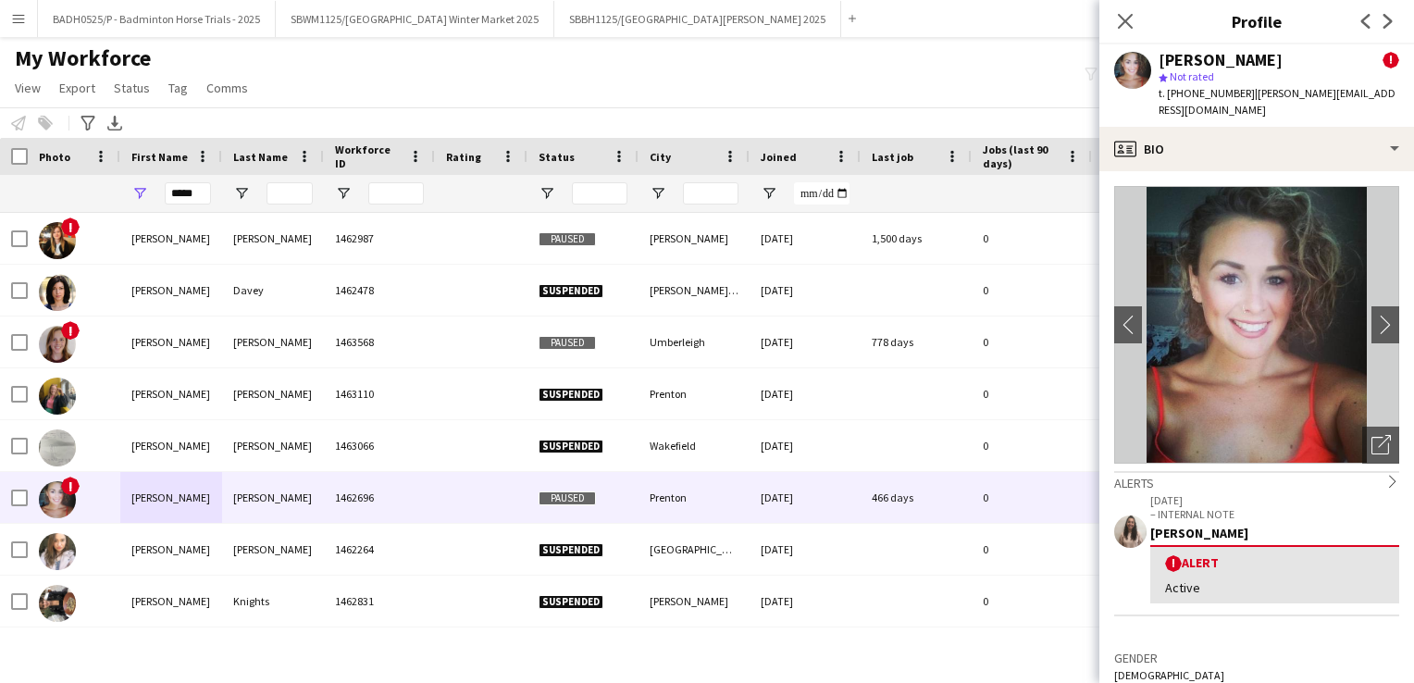
scroll to position [272, 0]
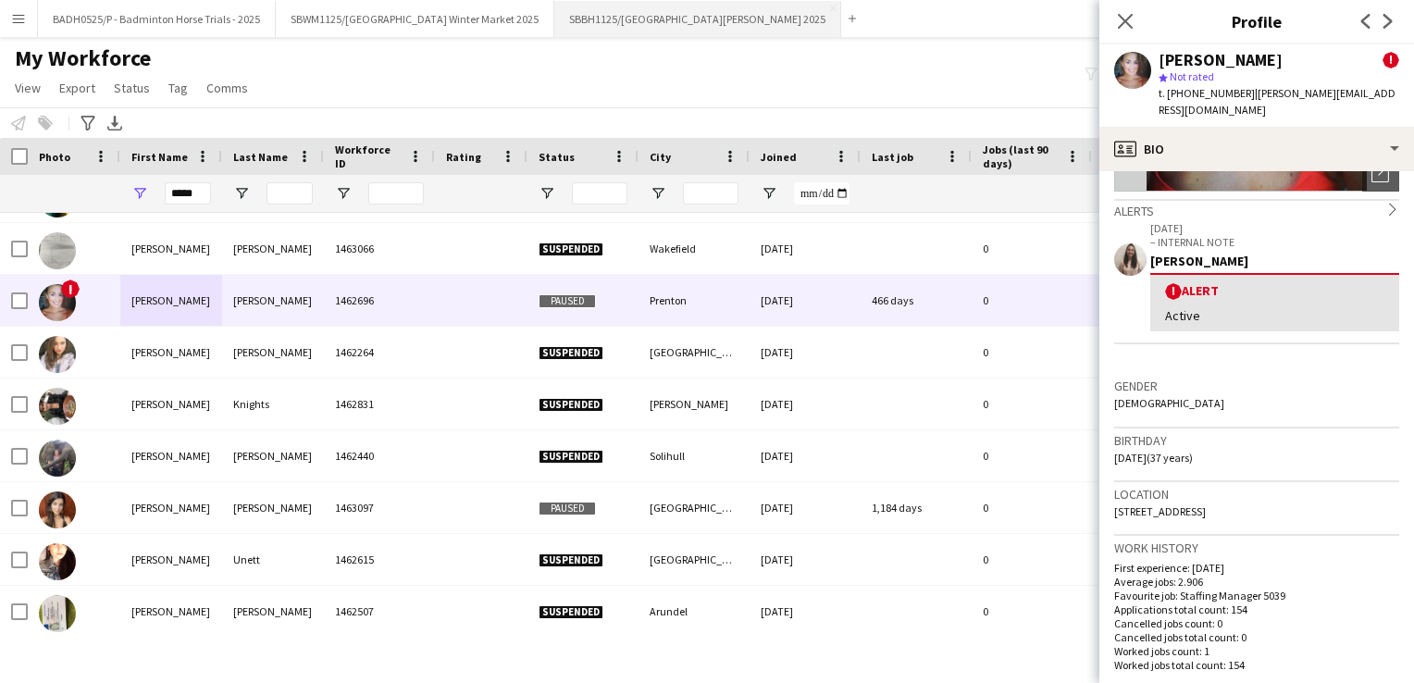
click at [681, 20] on button "SBBH1125/P [GEOGRAPHIC_DATA][PERSON_NAME] 2025 Close" at bounding box center [697, 19] width 287 height 36
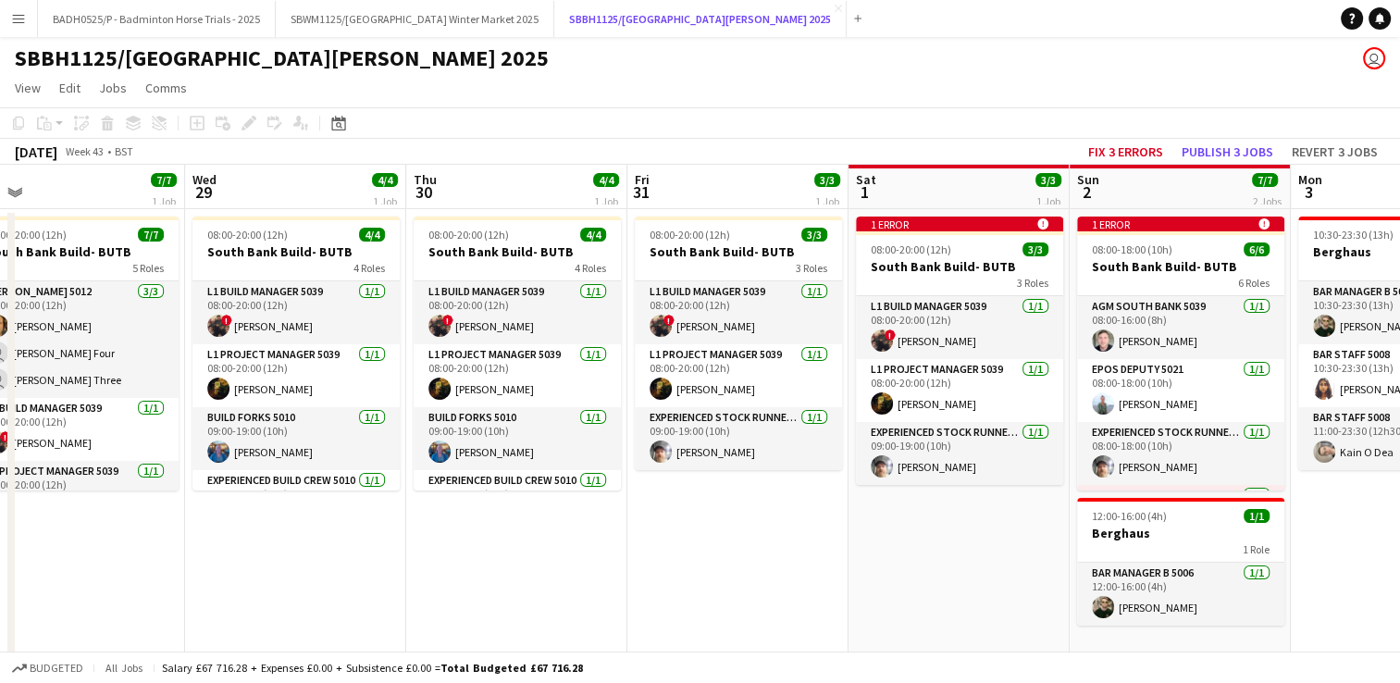
scroll to position [0, 698]
